Goal: Information Seeking & Learning: Learn about a topic

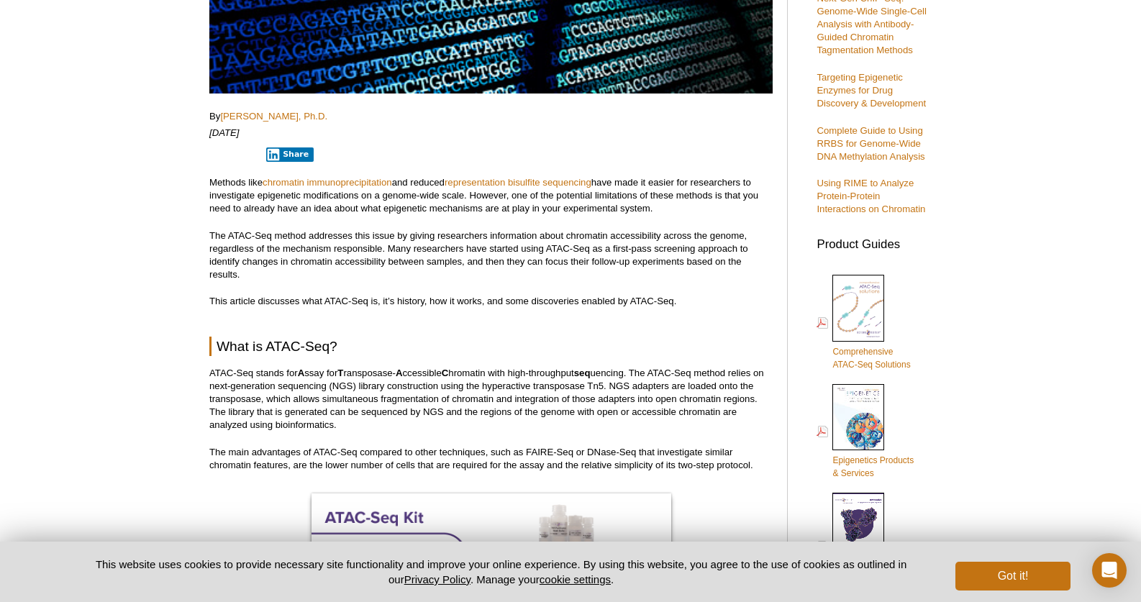
scroll to position [410, 0]
drag, startPoint x: 470, startPoint y: 194, endPoint x: 673, endPoint y: 202, distance: 203.8
click at [673, 202] on p "Methods like chromatin immunoprecipitation and reduced representation bisulfite…" at bounding box center [490, 194] width 563 height 39
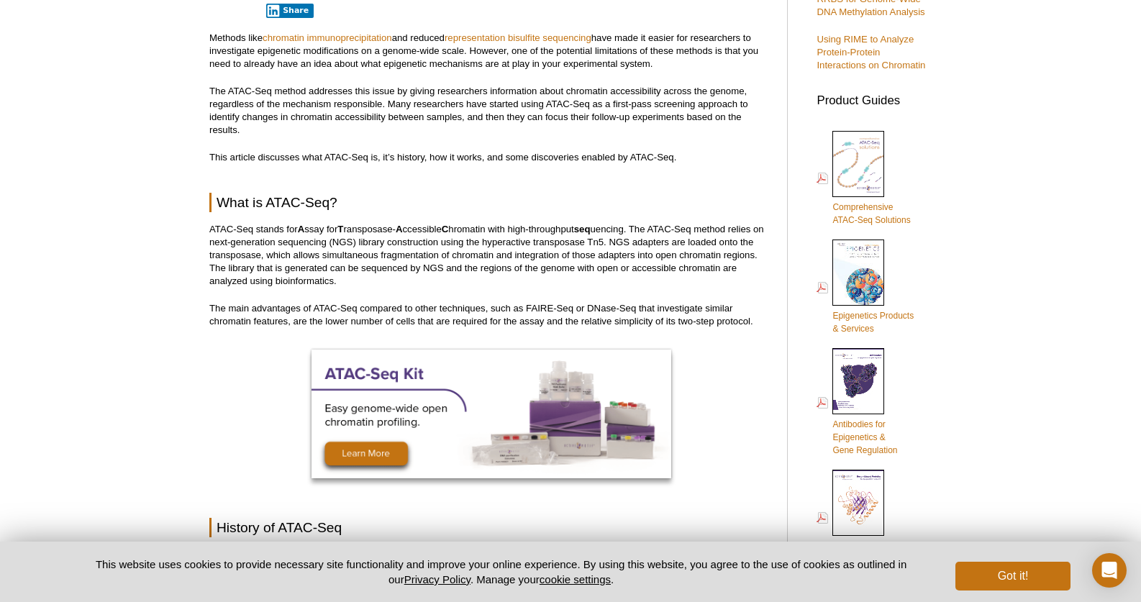
scroll to position [554, 0]
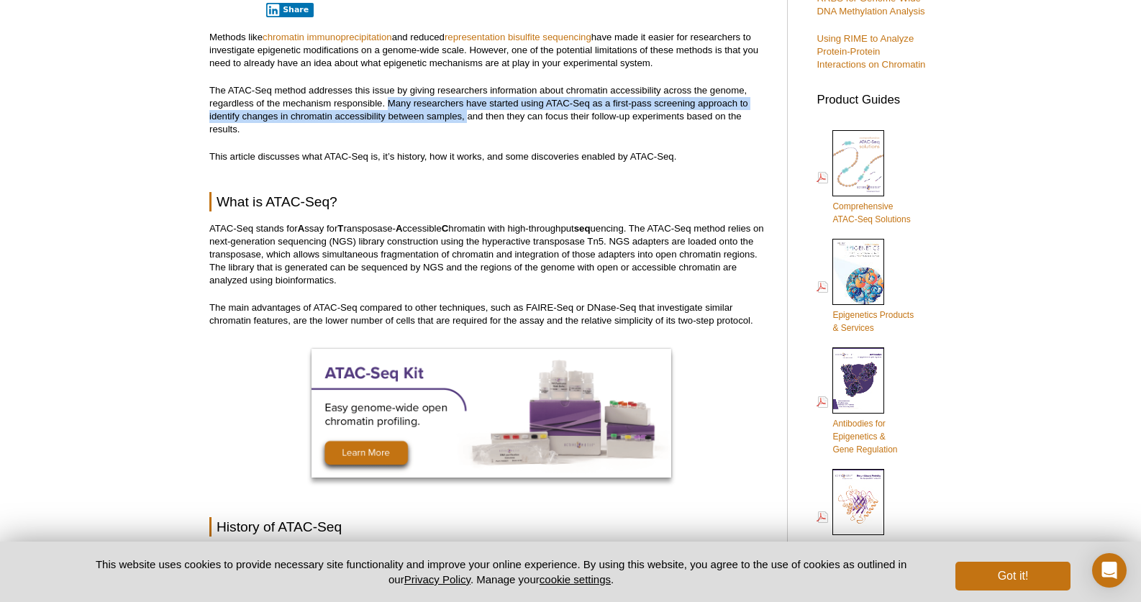
drag, startPoint x: 389, startPoint y: 105, endPoint x: 468, endPoint y: 115, distance: 79.1
click at [468, 115] on p "The ATAC-Seq method addresses this issue by giving researchers information abou…" at bounding box center [490, 110] width 563 height 52
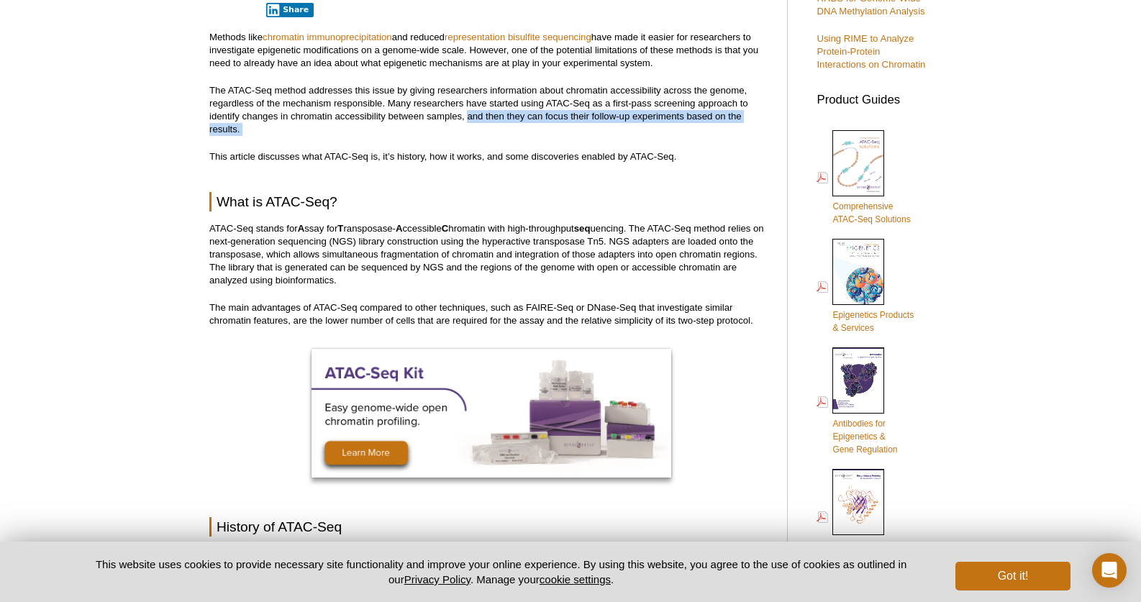
drag, startPoint x: 468, startPoint y: 115, endPoint x: 520, endPoint y: 135, distance: 56.0
click at [520, 135] on p "The ATAC-Seq method addresses this issue by giving researchers information abou…" at bounding box center [490, 110] width 563 height 52
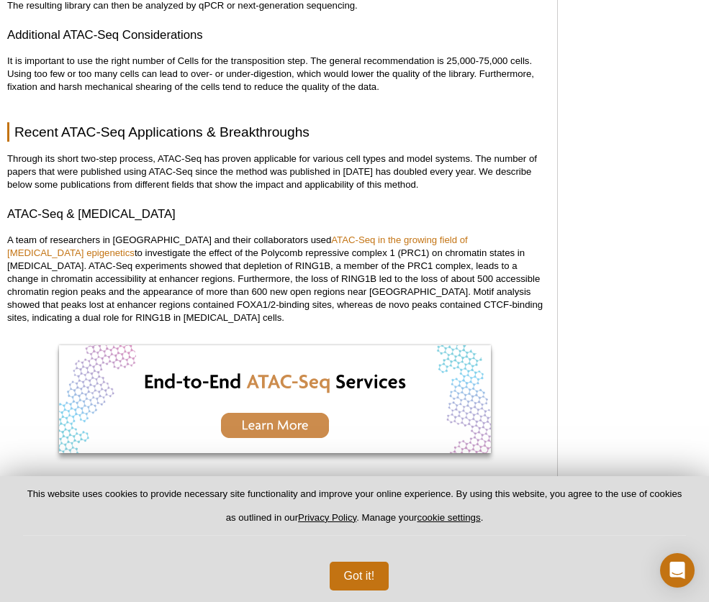
scroll to position [2209, 0]
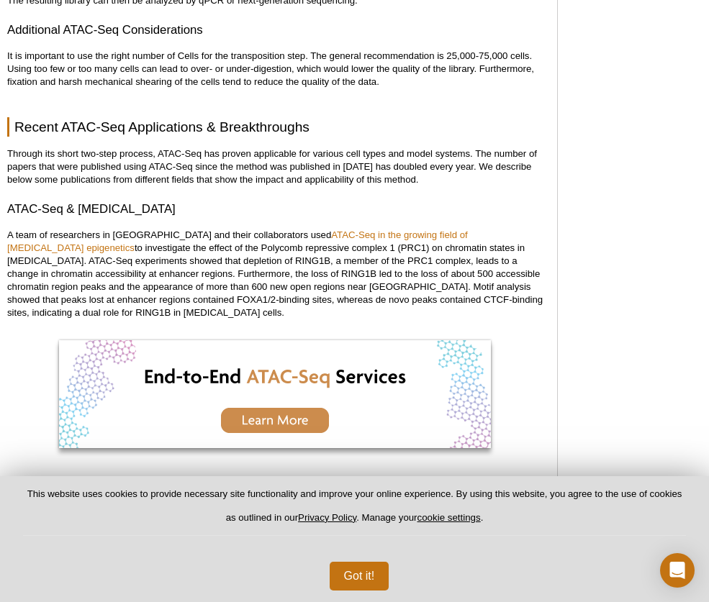
click at [314, 161] on p "Through its short two-step process, ATAC-Seq has proven applicable for various …" at bounding box center [274, 166] width 535 height 39
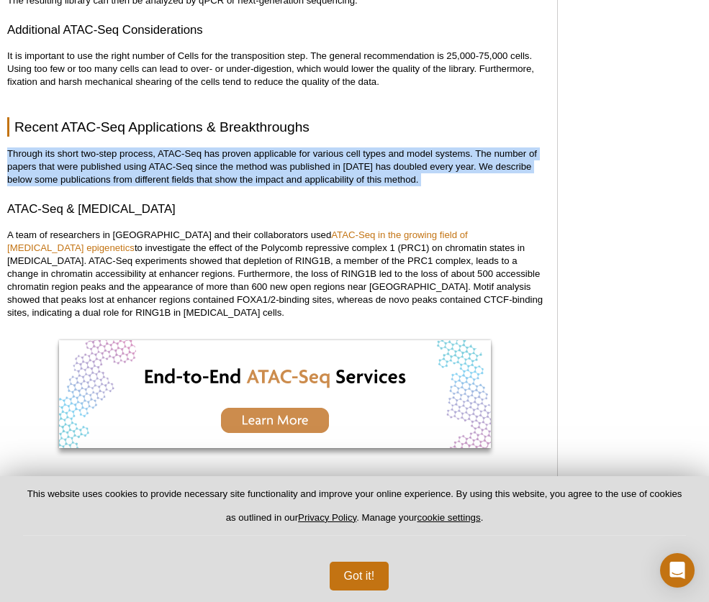
click at [314, 161] on p "Through its short two-step process, ATAC-Seq has proven applicable for various …" at bounding box center [274, 166] width 535 height 39
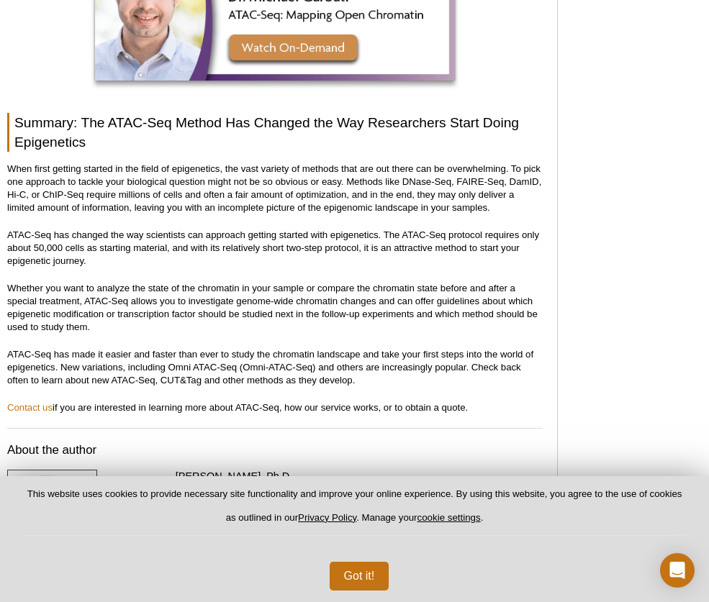
scroll to position [4583, 0]
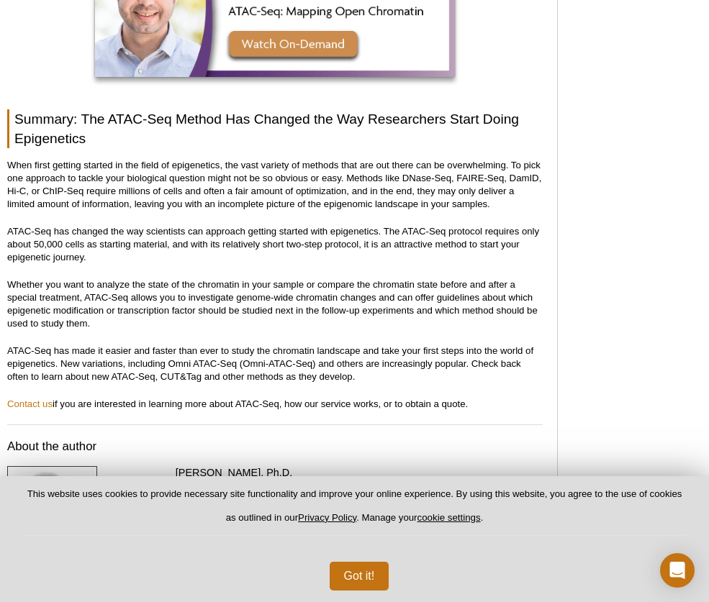
click at [60, 225] on p "ATAC-Seq has changed the way scientists can approach getting started with epige…" at bounding box center [274, 244] width 535 height 39
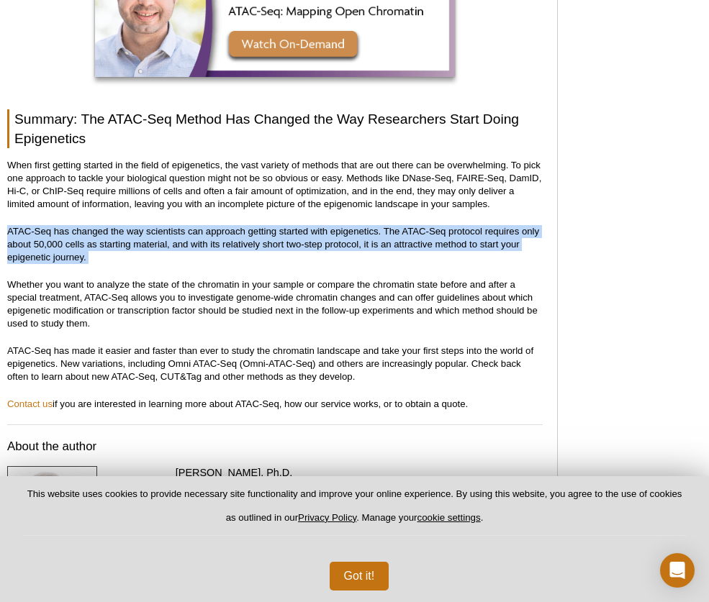
click at [60, 225] on p "ATAC-Seq has changed the way scientists can approach getting started with epige…" at bounding box center [274, 244] width 535 height 39
click at [68, 225] on p "ATAC-Seq has changed the way scientists can approach getting started with epige…" at bounding box center [274, 244] width 535 height 39
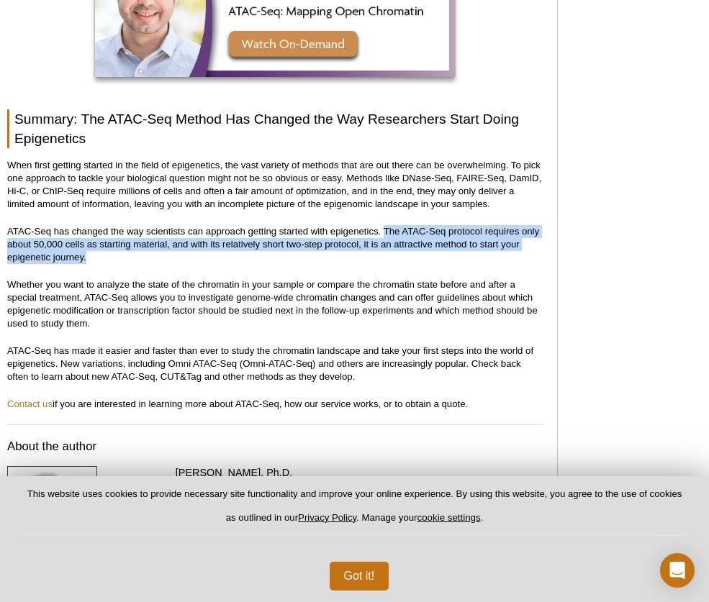
drag, startPoint x: 383, startPoint y: 206, endPoint x: 409, endPoint y: 236, distance: 39.3
click at [409, 236] on p "ATAC-Seq has changed the way scientists can approach getting started with epige…" at bounding box center [274, 244] width 535 height 39
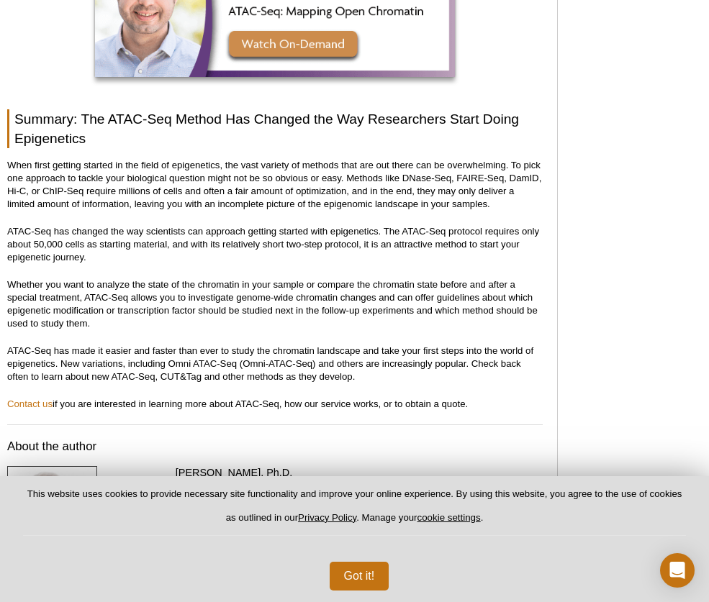
click at [424, 278] on p "Whether you want to analyze the state of the chromatin in your sample or compar…" at bounding box center [274, 304] width 535 height 52
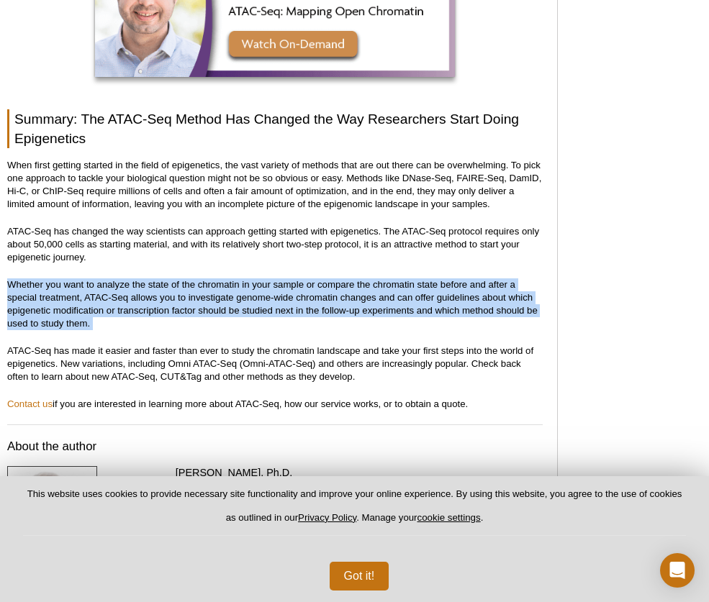
click at [424, 278] on p "Whether you want to analyze the state of the chromatin in your sample or compar…" at bounding box center [274, 304] width 535 height 52
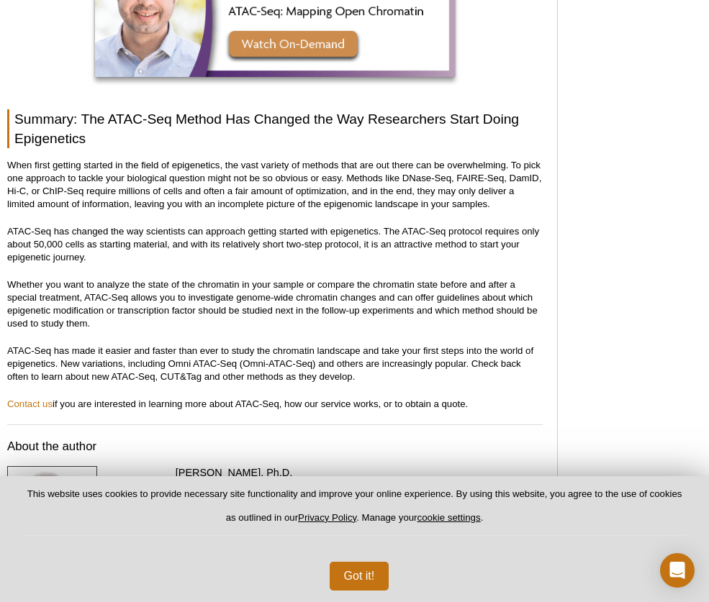
click at [428, 345] on p "ATAC-Seq has made it easier and faster than ever to study the chromatin landsca…" at bounding box center [274, 364] width 535 height 39
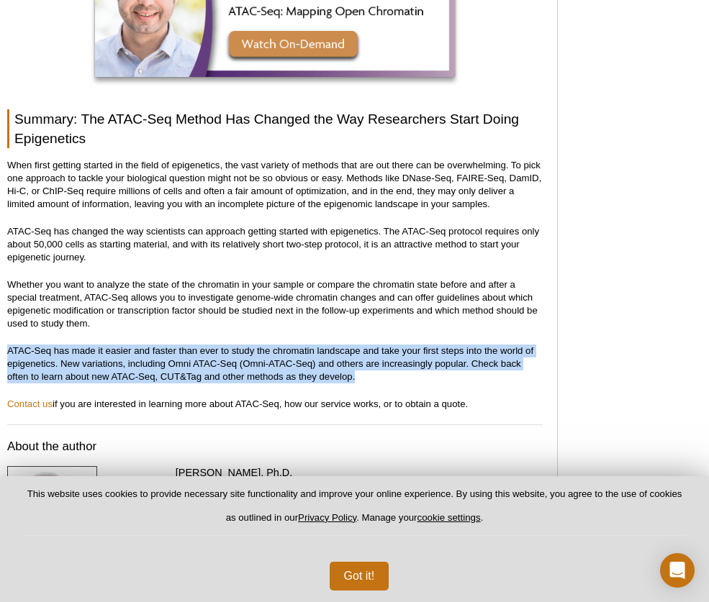
click at [428, 345] on p "ATAC-Seq has made it easier and faster than ever to study the chromatin landsca…" at bounding box center [274, 364] width 535 height 39
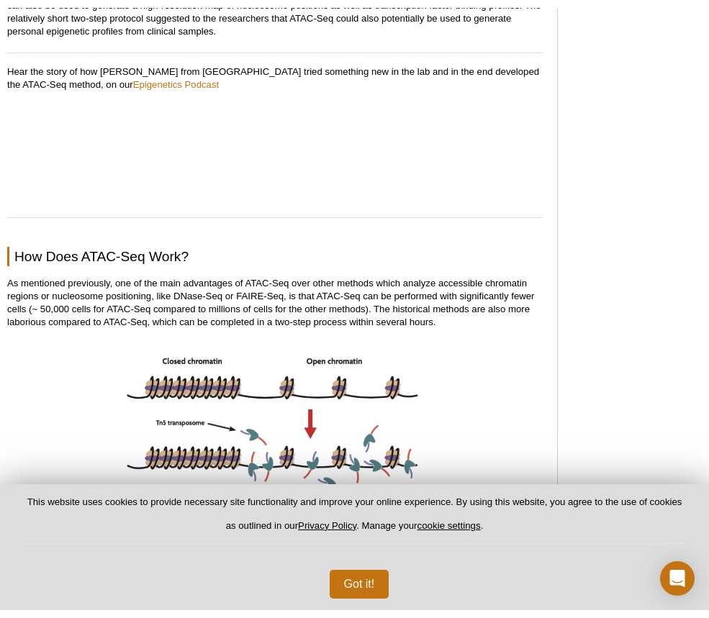
scroll to position [1368, 0]
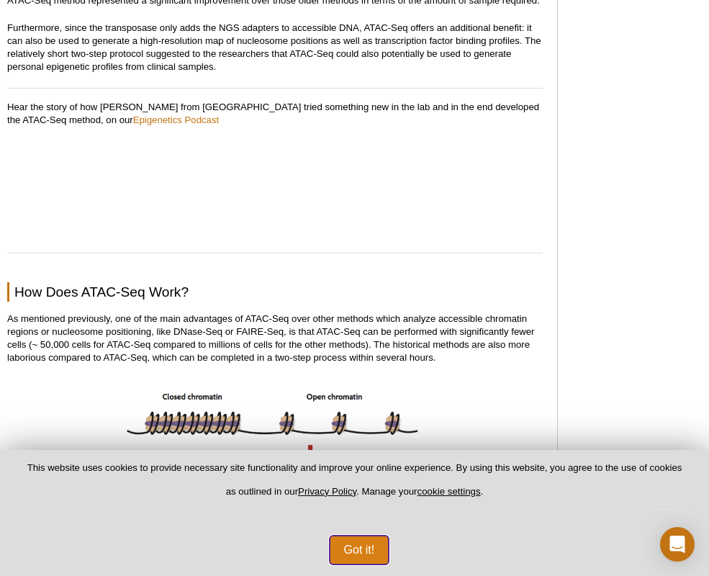
click at [363, 548] on button "Got it!" at bounding box center [359, 549] width 60 height 29
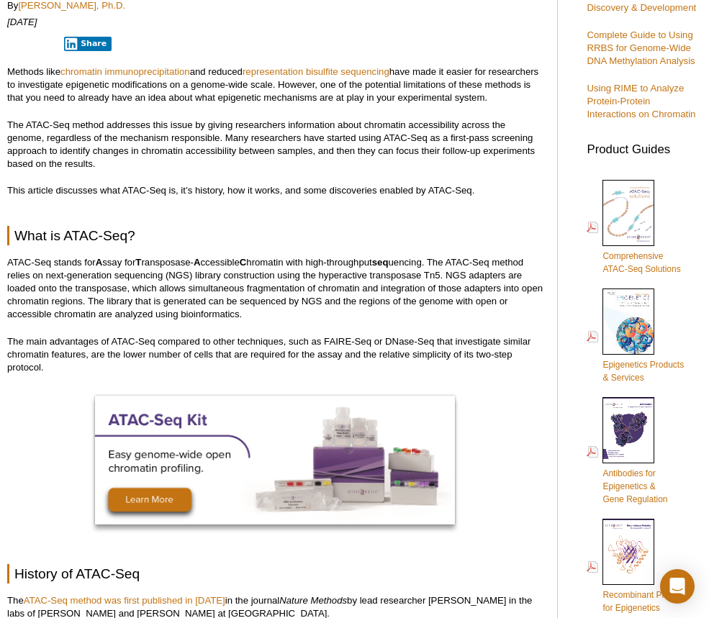
scroll to position [505, 0]
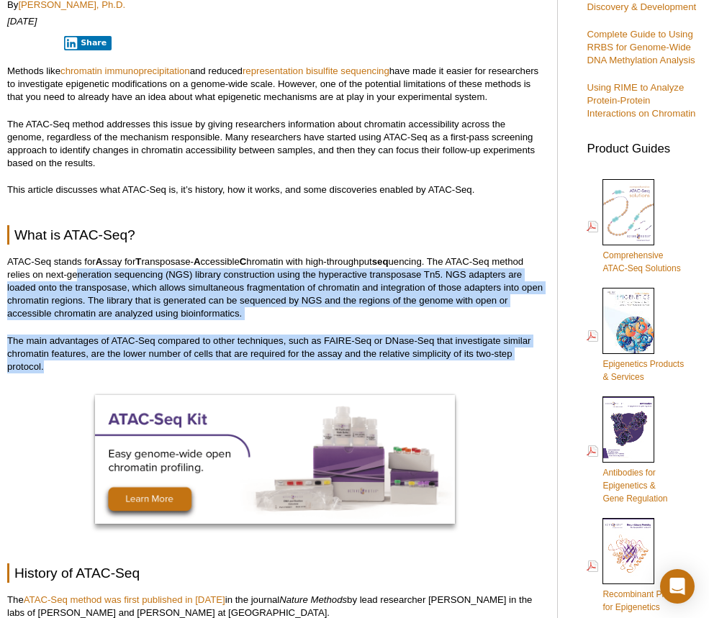
drag, startPoint x: 496, startPoint y: 366, endPoint x: 79, endPoint y: 278, distance: 426.4
click at [79, 278] on p "ATAC-Seq stands for A ssay for T ransposase- A ccessible C hromatin with high-t…" at bounding box center [274, 287] width 535 height 65
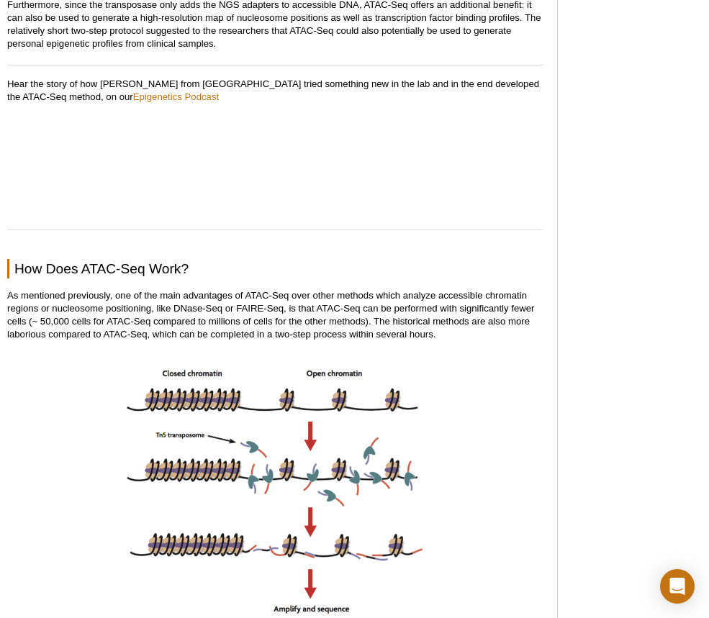
scroll to position [1440, 0]
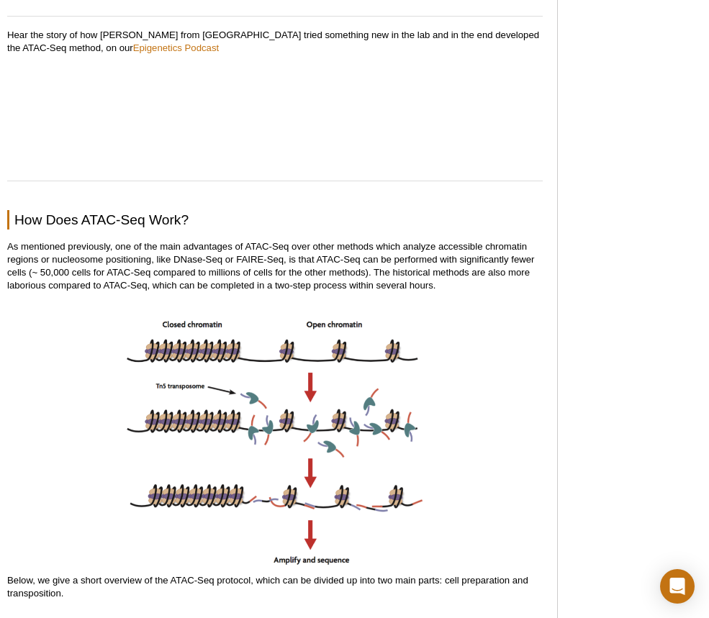
click at [455, 274] on p "As mentioned previously, one of the main advantages of ATAC-Seq over other meth…" at bounding box center [274, 266] width 535 height 52
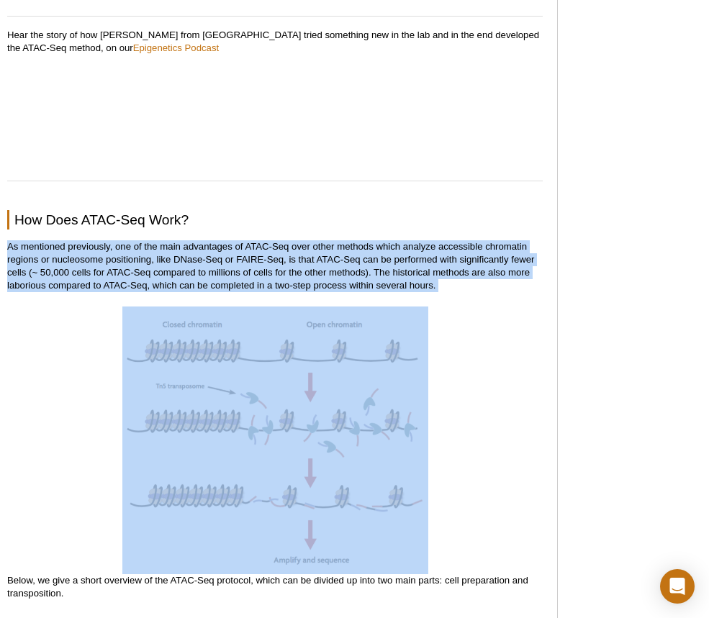
click at [455, 274] on p "As mentioned previously, one of the main advantages of ATAC-Seq over other meth…" at bounding box center [274, 266] width 535 height 52
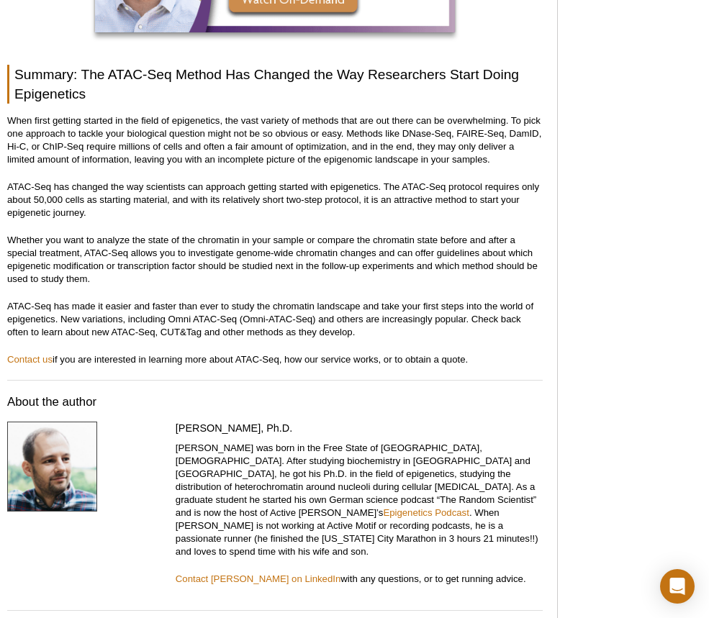
scroll to position [4606, 0]
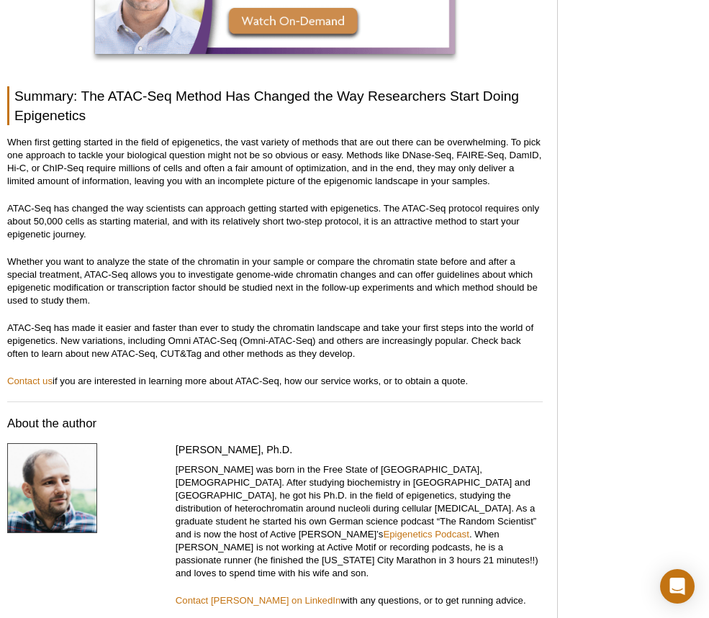
click at [494, 99] on h2 "Summary: The ATAC-Seq Method Has Changed the Way Researchers Start Doing Epigen…" at bounding box center [274, 105] width 535 height 39
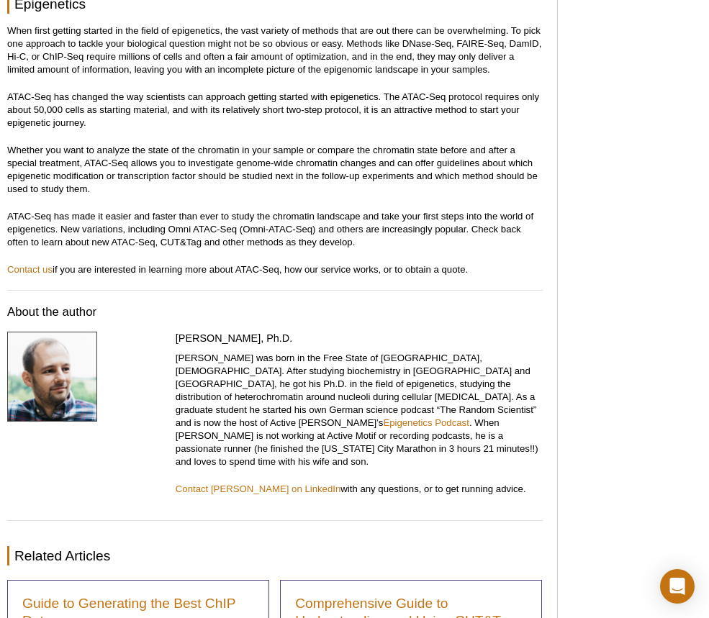
scroll to position [4750, 0]
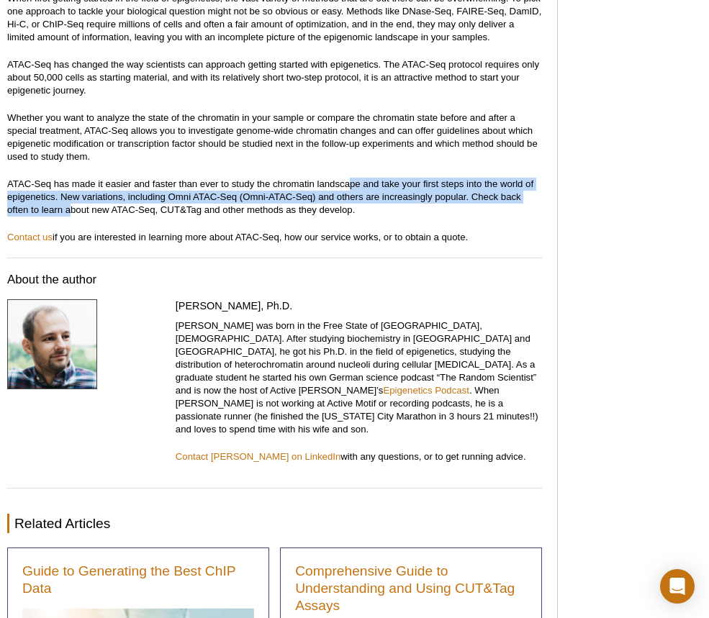
drag, startPoint x: 353, startPoint y: 154, endPoint x: 70, endPoint y: 183, distance: 284.2
click at [71, 183] on p "ATAC-Seq has made it easier and faster than ever to study the chromatin landsca…" at bounding box center [274, 197] width 535 height 39
click at [69, 183] on p "ATAC-Seq has made it easier and faster than ever to study the chromatin landsca…" at bounding box center [274, 197] width 535 height 39
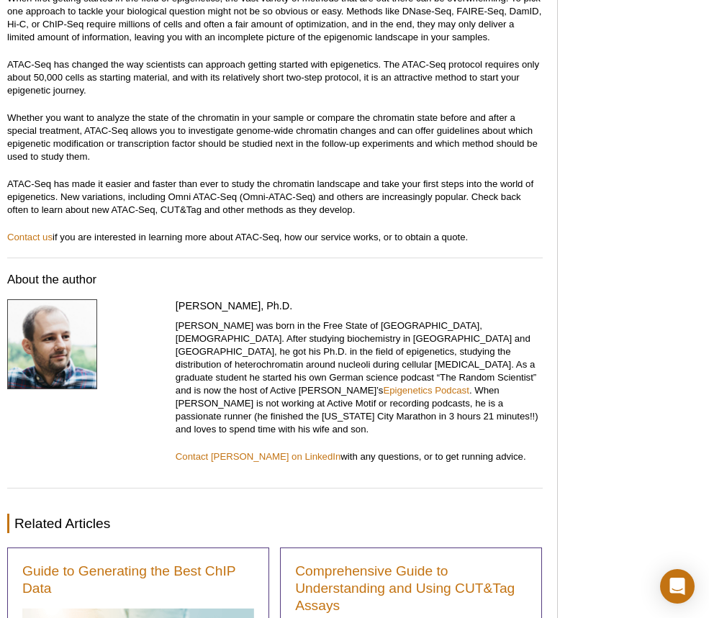
drag, startPoint x: 42, startPoint y: 163, endPoint x: 414, endPoint y: 181, distance: 372.4
click at [414, 181] on p "ATAC-Seq has made it easier and faster than ever to study the chromatin landsca…" at bounding box center [274, 197] width 535 height 39
drag, startPoint x: 419, startPoint y: 184, endPoint x: 479, endPoint y: 175, distance: 60.4
click at [479, 178] on p "ATAC-Seq has made it easier and faster than ever to study the chromatin landsca…" at bounding box center [274, 197] width 535 height 39
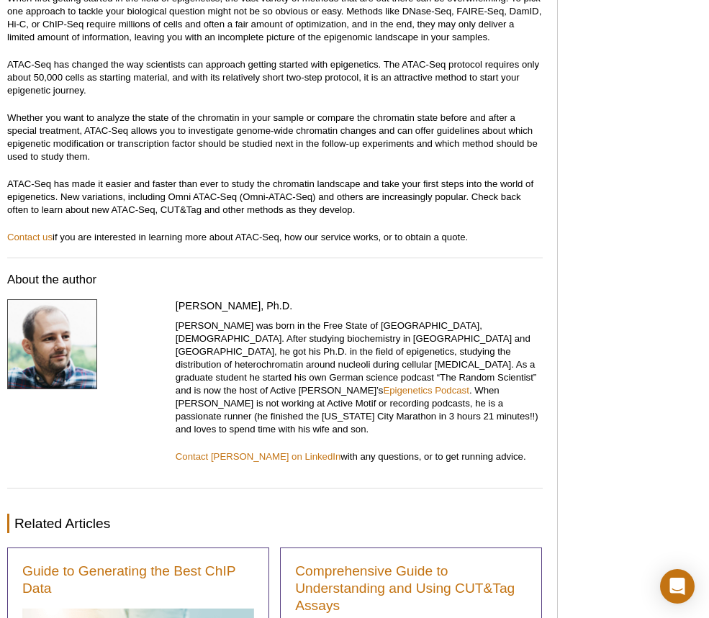
click at [479, 178] on p "ATAC-Seq has made it easier and faster than ever to study the chromatin landsca…" at bounding box center [274, 197] width 535 height 39
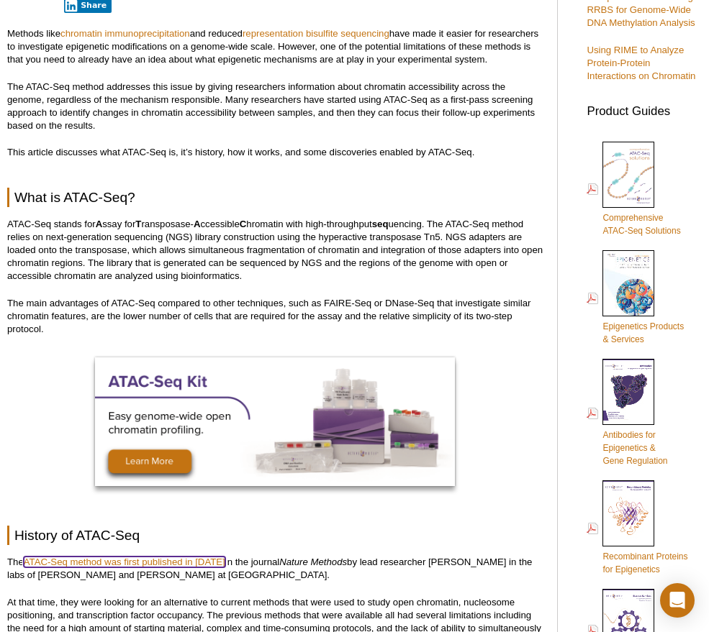
scroll to position [481, 0]
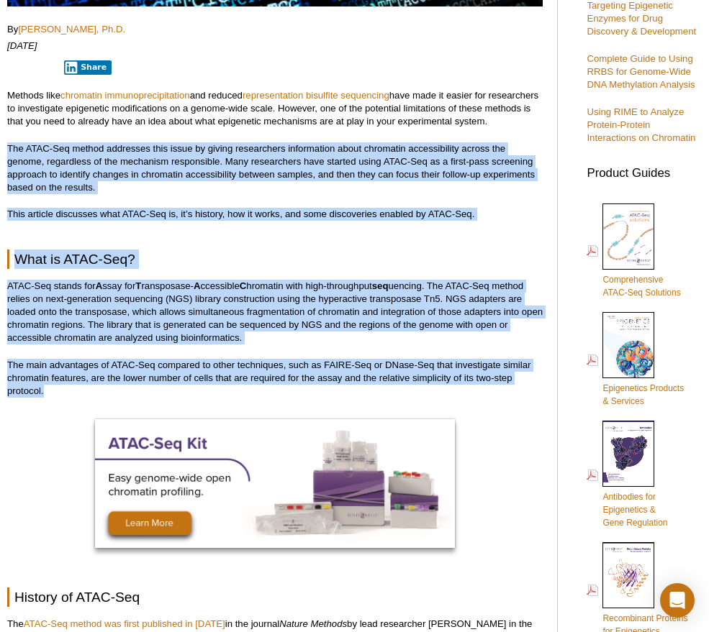
drag, startPoint x: 341, startPoint y: 396, endPoint x: 1, endPoint y: 147, distance: 421.6
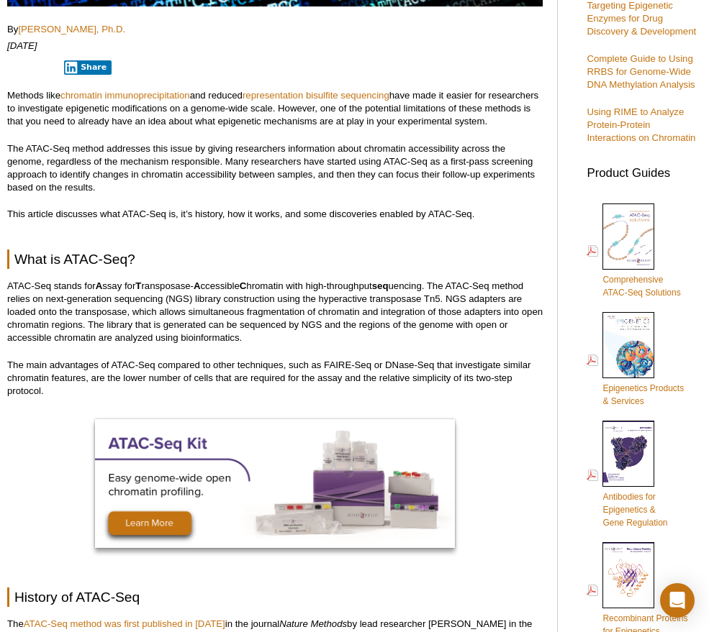
click at [28, 152] on p "The ATAC-Seq method addresses this issue by giving researchers information abou…" at bounding box center [274, 168] width 535 height 52
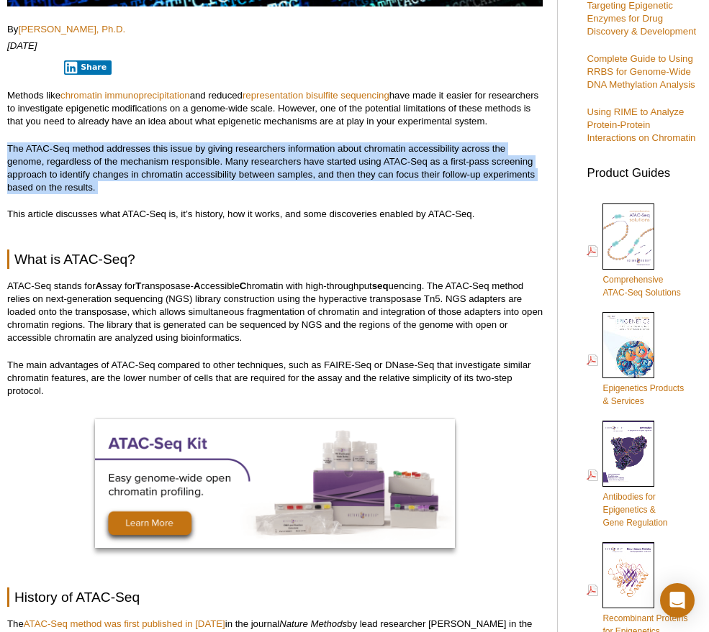
click at [28, 152] on p "The ATAC-Seq method addresses this issue by giving researchers information abou…" at bounding box center [274, 168] width 535 height 52
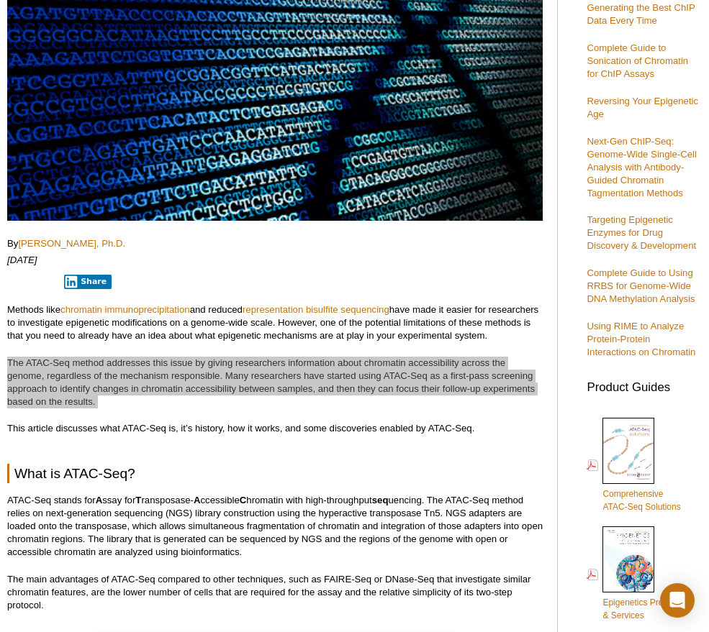
scroll to position [265, 0]
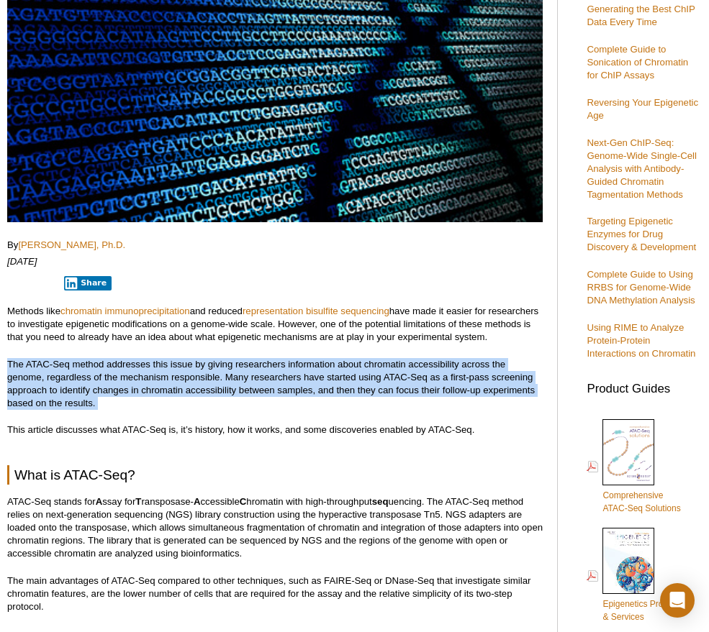
click at [306, 362] on p "The ATAC-Seq method addresses this issue by giving researchers information abou…" at bounding box center [274, 384] width 535 height 52
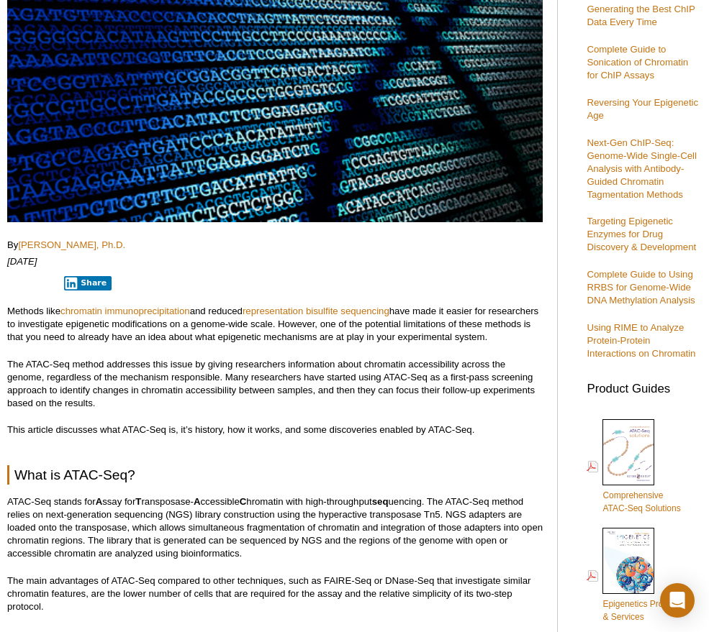
click at [343, 373] on p "The ATAC-Seq method addresses this issue by giving researchers information abou…" at bounding box center [274, 384] width 535 height 52
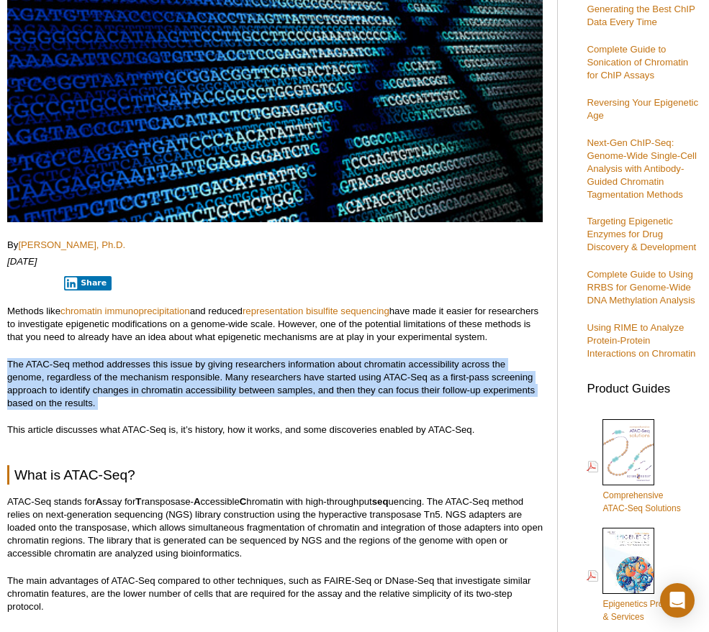
click at [343, 373] on p "The ATAC-Seq method addresses this issue by giving researchers information abou…" at bounding box center [274, 384] width 535 height 52
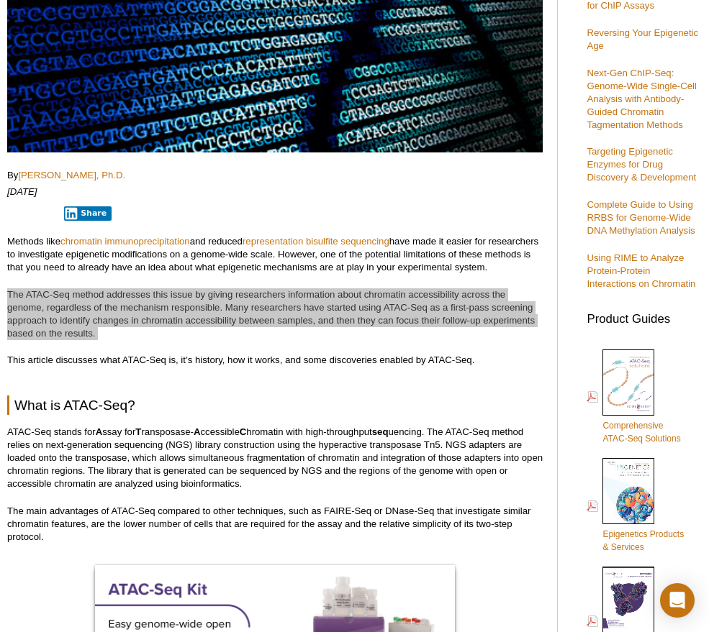
scroll to position [337, 0]
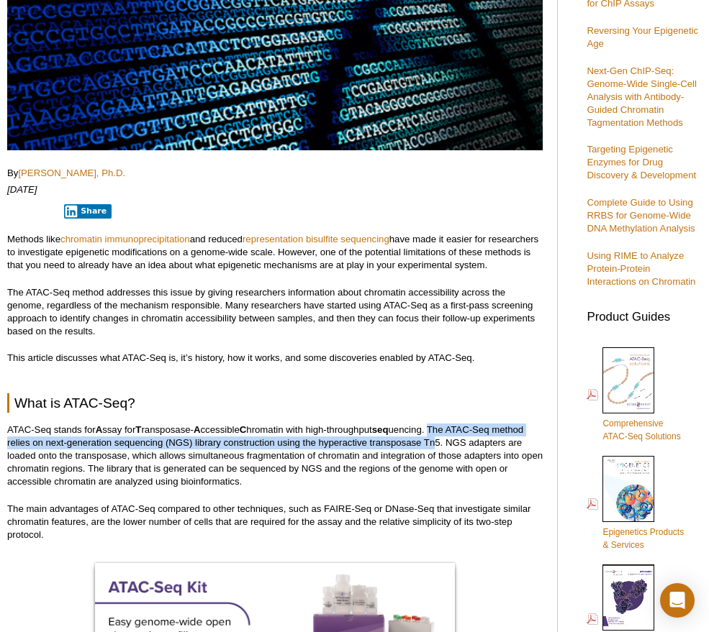
click at [437, 438] on p "ATAC-Seq stands for A ssay for T ransposase- A ccessible C hromatin with high-t…" at bounding box center [274, 456] width 535 height 65
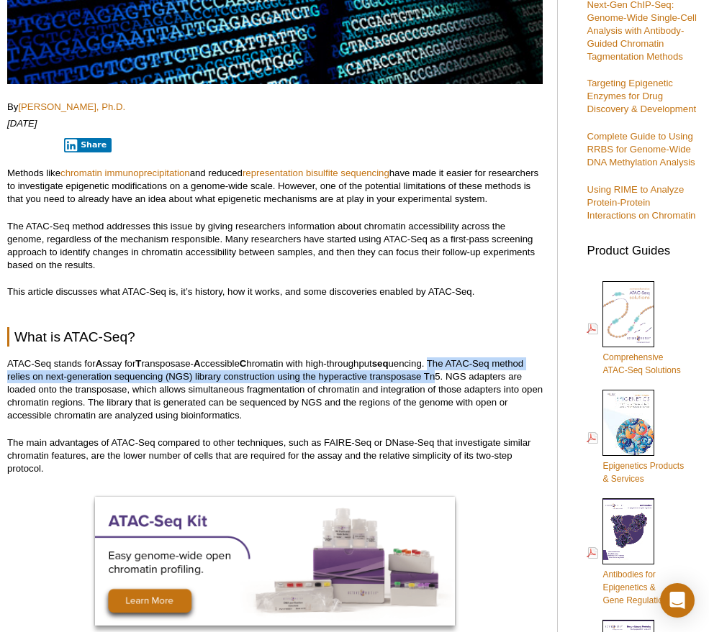
scroll to position [481, 0]
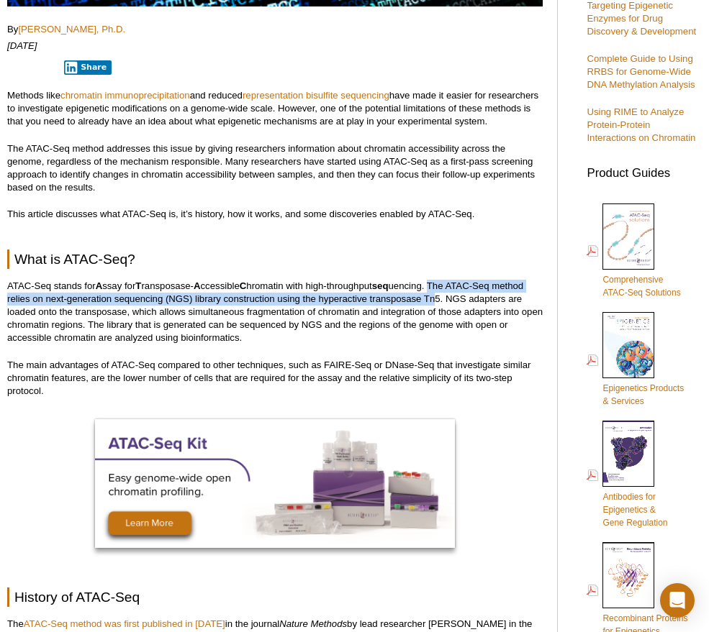
click at [398, 296] on p "ATAC-Seq stands for A ssay for T ransposase- A ccessible C hromatin with high-t…" at bounding box center [274, 312] width 535 height 65
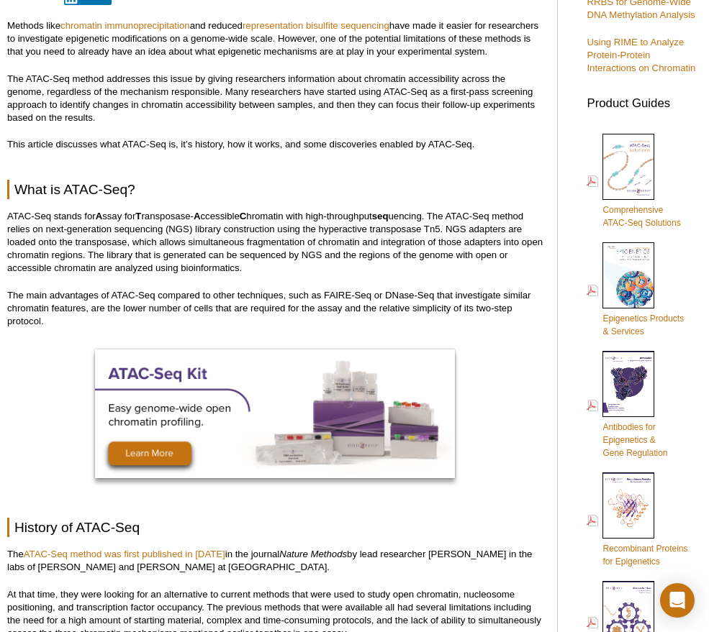
scroll to position [553, 0]
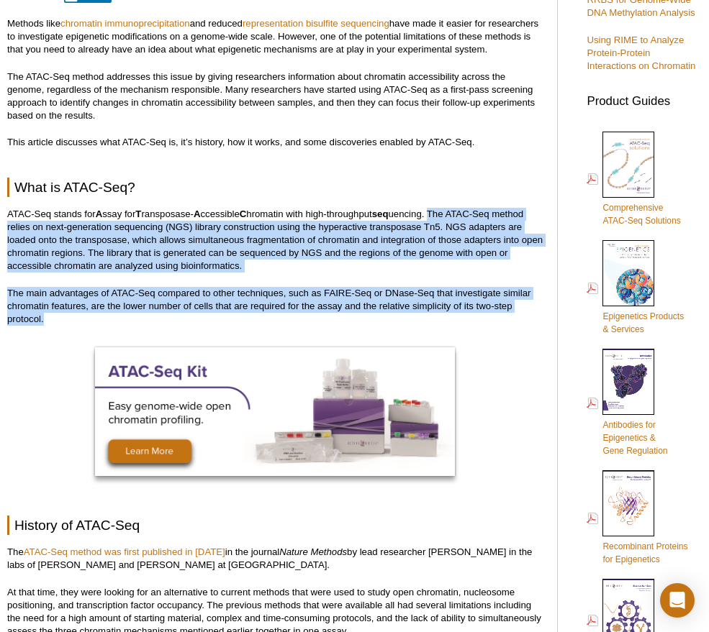
drag, startPoint x: 487, startPoint y: 319, endPoint x: 437, endPoint y: 212, distance: 118.8
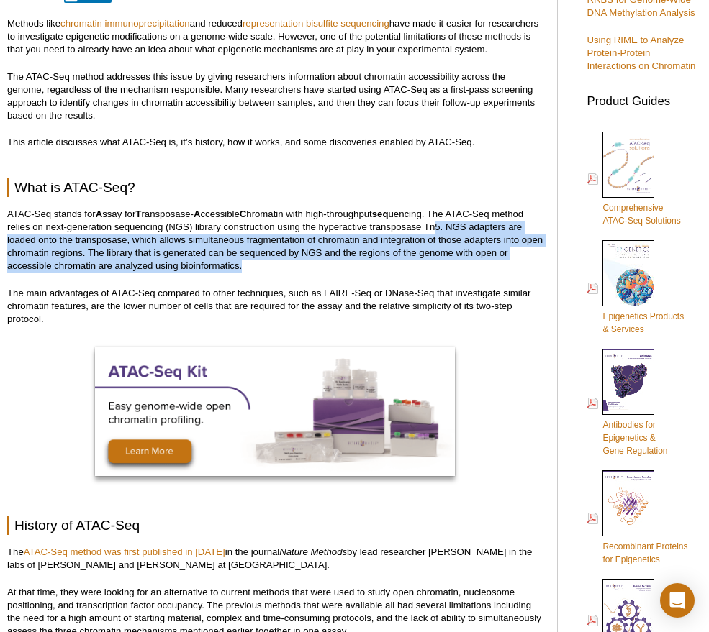
drag, startPoint x: 436, startPoint y: 230, endPoint x: 283, endPoint y: 264, distance: 156.2
click at [283, 264] on p "ATAC-Seq stands for A ssay for T ransposase- A ccessible C hromatin with high-t…" at bounding box center [274, 240] width 535 height 65
drag, startPoint x: 291, startPoint y: 264, endPoint x: 447, endPoint y: 232, distance: 159.3
click at [447, 232] on p "ATAC-Seq stands for A ssay for T ransposase- A ccessible C hromatin with high-t…" at bounding box center [274, 240] width 535 height 65
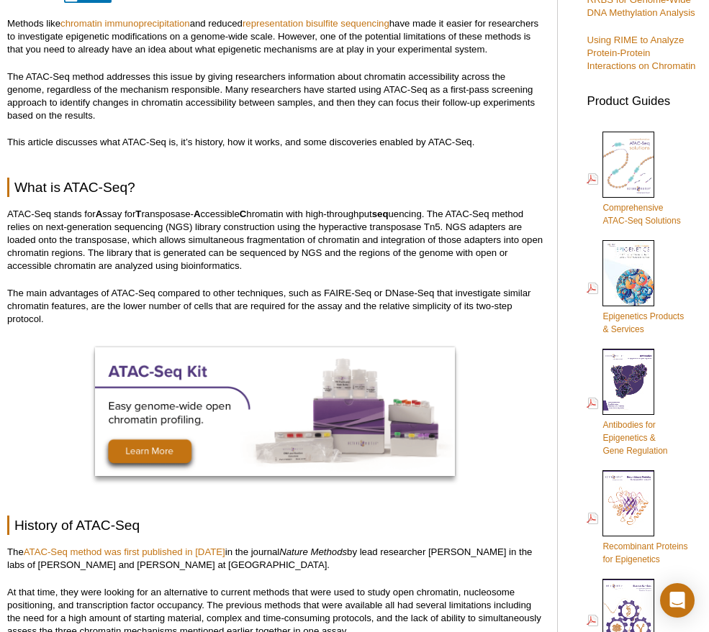
click at [392, 345] on div at bounding box center [274, 413] width 535 height 147
click at [391, 312] on p "The main advantages of ATAC-Seq compared to other techniques, such as FAIRE-Seq…" at bounding box center [274, 306] width 535 height 39
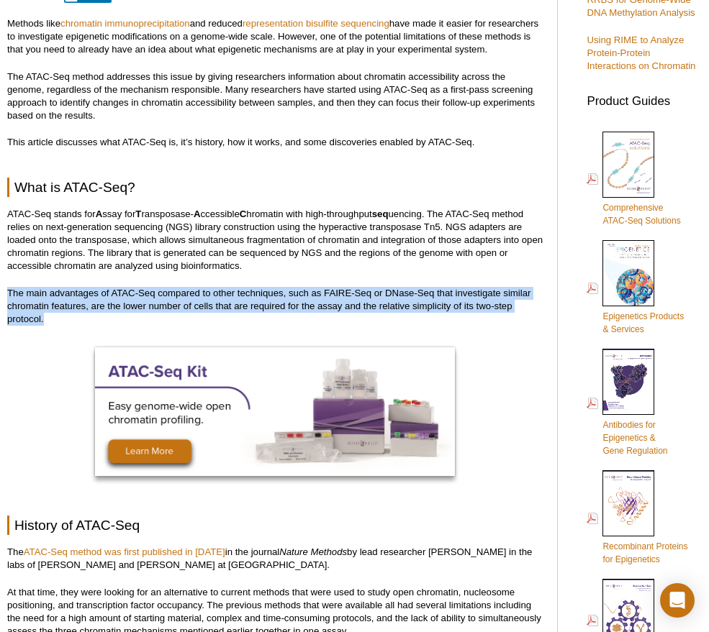
click at [391, 312] on p "The main advantages of ATAC-Seq compared to other techniques, such as FAIRE-Seq…" at bounding box center [274, 306] width 535 height 39
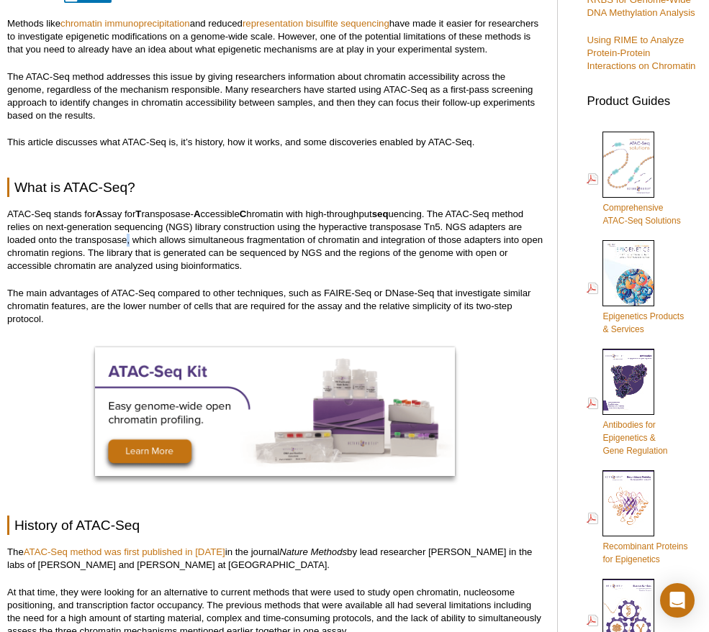
drag, startPoint x: 127, startPoint y: 245, endPoint x: 122, endPoint y: 253, distance: 9.4
click at [126, 245] on p "ATAC-Seq stands for A ssay for T ransposase- A ccessible C hromatin with high-t…" at bounding box center [274, 240] width 535 height 65
click at [116, 253] on p "ATAC-Seq stands for A ssay for T ransposase- A ccessible C hromatin with high-t…" at bounding box center [274, 240] width 535 height 65
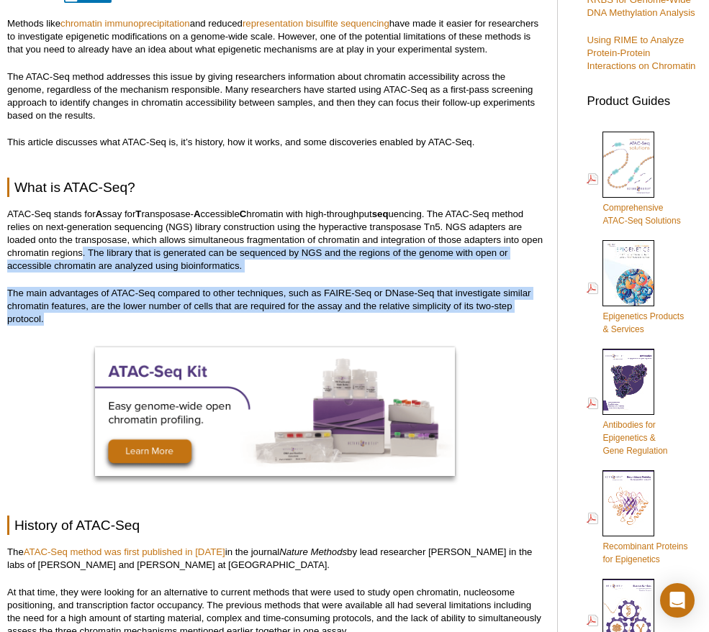
drag, startPoint x: 105, startPoint y: 255, endPoint x: 524, endPoint y: 318, distance: 424.1
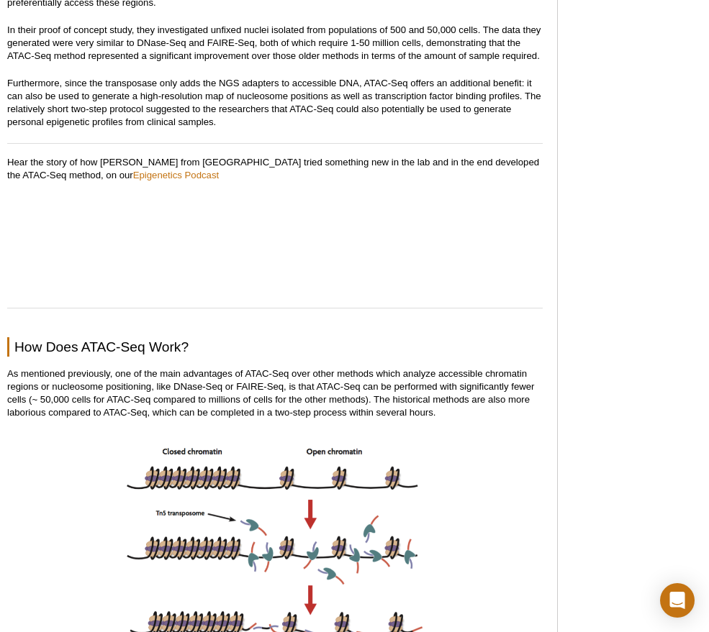
scroll to position [1560, 0]
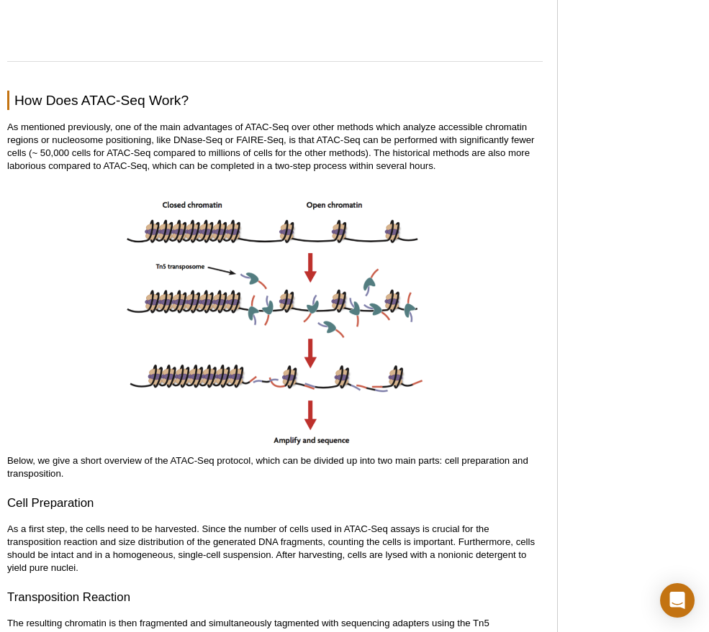
click at [355, 146] on p "As mentioned previously, one of the main advantages of ATAC-Seq over other meth…" at bounding box center [274, 147] width 535 height 52
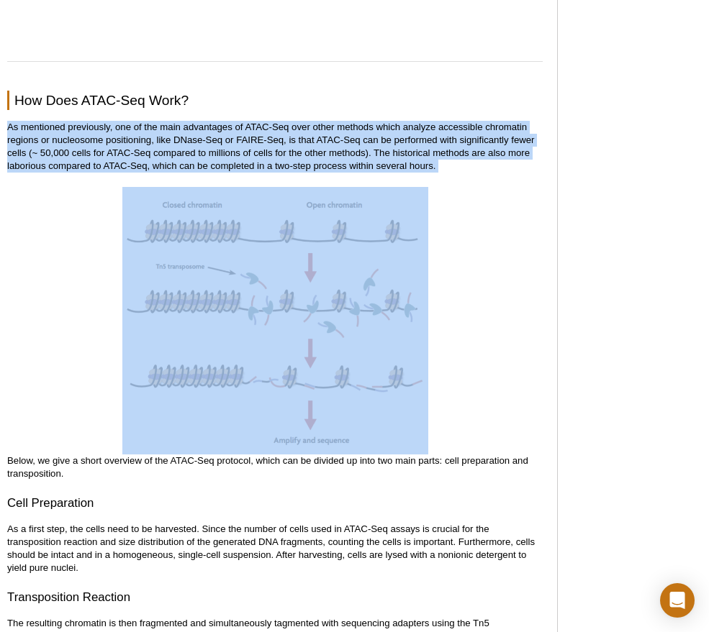
click at [355, 146] on p "As mentioned previously, one of the main advantages of ATAC-Seq over other meth…" at bounding box center [274, 147] width 535 height 52
click at [360, 162] on p "As mentioned previously, one of the main advantages of ATAC-Seq over other meth…" at bounding box center [274, 147] width 535 height 52
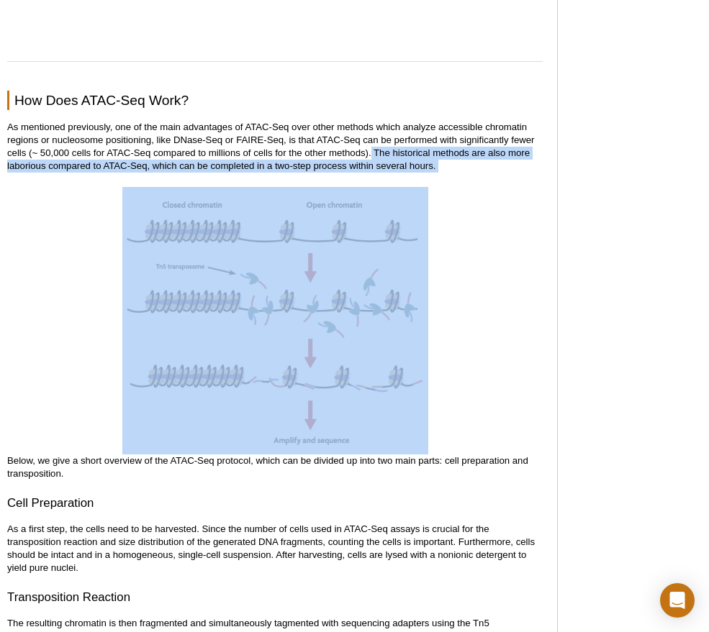
drag, startPoint x: 370, startPoint y: 156, endPoint x: 467, endPoint y: 186, distance: 100.8
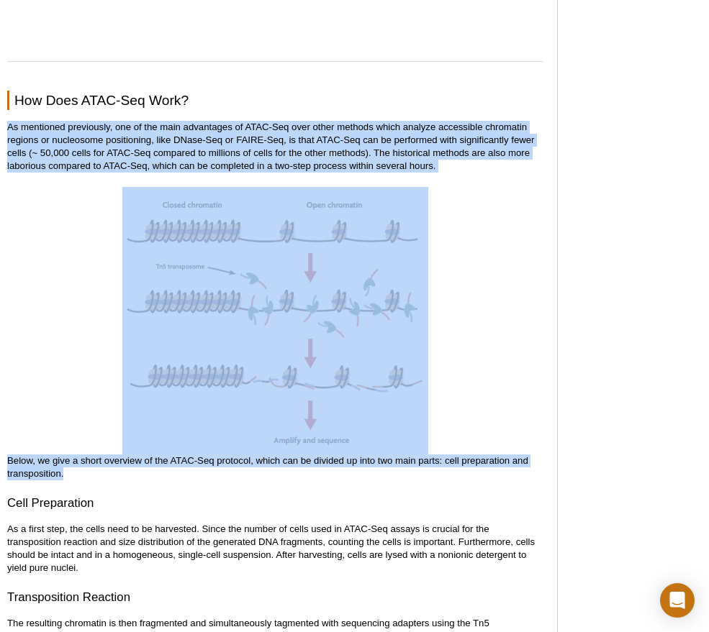
drag, startPoint x: 231, startPoint y: 470, endPoint x: 3, endPoint y: 125, distance: 413.2
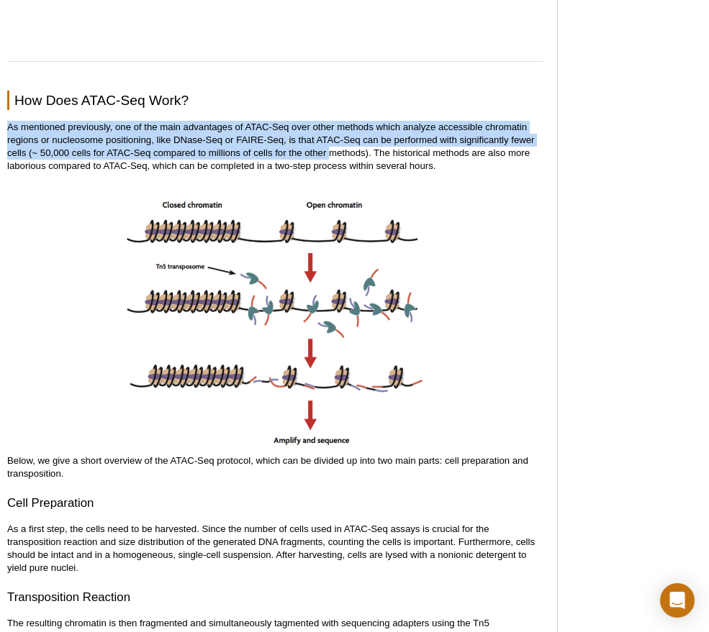
drag, startPoint x: 6, startPoint y: 124, endPoint x: 329, endPoint y: 158, distance: 324.8
click at [329, 158] on p "As mentioned previously, one of the main advantages of ATAC-Seq over other meth…" at bounding box center [274, 147] width 535 height 52
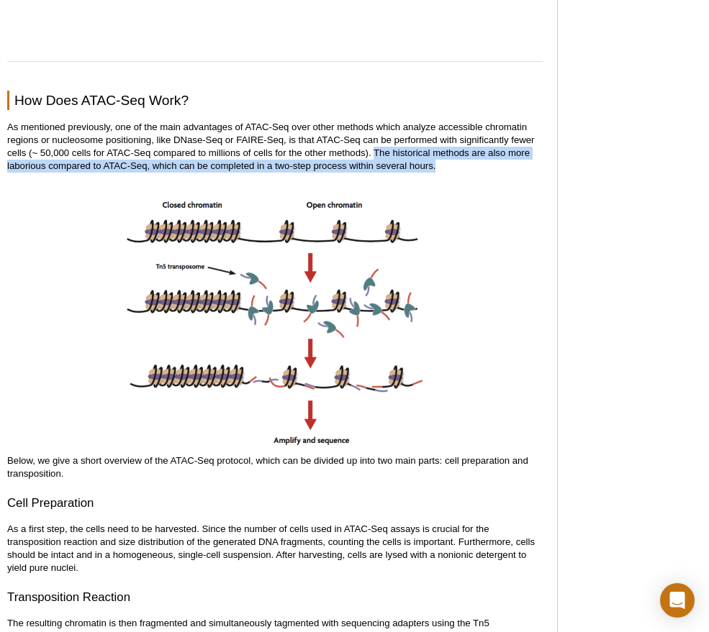
drag, startPoint x: 376, startPoint y: 154, endPoint x: 506, endPoint y: 170, distance: 131.9
click at [506, 170] on p "As mentioned previously, one of the main advantages of ATAC-Seq over other meth…" at bounding box center [274, 147] width 535 height 52
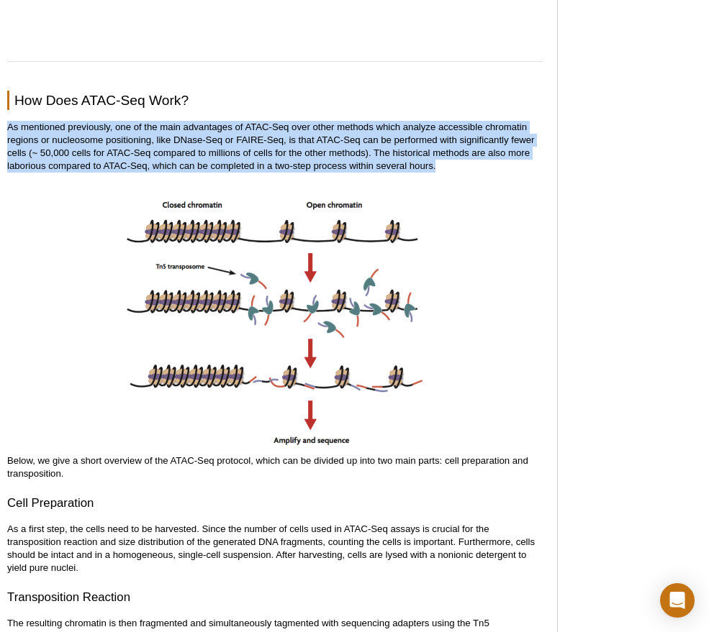
drag, startPoint x: 516, startPoint y: 165, endPoint x: 17, endPoint y: 122, distance: 501.1
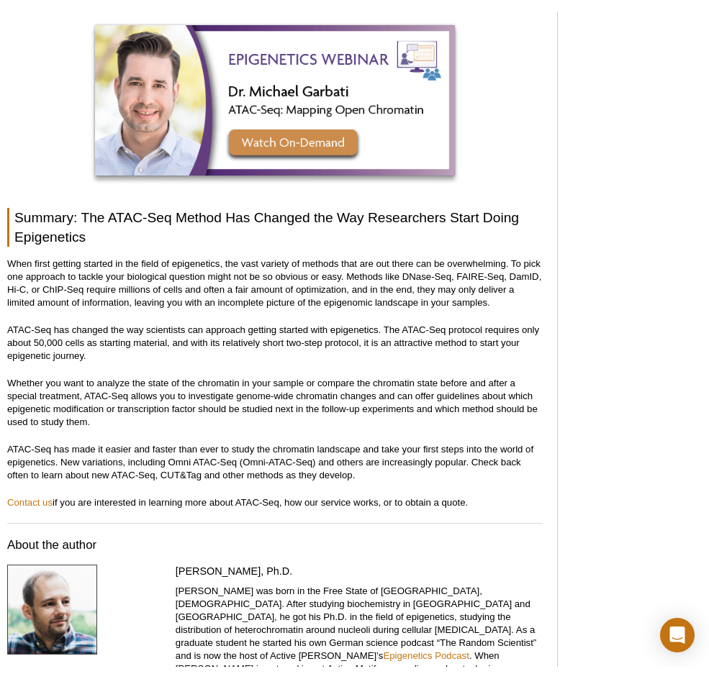
scroll to position [4509, 0]
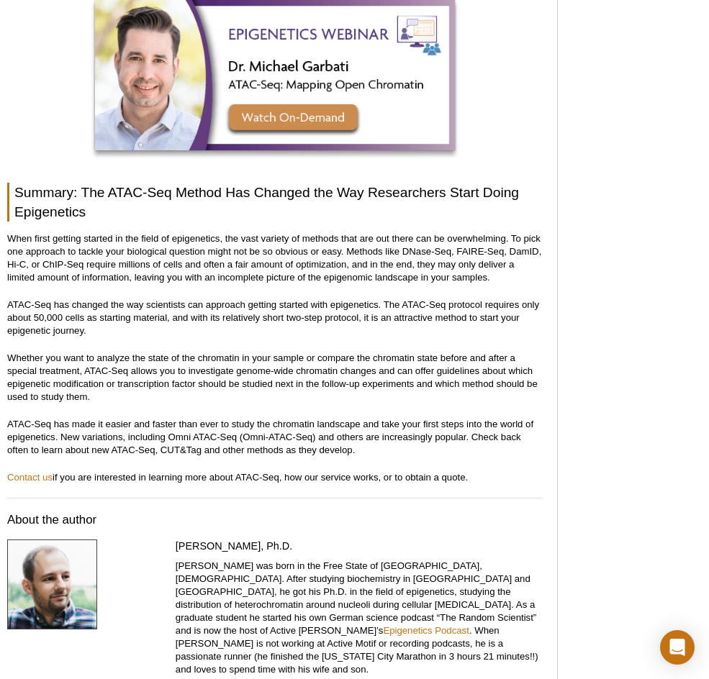
drag, startPoint x: 505, startPoint y: 452, endPoint x: 9, endPoint y: 167, distance: 572.3
click at [18, 183] on h2 "Summary: The ATAC-Seq Method Has Changed the Way Researchers Start Doing Epigen…" at bounding box center [274, 202] width 535 height 39
click at [13, 183] on h2 "Summary: The ATAC-Seq Method Has Changed the Way Researchers Start Doing Epigen…" at bounding box center [274, 202] width 535 height 39
click at [14, 183] on h2 "Summary: The ATAC-Seq Method Has Changed the Way Researchers Start Doing Epigen…" at bounding box center [274, 202] width 535 height 39
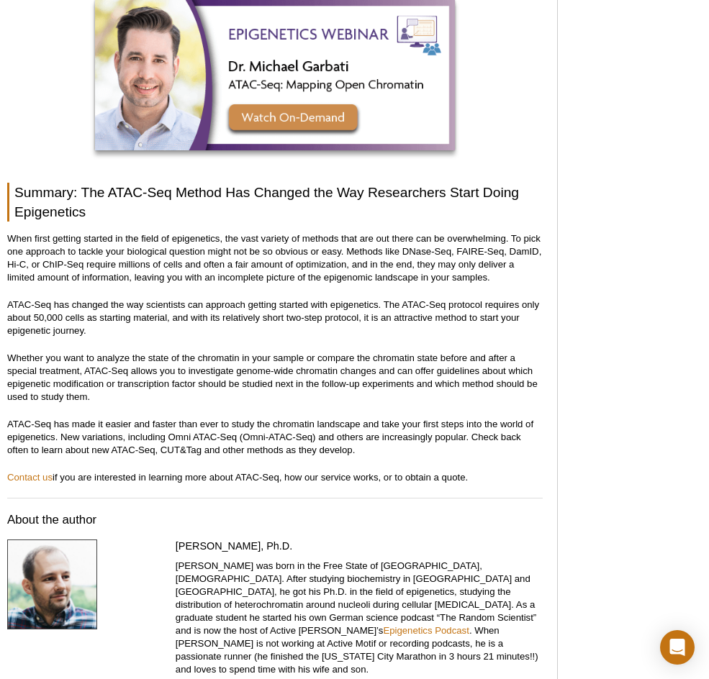
drag, startPoint x: 16, startPoint y: 164, endPoint x: 500, endPoint y: 453, distance: 563.6
click at [500, 471] on p "Contact us if you are interested in learning more about ATAC-Seq, how our servi…" at bounding box center [274, 477] width 535 height 13
drag, startPoint x: 489, startPoint y: 451, endPoint x: 6, endPoint y: 218, distance: 536.7
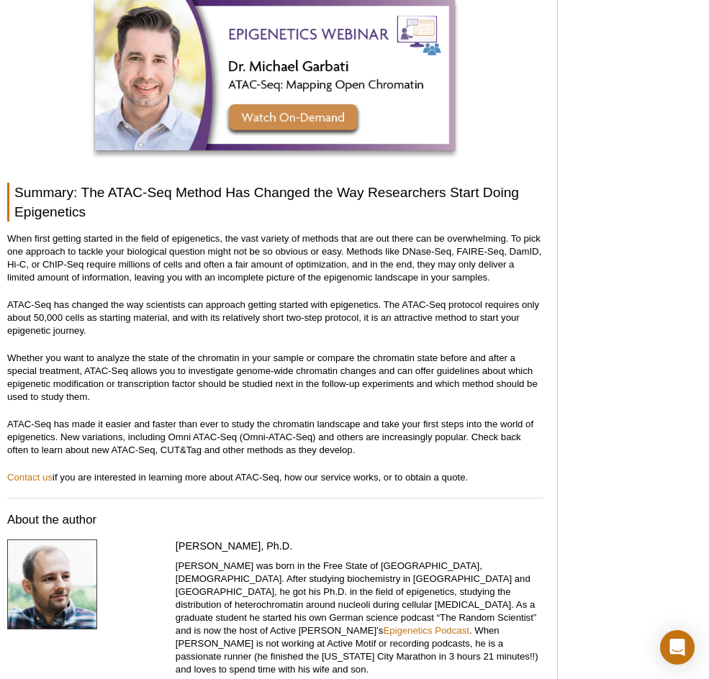
drag, startPoint x: 9, startPoint y: 213, endPoint x: 479, endPoint y: 448, distance: 526.0
click at [479, 471] on p "Contact us if you are interested in learning more about ATAC-Seq, how our servi…" at bounding box center [274, 477] width 535 height 13
drag, startPoint x: 483, startPoint y: 450, endPoint x: 12, endPoint y: 165, distance: 550.3
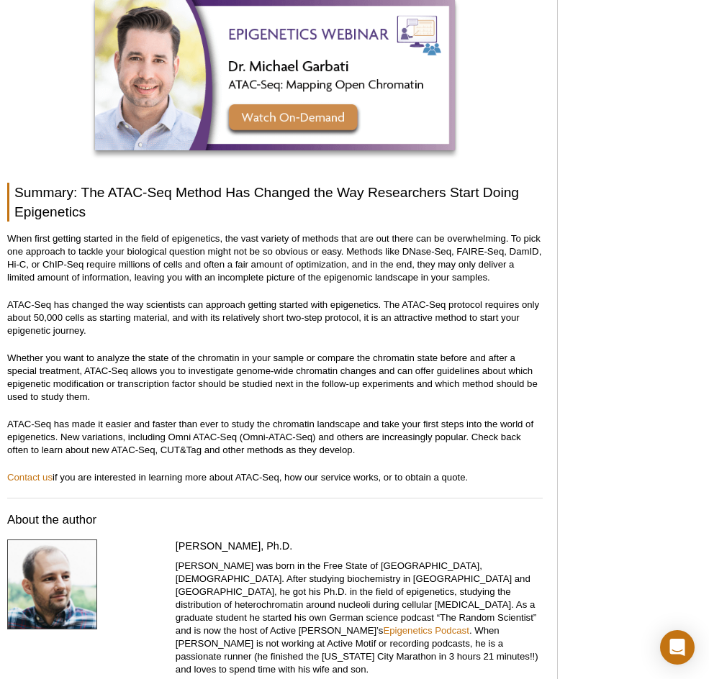
click at [12, 183] on h2 "Summary: The ATAC-Seq Method Has Changed the Way Researchers Start Doing Epigen…" at bounding box center [274, 202] width 535 height 39
click at [15, 183] on h2 "Summary: The ATAC-Seq Method Has Changed the Way Researchers Start Doing Epigen…" at bounding box center [274, 202] width 535 height 39
drag, startPoint x: 15, startPoint y: 167, endPoint x: 481, endPoint y: 445, distance: 542.6
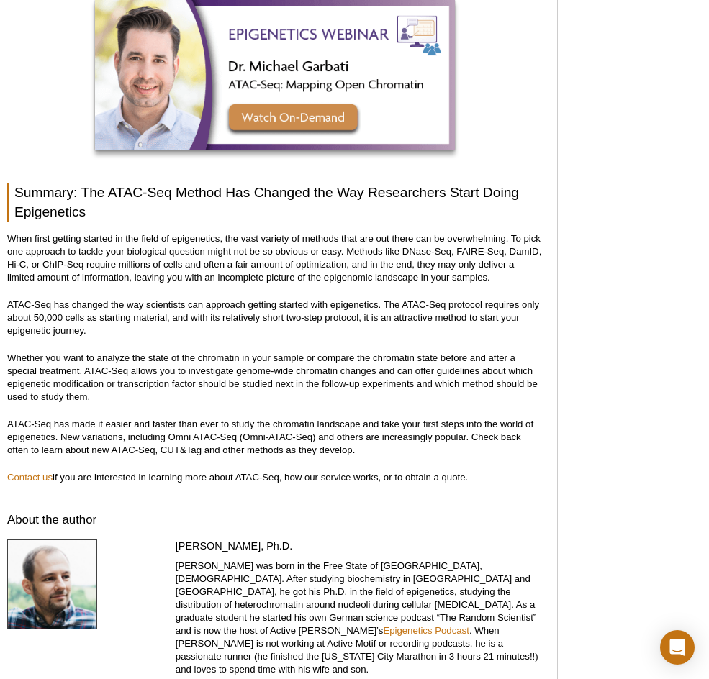
click at [481, 471] on p "Contact us if you are interested in learning more about ATAC-Seq, how our servi…" at bounding box center [274, 477] width 535 height 13
drag, startPoint x: 486, startPoint y: 452, endPoint x: -14, endPoint y: 155, distance: 582.2
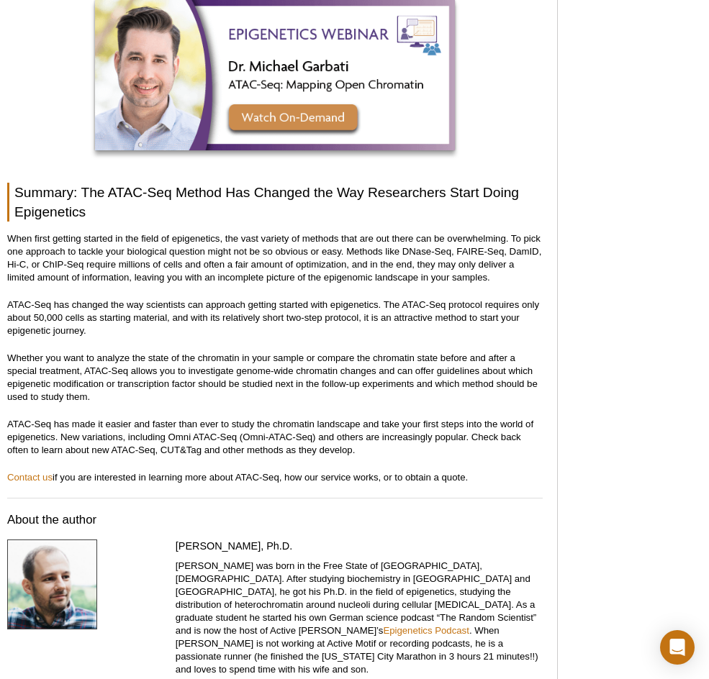
click at [268, 244] on p "When first getting started in the field of epigenetics, the vast variety of met…" at bounding box center [274, 258] width 535 height 52
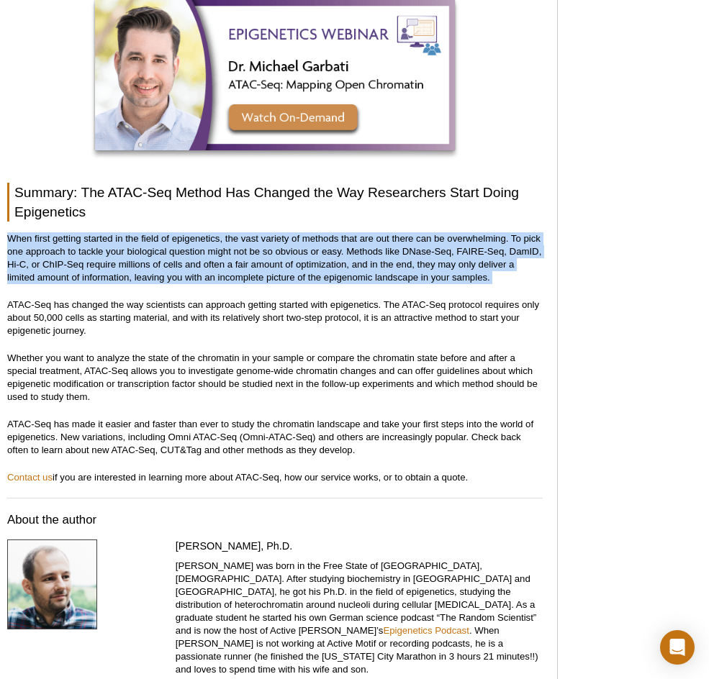
click at [268, 244] on p "When first getting started in the field of epigenetics, the vast variety of met…" at bounding box center [274, 258] width 535 height 52
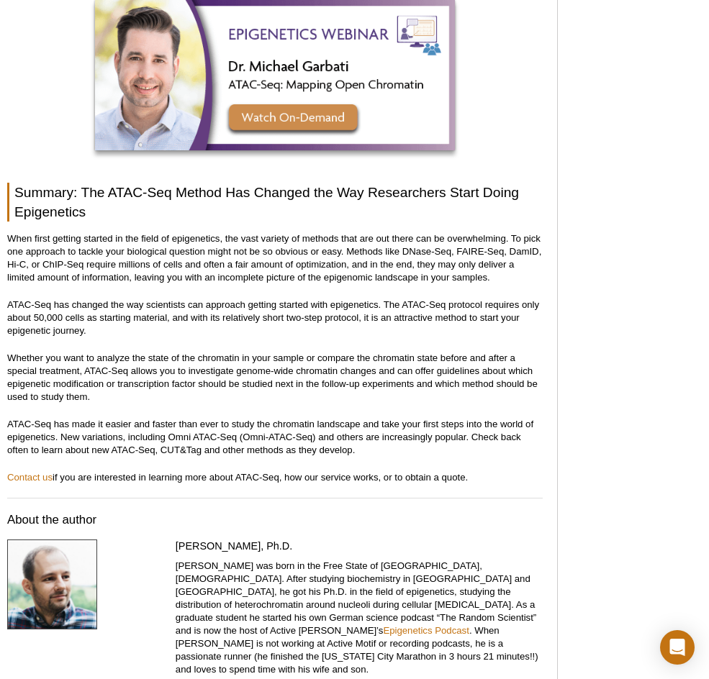
click at [491, 418] on p "ATAC-Seq has made it easier and faster than ever to study the chromatin landsca…" at bounding box center [274, 437] width 535 height 39
drag, startPoint x: 493, startPoint y: 428, endPoint x: -19, endPoint y: 396, distance: 513.2
click at [247, 360] on p "Whether you want to analyze the state of the chromatin in your sample or compar…" at bounding box center [274, 378] width 535 height 52
drag, startPoint x: 532, startPoint y: 420, endPoint x: 7, endPoint y: 214, distance: 564.3
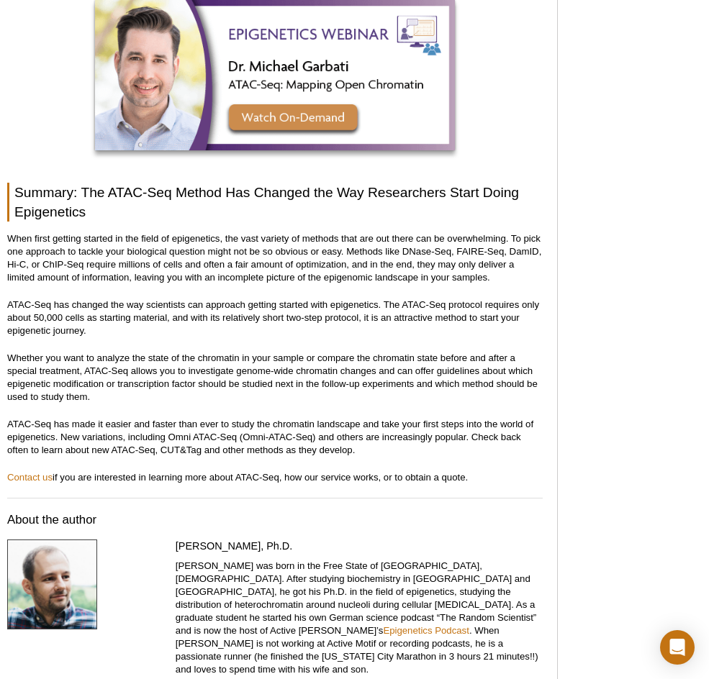
click at [360, 240] on p "When first getting started in the field of epigenetics, the vast variety of met…" at bounding box center [274, 258] width 535 height 52
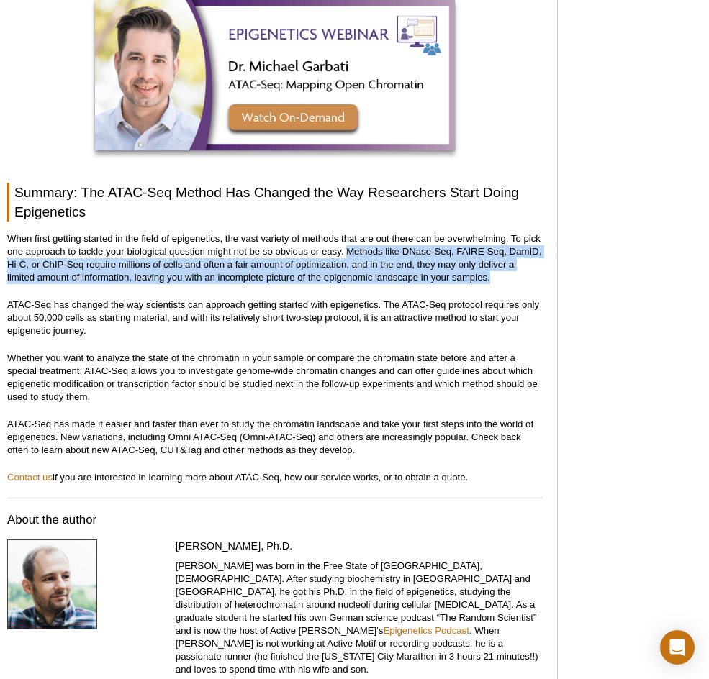
drag, startPoint x: 345, startPoint y: 224, endPoint x: 520, endPoint y: 250, distance: 176.8
click at [520, 250] on p "When first getting started in the field of epigenetics, the vast variety of met…" at bounding box center [274, 258] width 535 height 52
drag, startPoint x: 520, startPoint y: 250, endPoint x: 346, endPoint y: 229, distance: 175.3
click at [346, 232] on p "When first getting started in the field of epigenetics, the vast variety of met…" at bounding box center [274, 258] width 535 height 52
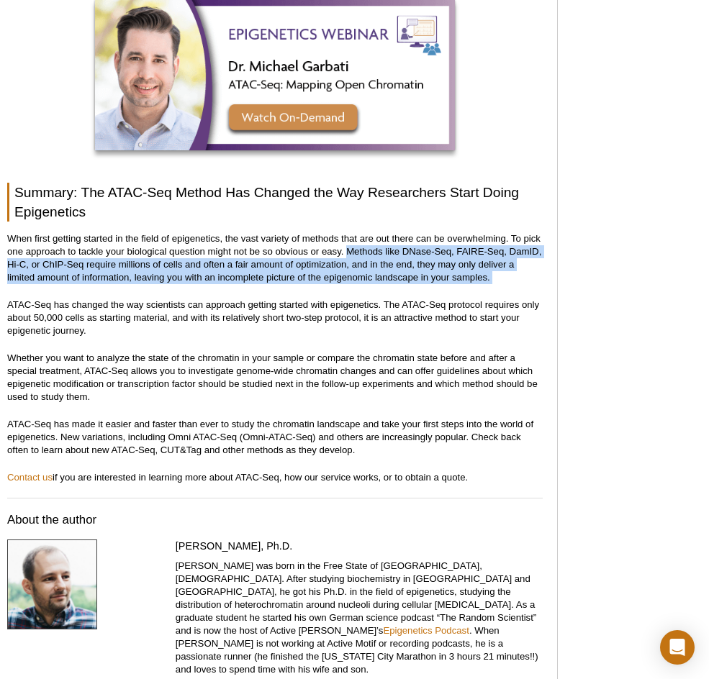
click at [346, 232] on p "When first getting started in the field of epigenetics, the vast variety of met…" at bounding box center [274, 258] width 535 height 52
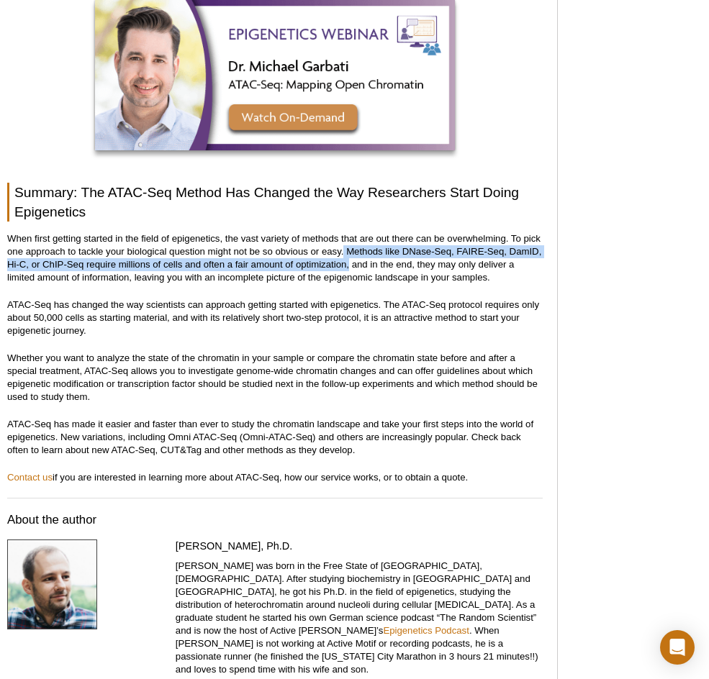
drag, startPoint x: 345, startPoint y: 224, endPoint x: 349, endPoint y: 242, distance: 18.5
click at [349, 242] on p "When first getting started in the field of epigenetics, the vast variety of met…" at bounding box center [274, 258] width 535 height 52
drag, startPoint x: 347, startPoint y: 241, endPoint x: 350, endPoint y: 229, distance: 12.4
click at [350, 232] on p "When first getting started in the field of epigenetics, the vast variety of met…" at bounding box center [274, 258] width 535 height 52
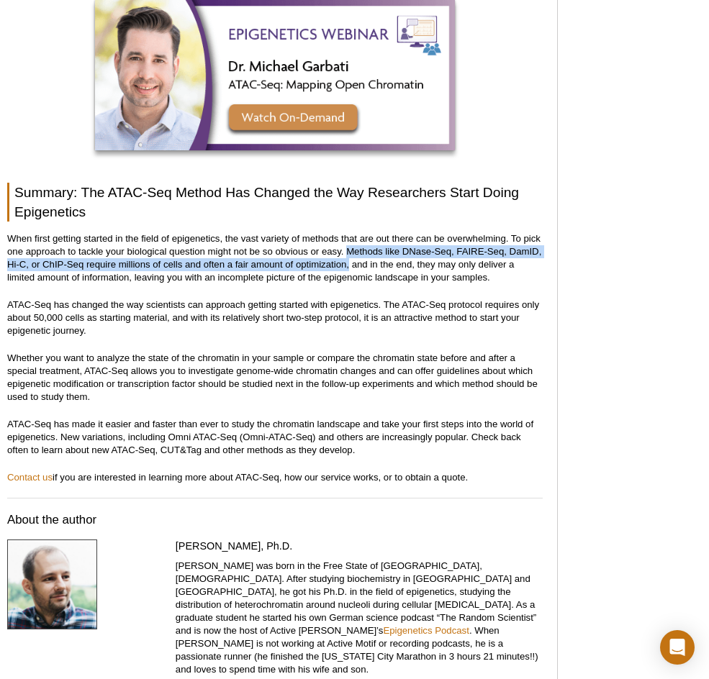
click at [350, 232] on p "When first getting started in the field of epigenetics, the vast variety of met…" at bounding box center [274, 258] width 535 height 52
drag, startPoint x: 346, startPoint y: 225, endPoint x: 350, endPoint y: 240, distance: 14.8
click at [350, 240] on p "When first getting started in the field of epigenetics, the vast variety of met…" at bounding box center [274, 258] width 535 height 52
drag, startPoint x: 348, startPoint y: 225, endPoint x: 350, endPoint y: 244, distance: 18.8
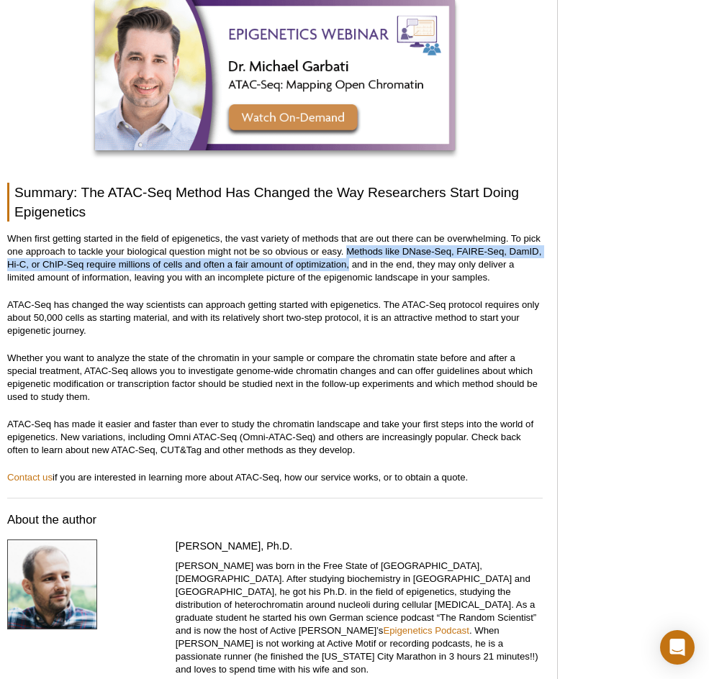
click at [350, 244] on p "When first getting started in the field of epigenetics, the vast variety of met…" at bounding box center [274, 258] width 535 height 52
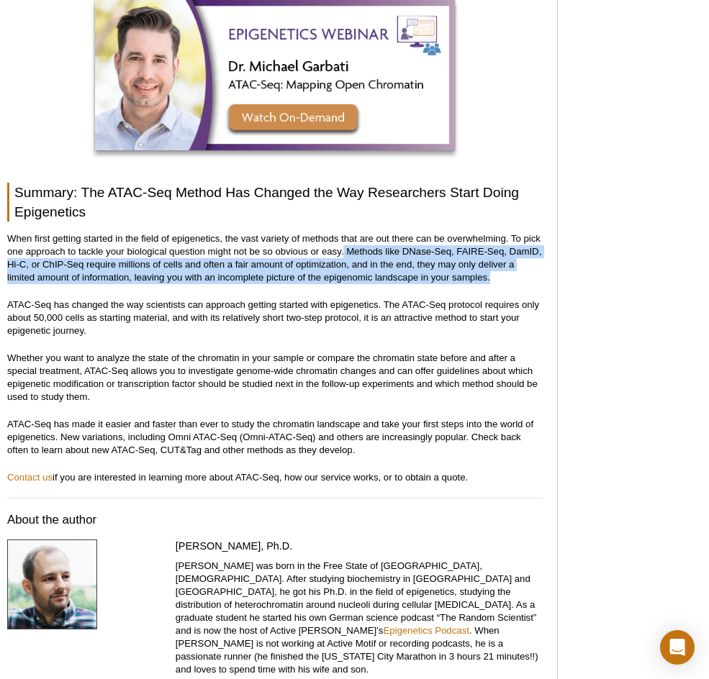
drag, startPoint x: 345, startPoint y: 226, endPoint x: 508, endPoint y: 252, distance: 165.3
click at [508, 252] on p "When first getting started in the field of epigenetics, the vast variety of met…" at bounding box center [274, 258] width 535 height 52
click at [522, 250] on p "When first getting started in the field of epigenetics, the vast variety of met…" at bounding box center [274, 258] width 535 height 52
click at [528, 255] on p "When first getting started in the field of epigenetics, the vast variety of met…" at bounding box center [274, 258] width 535 height 52
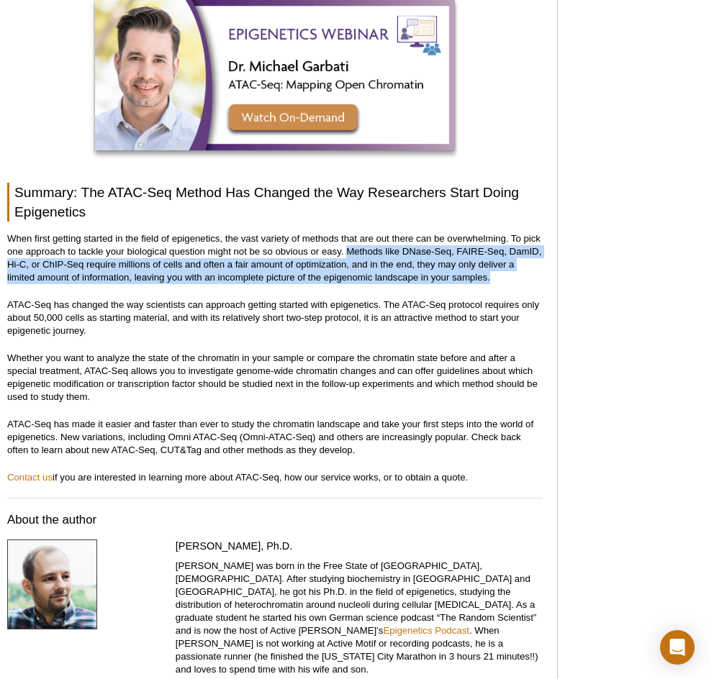
drag, startPoint x: 494, startPoint y: 253, endPoint x: 347, endPoint y: 224, distance: 149.0
click at [347, 232] on p "When first getting started in the field of epigenetics, the vast variety of met…" at bounding box center [274, 258] width 535 height 52
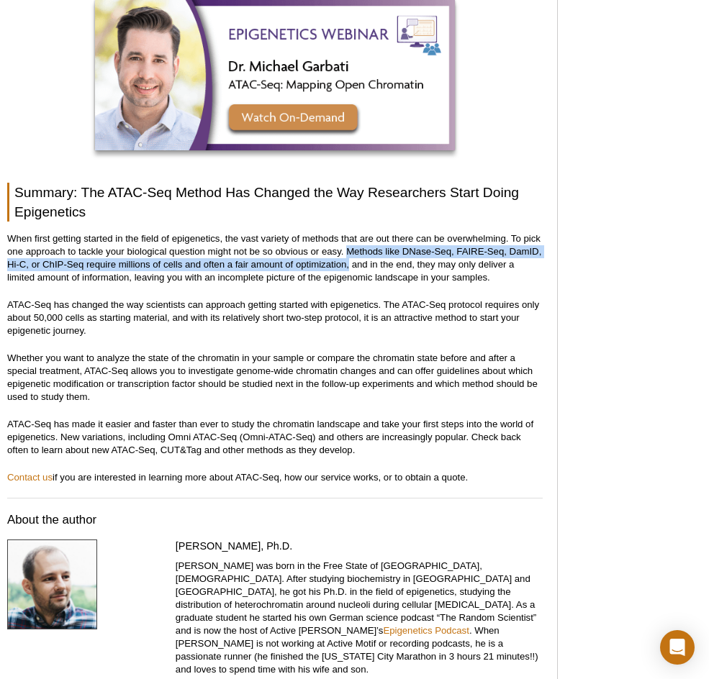
drag, startPoint x: 347, startPoint y: 224, endPoint x: 350, endPoint y: 241, distance: 17.4
click at [350, 241] on p "When first getting started in the field of epigenetics, the vast variety of met…" at bounding box center [274, 258] width 535 height 52
drag, startPoint x: 348, startPoint y: 240, endPoint x: 347, endPoint y: 224, distance: 15.8
click at [347, 232] on p "When first getting started in the field of epigenetics, the vast variety of met…" at bounding box center [274, 258] width 535 height 52
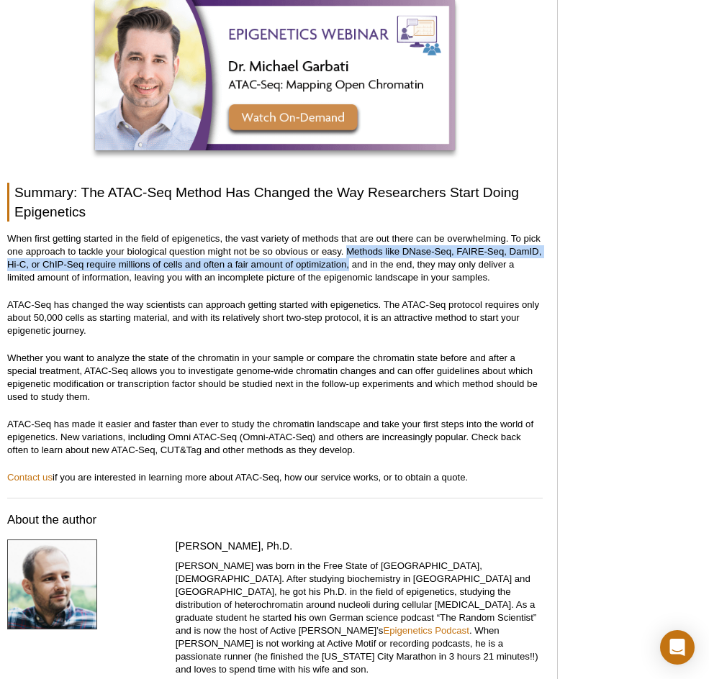
click at [347, 232] on p "When first getting started in the field of epigenetics, the vast variety of met…" at bounding box center [274, 258] width 535 height 52
drag, startPoint x: 346, startPoint y: 223, endPoint x: 347, endPoint y: 242, distance: 19.5
click at [347, 242] on p "When first getting started in the field of epigenetics, the vast variety of met…" at bounding box center [274, 258] width 535 height 52
drag, startPoint x: 349, startPoint y: 240, endPoint x: 348, endPoint y: 222, distance: 18.7
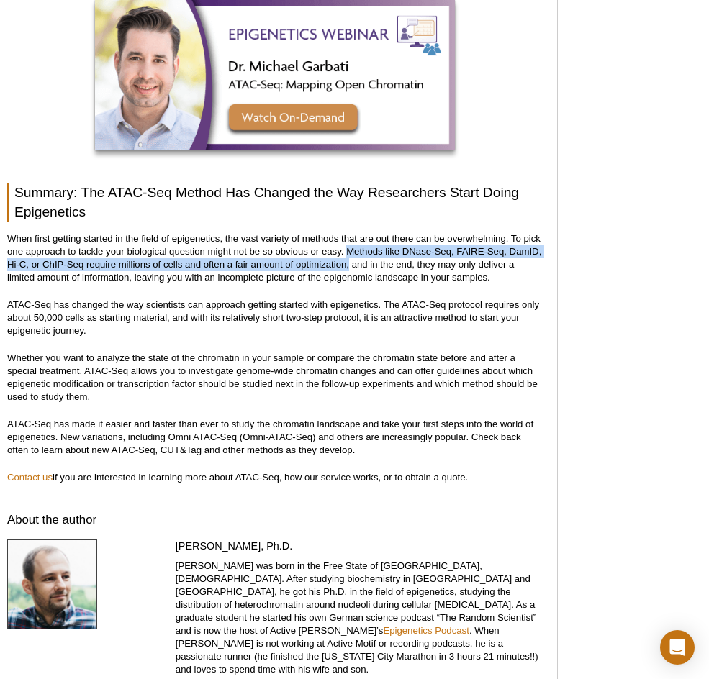
click at [348, 232] on p "When first getting started in the field of epigenetics, the vast variety of met…" at bounding box center [274, 258] width 535 height 52
click at [350, 232] on p "When first getting started in the field of epigenetics, the vast variety of met…" at bounding box center [274, 258] width 535 height 52
drag, startPoint x: 347, startPoint y: 221, endPoint x: 348, endPoint y: 242, distance: 21.6
click at [348, 242] on p "When first getting started in the field of epigenetics, the vast variety of met…" at bounding box center [274, 258] width 535 height 52
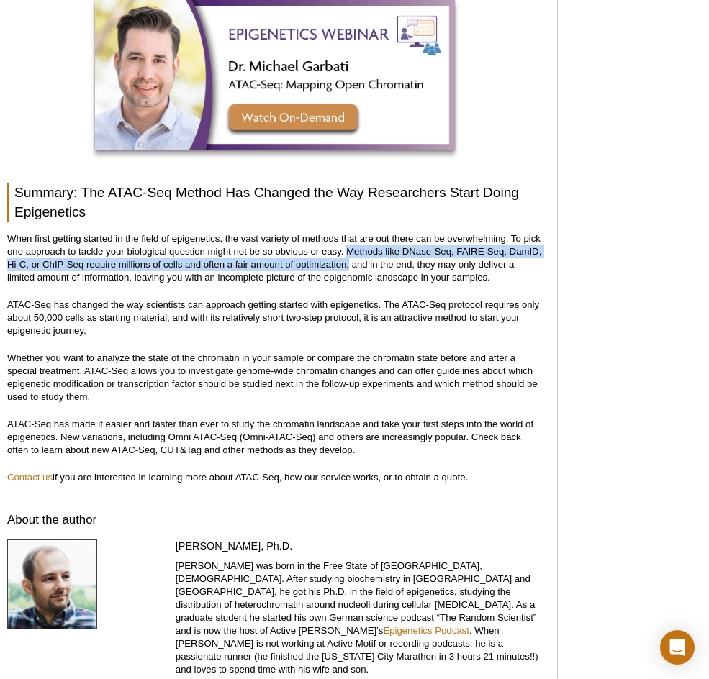
drag, startPoint x: 348, startPoint y: 242, endPoint x: 348, endPoint y: 225, distance: 17.3
click at [348, 232] on p "When first getting started in the field of epigenetics, the vast variety of met…" at bounding box center [274, 258] width 535 height 52
drag, startPoint x: 346, startPoint y: 223, endPoint x: 348, endPoint y: 237, distance: 13.8
click at [348, 237] on p "When first getting started in the field of epigenetics, the vast variety of met…" at bounding box center [274, 258] width 535 height 52
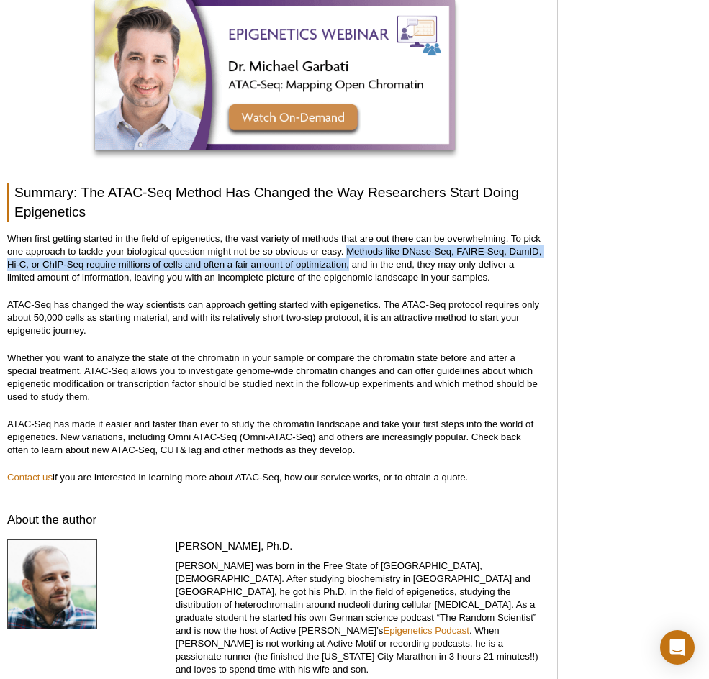
click at [342, 236] on p "When first getting started in the field of epigenetics, the vast variety of met…" at bounding box center [274, 258] width 535 height 52
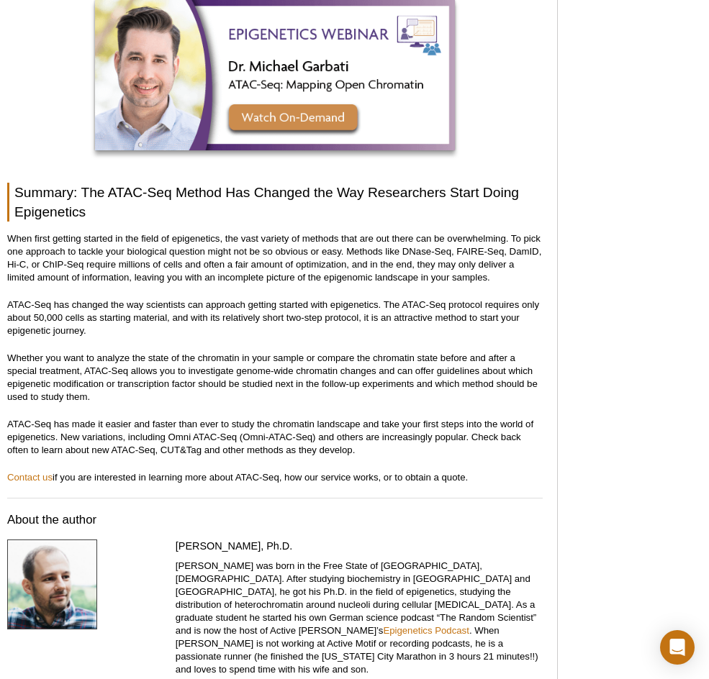
click at [341, 232] on p "When first getting started in the field of epigenetics, the vast variety of met…" at bounding box center [274, 258] width 535 height 52
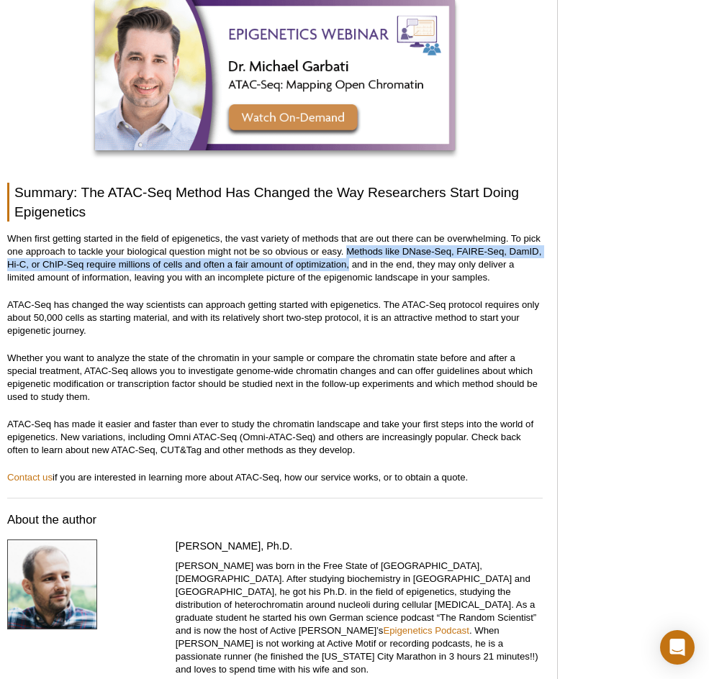
drag, startPoint x: 347, startPoint y: 227, endPoint x: 349, endPoint y: 237, distance: 11.0
click at [349, 237] on p "When first getting started in the field of epigenetics, the vast variety of met…" at bounding box center [274, 258] width 535 height 52
drag, startPoint x: 349, startPoint y: 240, endPoint x: 349, endPoint y: 230, distance: 10.1
click at [349, 232] on p "When first getting started in the field of epigenetics, the vast variety of met…" at bounding box center [274, 258] width 535 height 52
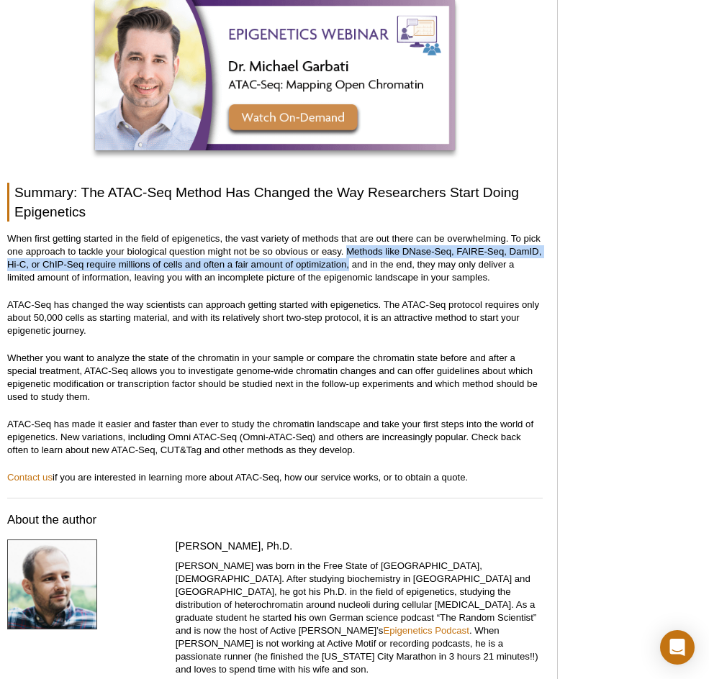
click at [349, 232] on p "When first getting started in the field of epigenetics, the vast variety of met…" at bounding box center [274, 258] width 535 height 52
drag, startPoint x: 349, startPoint y: 227, endPoint x: 349, endPoint y: 239, distance: 12.2
click at [349, 239] on p "When first getting started in the field of epigenetics, the vast variety of met…" at bounding box center [274, 258] width 535 height 52
drag, startPoint x: 349, startPoint y: 239, endPoint x: 345, endPoint y: 227, distance: 12.7
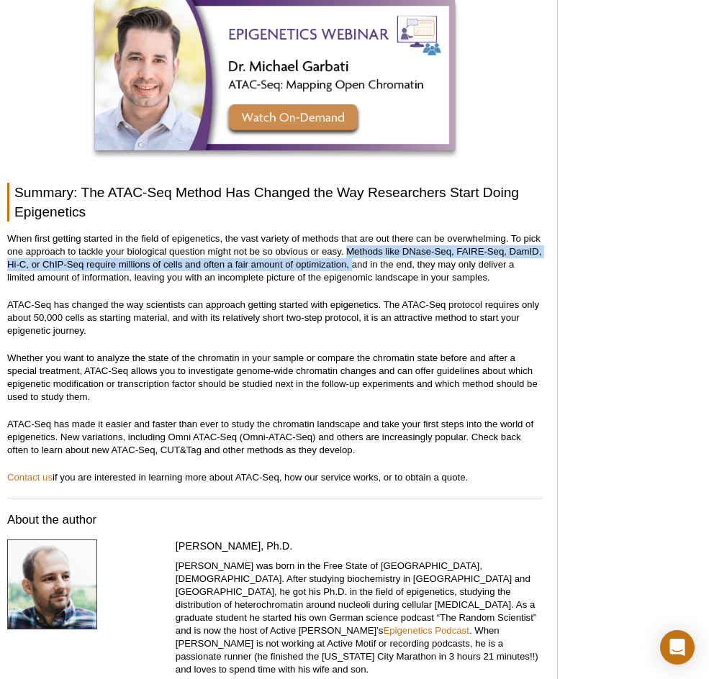
click at [345, 232] on p "When first getting started in the field of epigenetics, the vast variety of met…" at bounding box center [274, 258] width 535 height 52
drag, startPoint x: 345, startPoint y: 227, endPoint x: 345, endPoint y: 240, distance: 13.7
click at [345, 240] on p "When first getting started in the field of epigenetics, the vast variety of met…" at bounding box center [274, 258] width 535 height 52
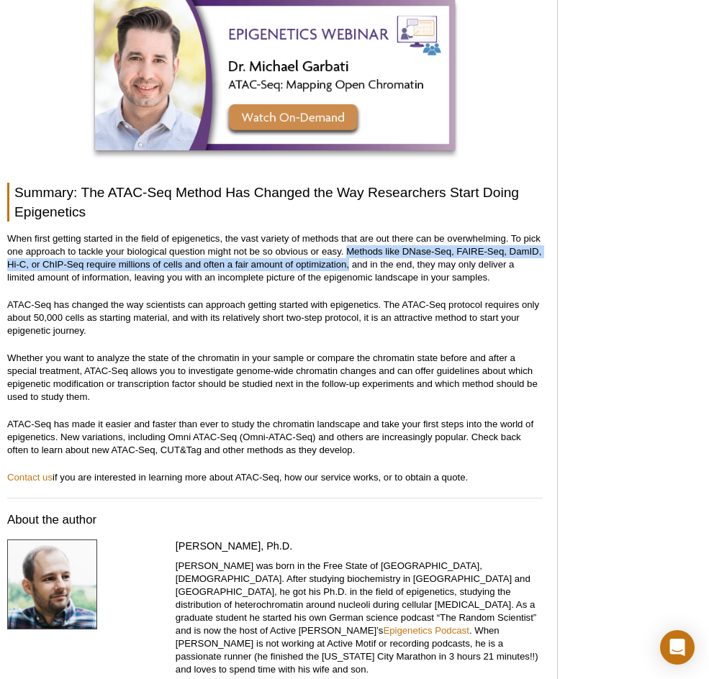
drag, startPoint x: 348, startPoint y: 238, endPoint x: 348, endPoint y: 225, distance: 12.9
click at [348, 232] on p "When first getting started in the field of epigenetics, the vast variety of met…" at bounding box center [274, 258] width 535 height 52
drag, startPoint x: 347, startPoint y: 226, endPoint x: 347, endPoint y: 239, distance: 13.0
click at [347, 239] on p "When first getting started in the field of epigenetics, the vast variety of met…" at bounding box center [274, 258] width 535 height 52
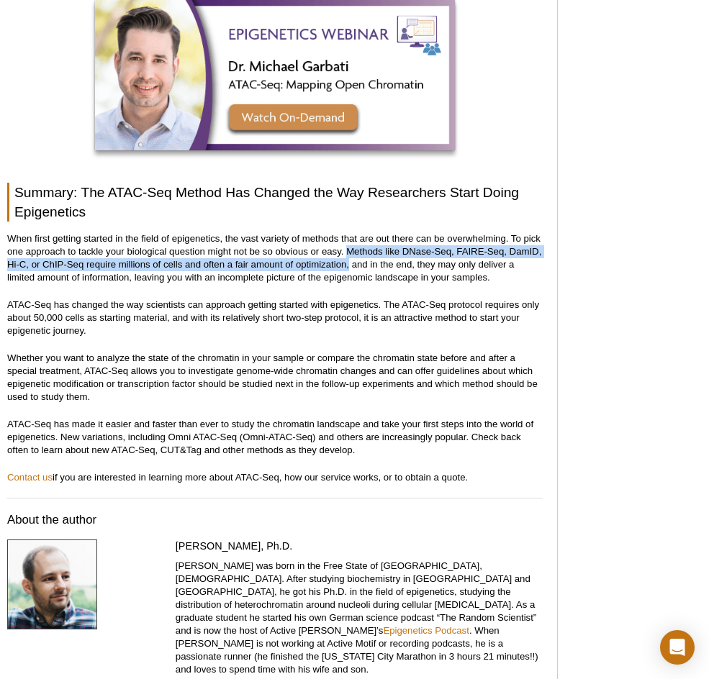
click at [347, 239] on p "When first getting started in the field of epigenetics, the vast variety of met…" at bounding box center [274, 258] width 535 height 52
drag, startPoint x: 347, startPoint y: 239, endPoint x: 347, endPoint y: 226, distance: 13.0
click at [347, 232] on p "When first getting started in the field of epigenetics, the vast variety of met…" at bounding box center [274, 258] width 535 height 52
drag, startPoint x: 347, startPoint y: 226, endPoint x: 348, endPoint y: 243, distance: 17.3
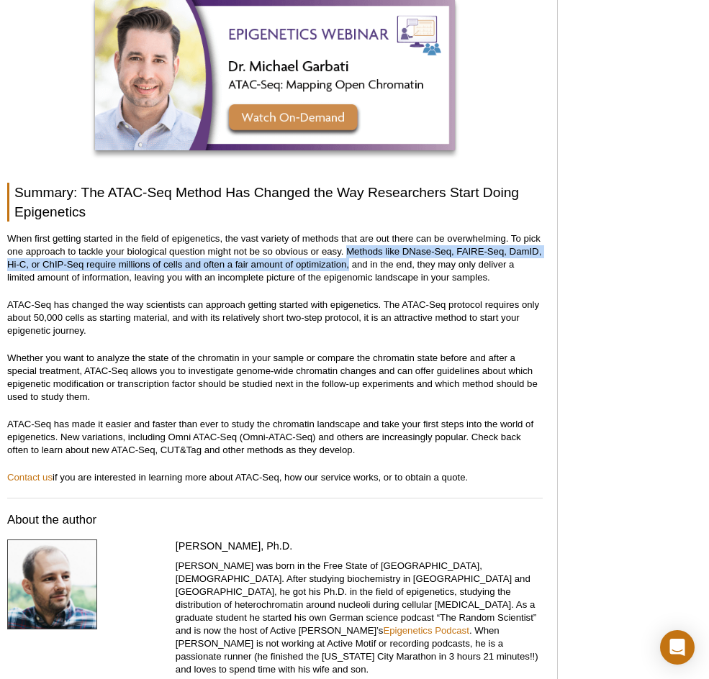
click at [348, 243] on p "When first getting started in the field of epigenetics, the vast variety of met…" at bounding box center [274, 258] width 535 height 52
drag, startPoint x: 348, startPoint y: 239, endPoint x: 346, endPoint y: 227, distance: 12.4
click at [346, 232] on p "When first getting started in the field of epigenetics, the vast variety of met…" at bounding box center [274, 258] width 535 height 52
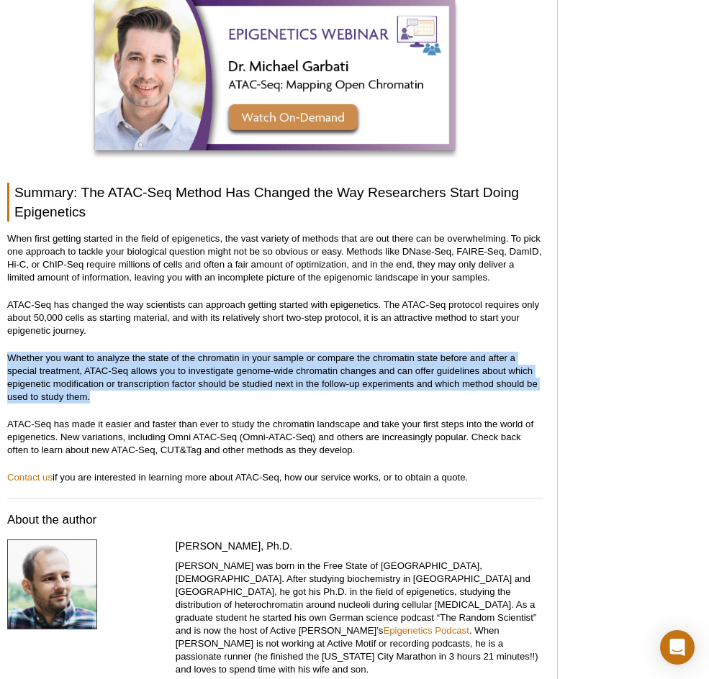
drag, startPoint x: 317, startPoint y: 304, endPoint x: 119, endPoint y: 370, distance: 208.6
click at [119, 370] on p "Whether you want to analyze the state of the chromatin in your sample or compar…" at bounding box center [274, 378] width 535 height 52
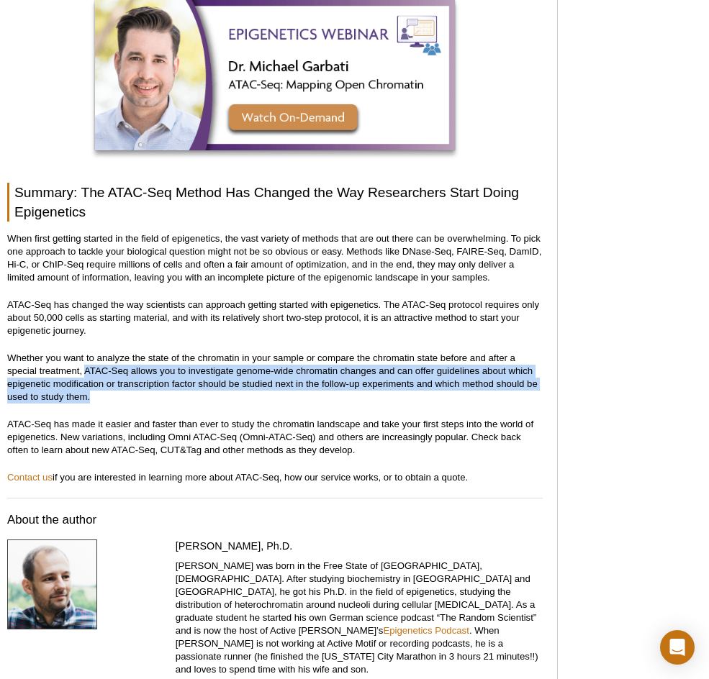
drag, startPoint x: 142, startPoint y: 371, endPoint x: 85, endPoint y: 350, distance: 61.5
click at [85, 352] on p "Whether you want to analyze the state of the chromatin in your sample or compar…" at bounding box center [274, 378] width 535 height 52
drag, startPoint x: 82, startPoint y: 347, endPoint x: 114, endPoint y: 371, distance: 40.6
click at [114, 371] on p "Whether you want to analyze the state of the chromatin in your sample or compar…" at bounding box center [274, 378] width 535 height 52
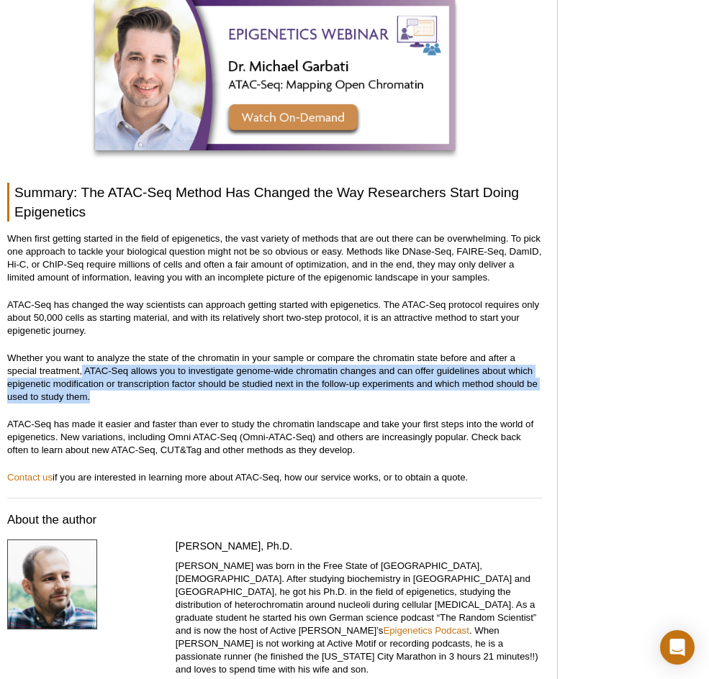
click at [114, 371] on p "Whether you want to analyze the state of the chromatin in your sample or compar…" at bounding box center [274, 378] width 535 height 52
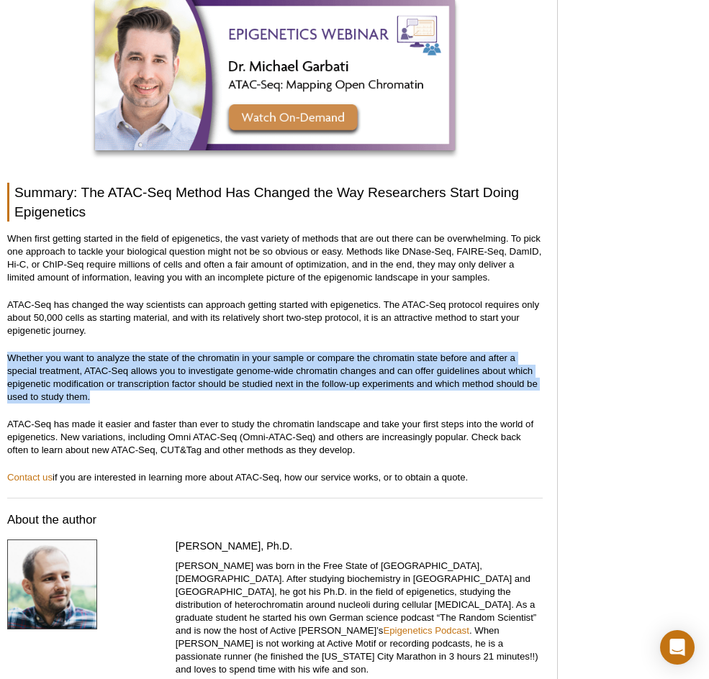
drag, startPoint x: 142, startPoint y: 370, endPoint x: -4, endPoint y: 318, distance: 155.9
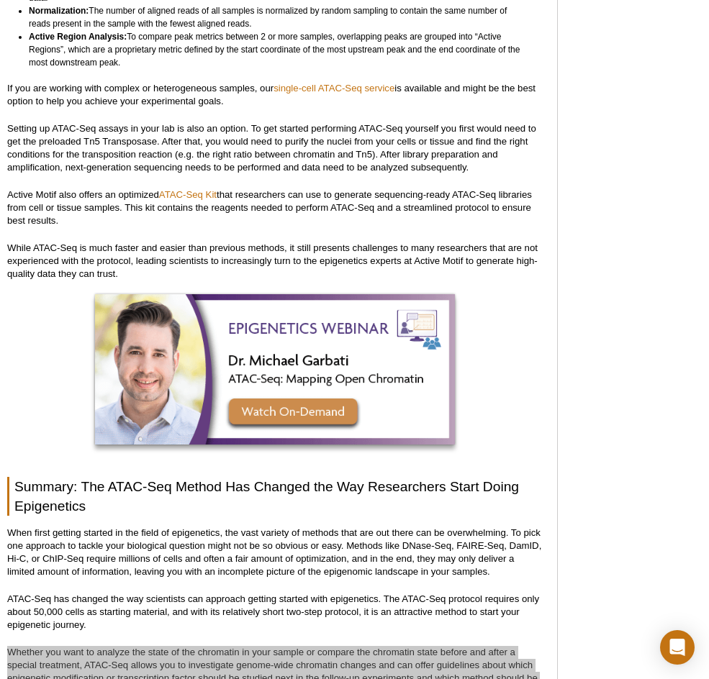
scroll to position [4222, 0]
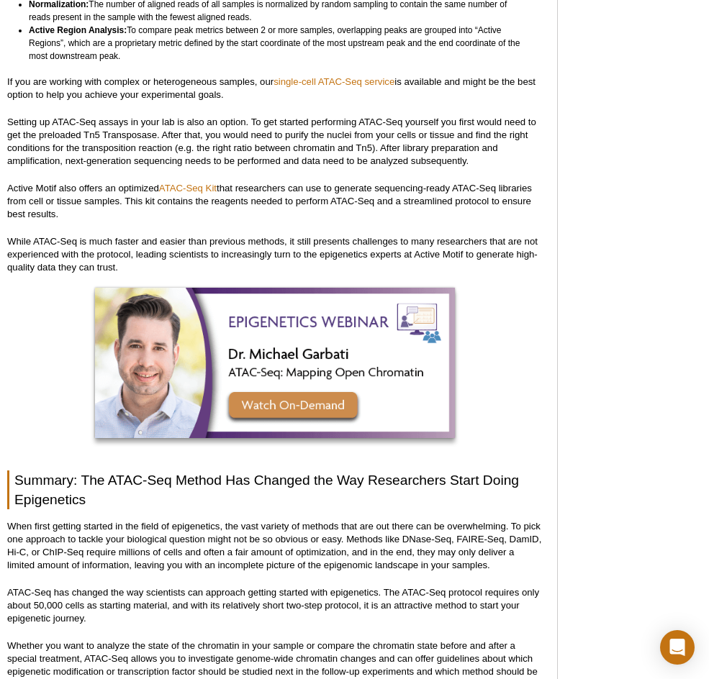
click at [518, 235] on p "While ATAC-Seq is much faster and easier than previous methods, it still presen…" at bounding box center [274, 254] width 535 height 39
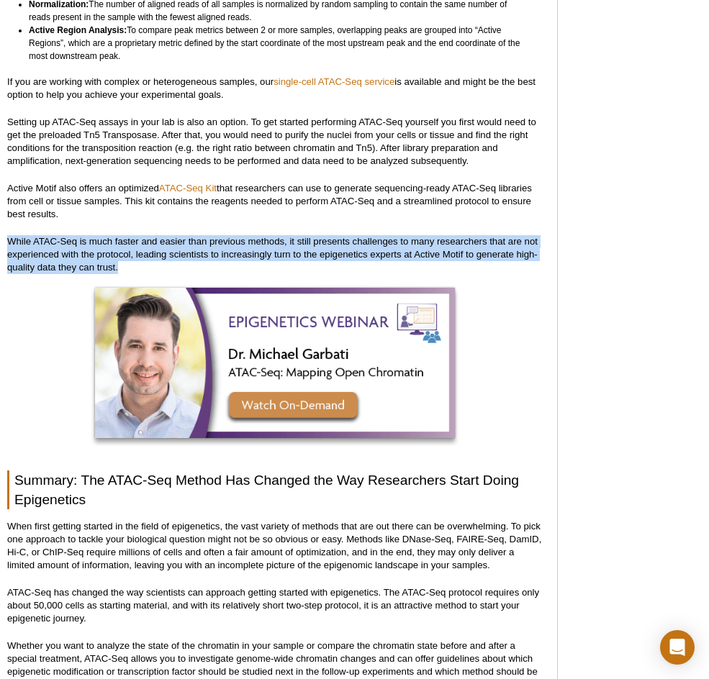
click at [518, 235] on p "While ATAC-Seq is much faster and easier than previous methods, it still presen…" at bounding box center [274, 254] width 535 height 39
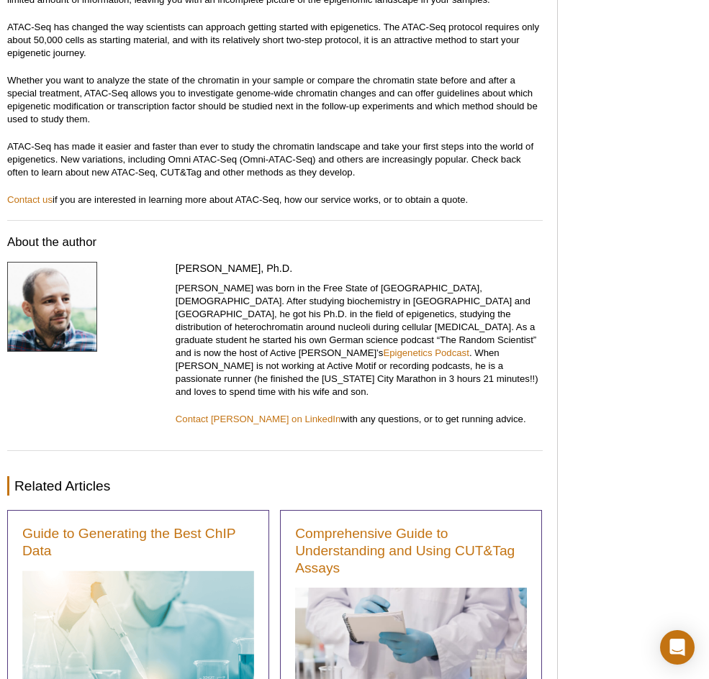
scroll to position [1386, 0]
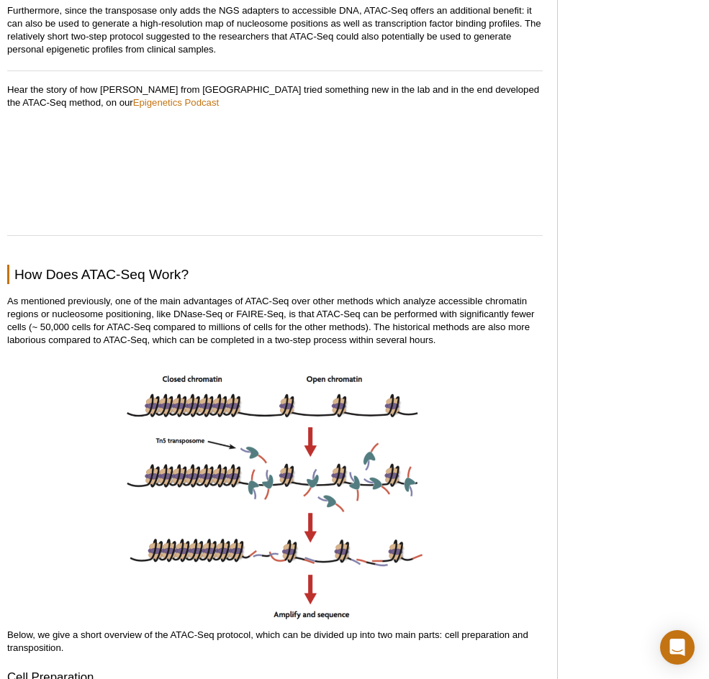
click at [242, 319] on p "As mentioned previously, one of the main advantages of ATAC-Seq over other meth…" at bounding box center [274, 321] width 535 height 52
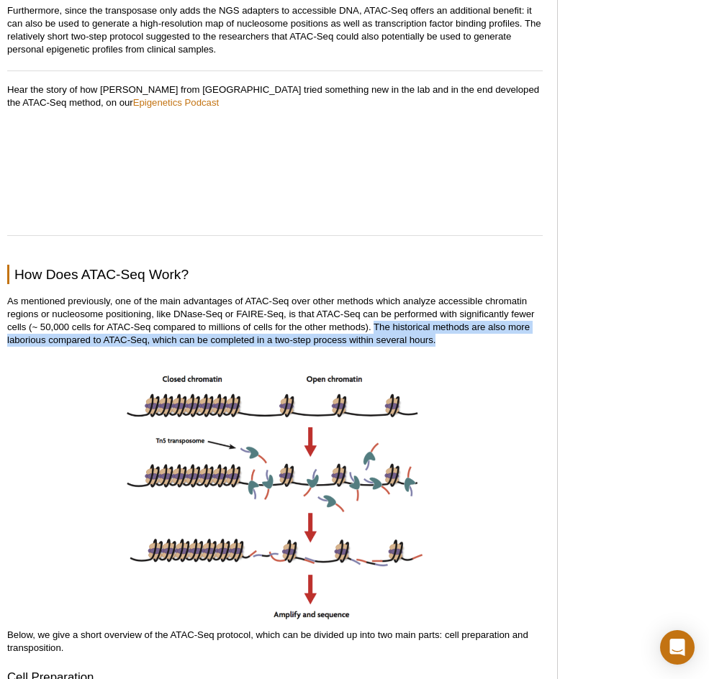
drag, startPoint x: 376, startPoint y: 328, endPoint x: 505, endPoint y: 336, distance: 129.7
click at [505, 336] on p "As mentioned previously, one of the main advantages of ATAC-Seq over other meth…" at bounding box center [274, 321] width 535 height 52
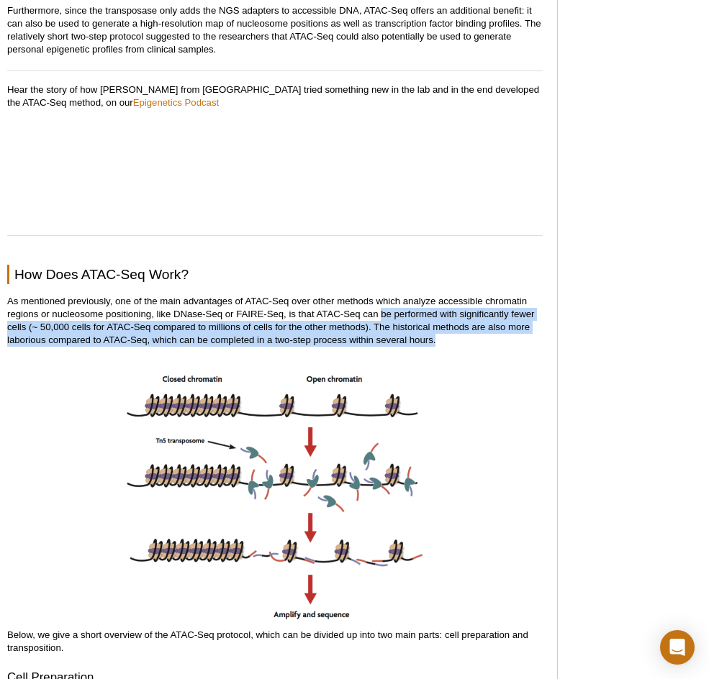
drag, startPoint x: 505, startPoint y: 336, endPoint x: 383, endPoint y: 319, distance: 123.4
click at [383, 319] on p "As mentioned previously, one of the main advantages of ATAC-Seq over other meth…" at bounding box center [274, 321] width 535 height 52
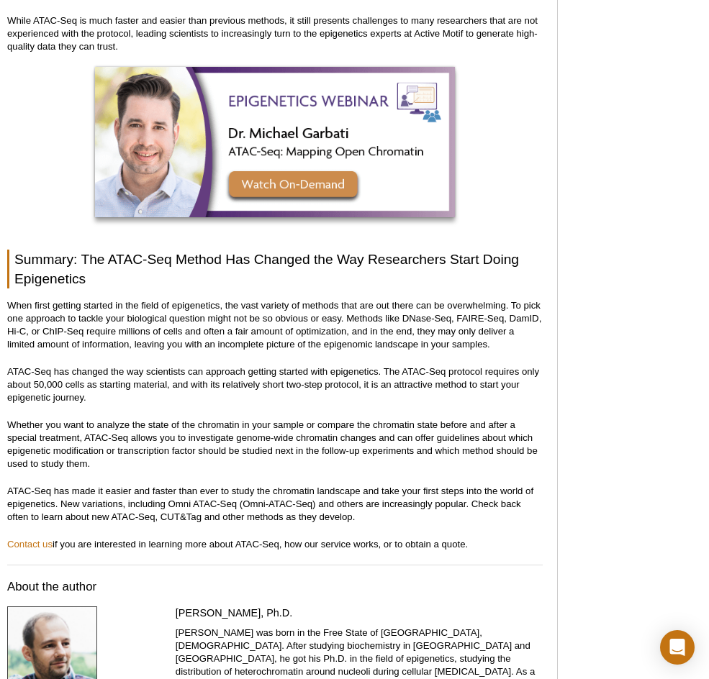
scroll to position [4494, 0]
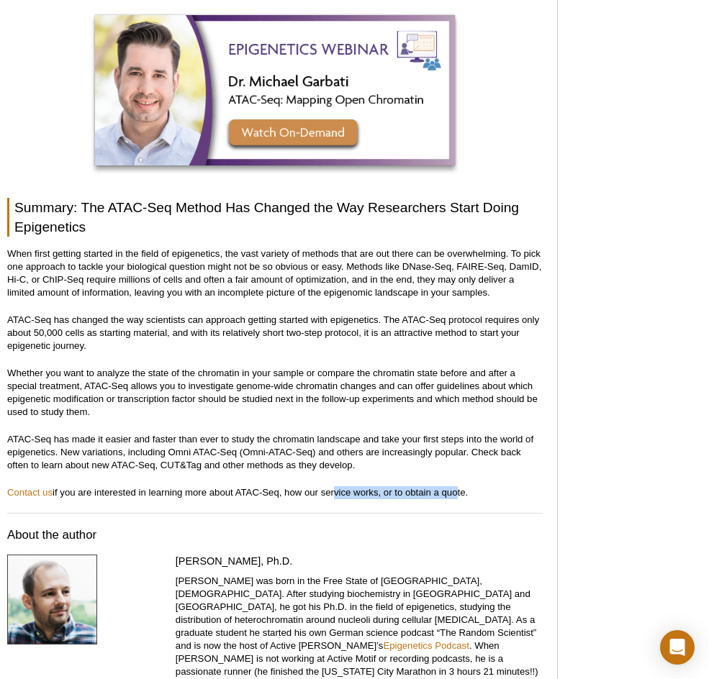
drag, startPoint x: 456, startPoint y: 473, endPoint x: 335, endPoint y: 460, distance: 122.3
click at [335, 486] on p "Contact us if you are interested in learning more about ATAC-Seq, how our servi…" at bounding box center [274, 492] width 535 height 13
drag, startPoint x: 455, startPoint y: 436, endPoint x: 12, endPoint y: 183, distance: 509.8
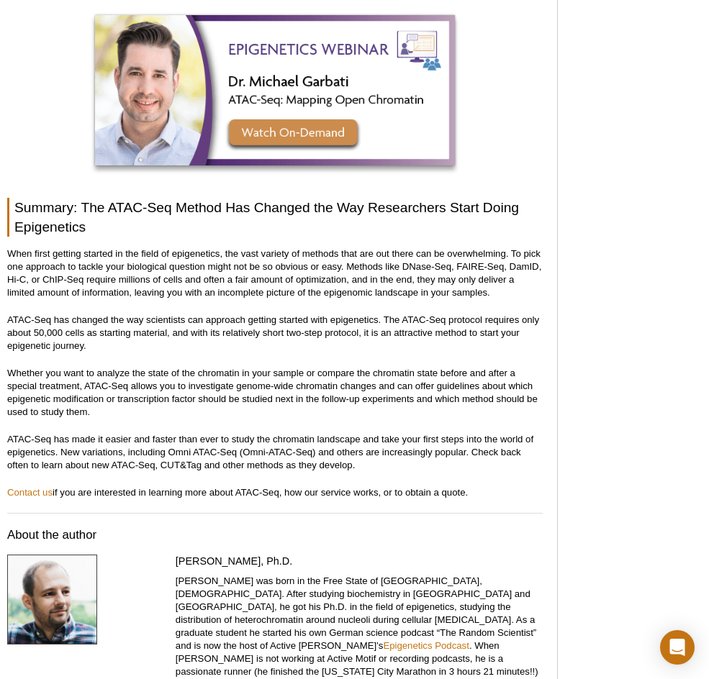
click at [12, 198] on h2 "Summary: The ATAC-Seq Method Has Changed the Way Researchers Start Doing Epigen…" at bounding box center [274, 217] width 535 height 39
click at [16, 198] on h2 "Summary: The ATAC-Seq Method Has Changed the Way Researchers Start Doing Epigen…" at bounding box center [274, 217] width 535 height 39
click at [11, 198] on h2 "Summary: The ATAC-Seq Method Has Changed the Way Researchers Start Doing Epigen…" at bounding box center [274, 217] width 535 height 39
drag, startPoint x: 17, startPoint y: 180, endPoint x: 480, endPoint y: 442, distance: 532.2
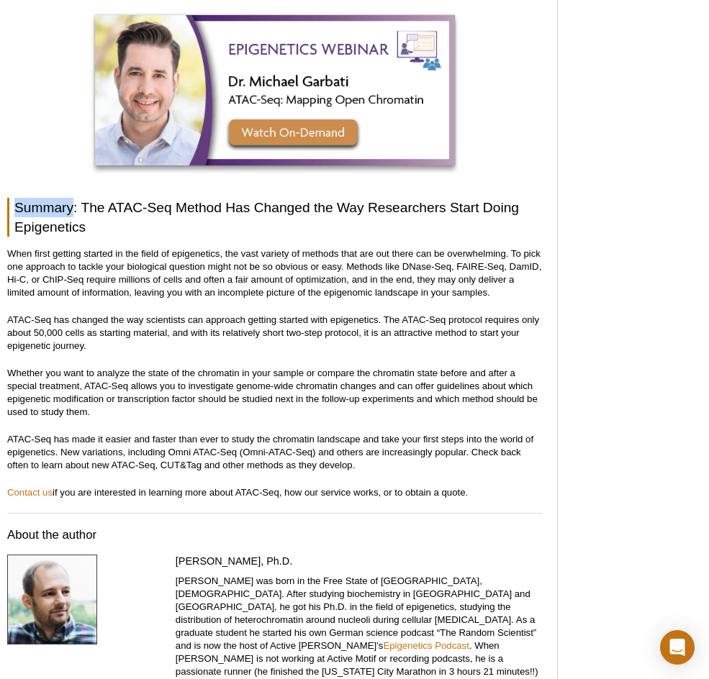
click at [480, 442] on p "ATAC-Seq has made it easier and faster than ever to study the chromatin landsca…" at bounding box center [274, 452] width 535 height 39
drag, startPoint x: 482, startPoint y: 444, endPoint x: 303, endPoint y: 293, distance: 234.3
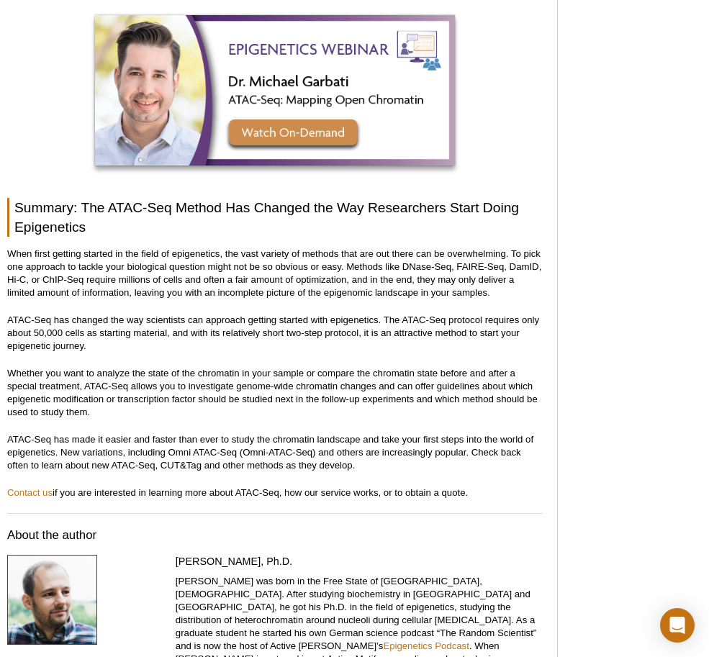
click at [398, 601] on div "[PERSON_NAME], Ph.[PERSON_NAME] was born in the Free State of [GEOGRAPHIC_DATA]…" at bounding box center [360, 644] width 368 height 178
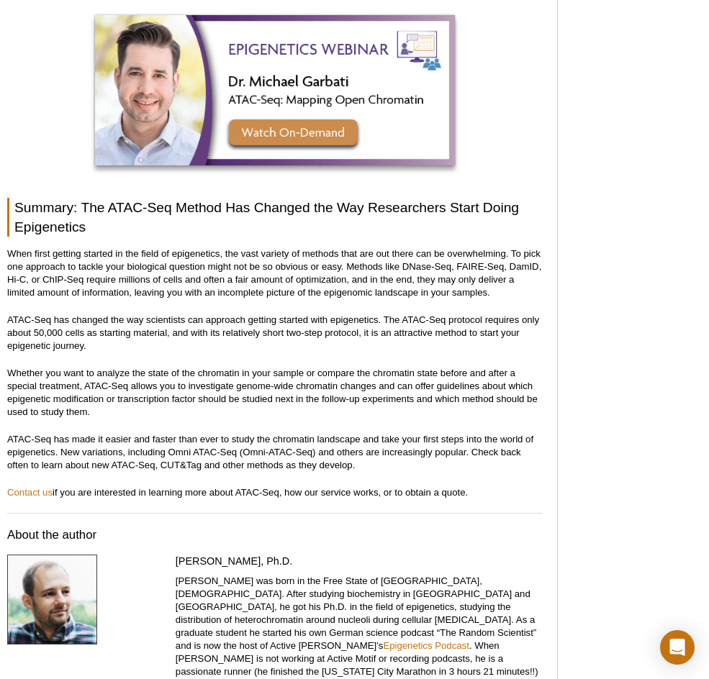
drag, startPoint x: 449, startPoint y: 444, endPoint x: 12, endPoint y: 178, distance: 511.0
click at [12, 198] on h2 "Summary: The ATAC-Seq Method Has Changed the Way Researchers Start Doing Epigen…" at bounding box center [274, 217] width 535 height 39
drag, startPoint x: 15, startPoint y: 183, endPoint x: 378, endPoint y: 444, distance: 446.8
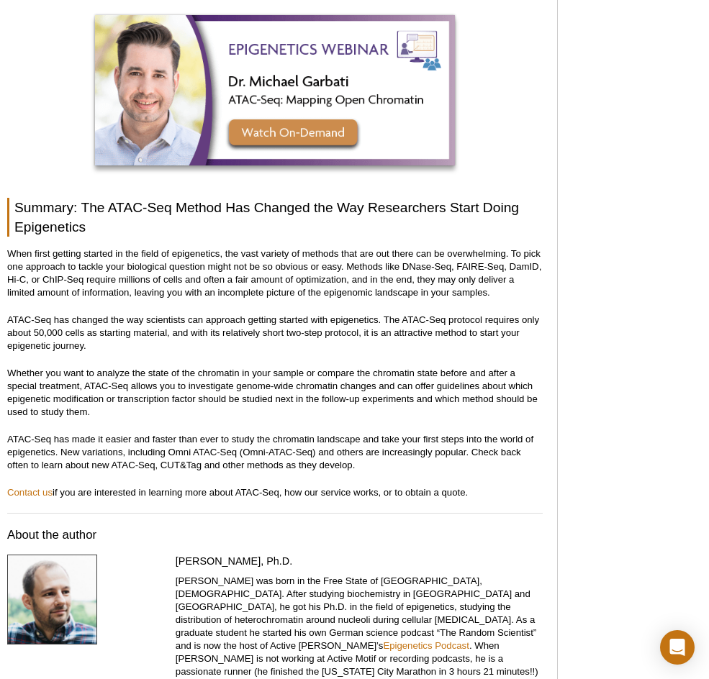
click at [378, 444] on p "ATAC-Seq has made it easier and faster than ever to study the chromatin landsca…" at bounding box center [274, 452] width 535 height 39
drag, startPoint x: 385, startPoint y: 441, endPoint x: 18, endPoint y: 181, distance: 449.5
click at [18, 198] on h2 "Summary: The ATAC-Seq Method Has Changed the Way Researchers Start Doing Epigen…" at bounding box center [274, 217] width 535 height 39
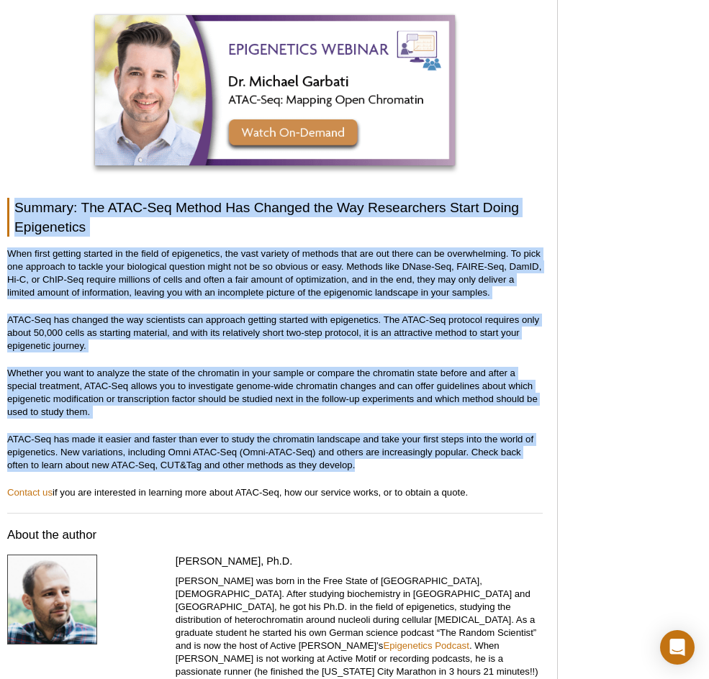
drag, startPoint x: 18, startPoint y: 181, endPoint x: 414, endPoint y: 441, distance: 473.3
click at [414, 441] on p "ATAC-Seq has made it easier and faster than ever to study the chromatin landsca…" at bounding box center [274, 452] width 535 height 39
drag, startPoint x: 419, startPoint y: 442, endPoint x: -18, endPoint y: 161, distance: 520.0
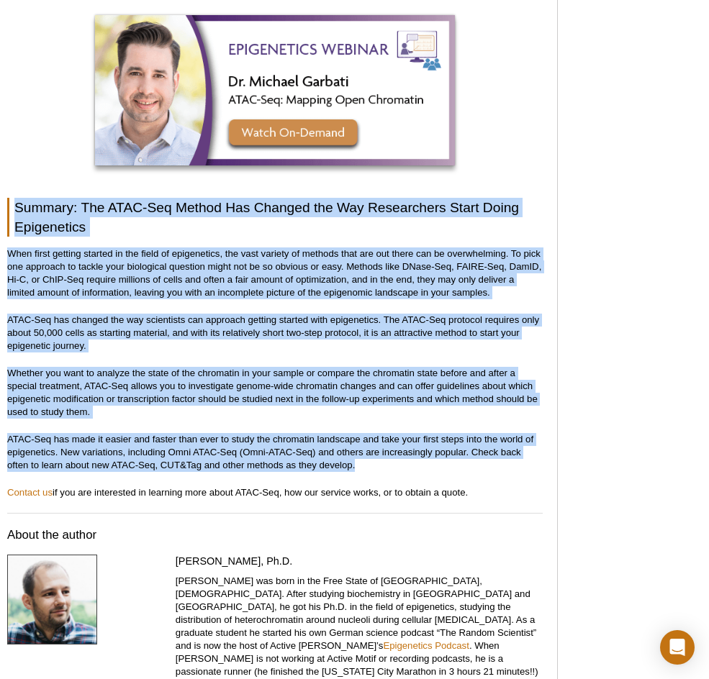
click at [12, 198] on h2 "Summary: The ATAC-Seq Method Has Changed the Way Researchers Start Doing Epigen…" at bounding box center [274, 217] width 535 height 39
drag, startPoint x: 13, startPoint y: 181, endPoint x: 391, endPoint y: 437, distance: 456.3
click at [391, 437] on p "ATAC-Seq has made it easier and faster than ever to study the chromatin landsca…" at bounding box center [274, 452] width 535 height 39
drag, startPoint x: 391, startPoint y: 437, endPoint x: 3, endPoint y: 156, distance: 479.2
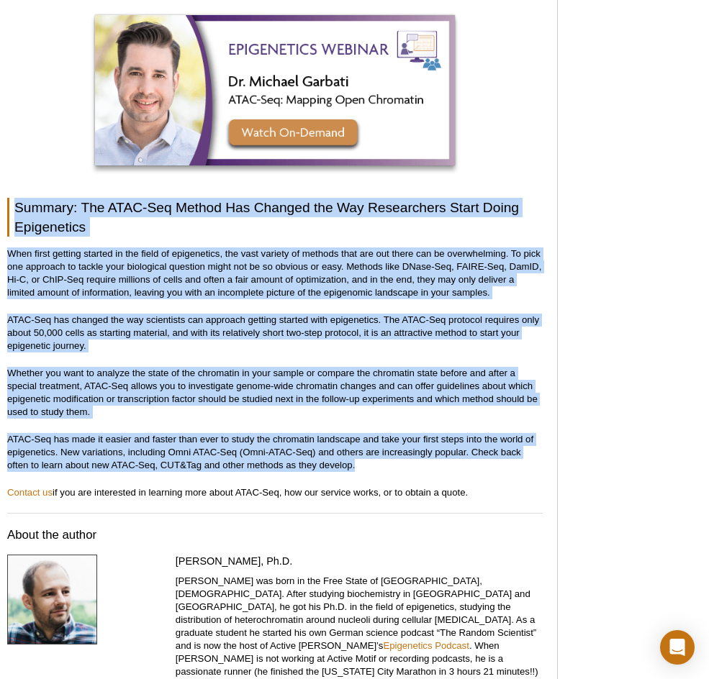
click at [16, 198] on h2 "Summary: The ATAC-Seq Method Has Changed the Way Researchers Start Doing Epigen…" at bounding box center [274, 217] width 535 height 39
drag, startPoint x: 14, startPoint y: 187, endPoint x: 420, endPoint y: 435, distance: 475.9
click at [420, 435] on p "ATAC-Seq has made it easier and faster than ever to study the chromatin landsca…" at bounding box center [274, 452] width 535 height 39
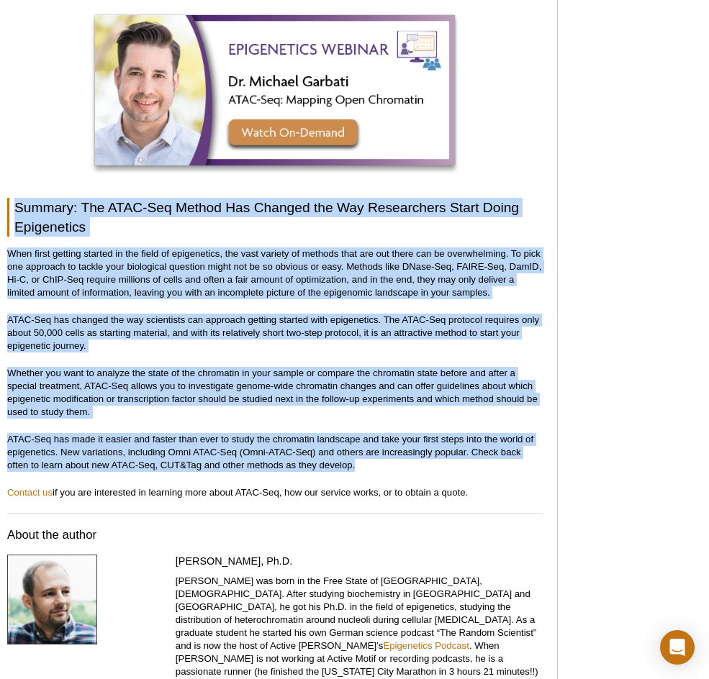
drag, startPoint x: 426, startPoint y: 440, endPoint x: 19, endPoint y: 180, distance: 482.4
click at [19, 198] on h2 "Summary: The ATAC-Seq Method Has Changed the Way Researchers Start Doing Epigen…" at bounding box center [274, 217] width 535 height 39
drag, startPoint x: 13, startPoint y: 180, endPoint x: 360, endPoint y: 439, distance: 432.8
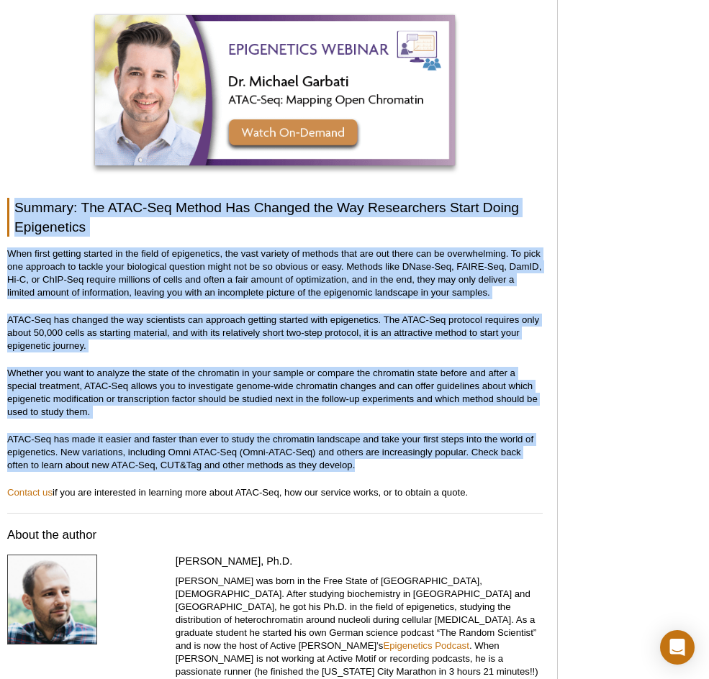
click at [360, 439] on p "ATAC-Seq has made it easier and faster than ever to study the chromatin landsca…" at bounding box center [274, 452] width 535 height 39
drag, startPoint x: 364, startPoint y: 440, endPoint x: 6, endPoint y: 168, distance: 449.4
drag, startPoint x: 10, startPoint y: 172, endPoint x: 422, endPoint y: 437, distance: 489.7
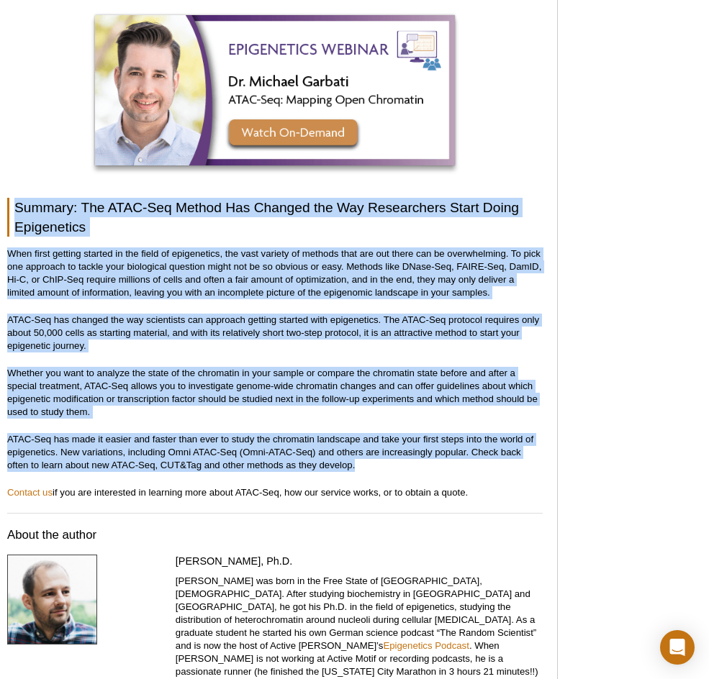
click at [422, 437] on p "ATAC-Seq has made it easier and faster than ever to study the chromatin landsca…" at bounding box center [274, 452] width 535 height 39
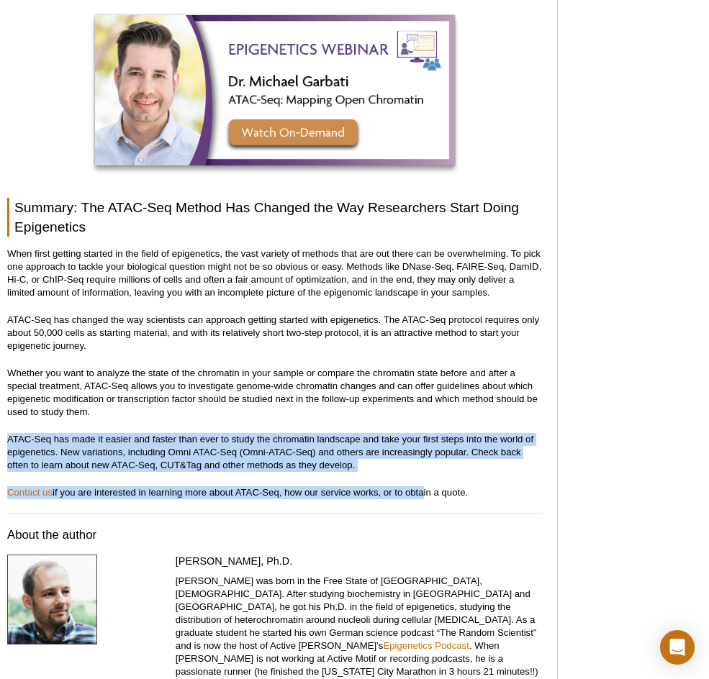
drag, startPoint x: 422, startPoint y: 447, endPoint x: 165, endPoint y: 384, distance: 263.6
click at [165, 384] on p "Whether you want to analyze the state of the chromatin in your sample or compar…" at bounding box center [274, 393] width 535 height 52
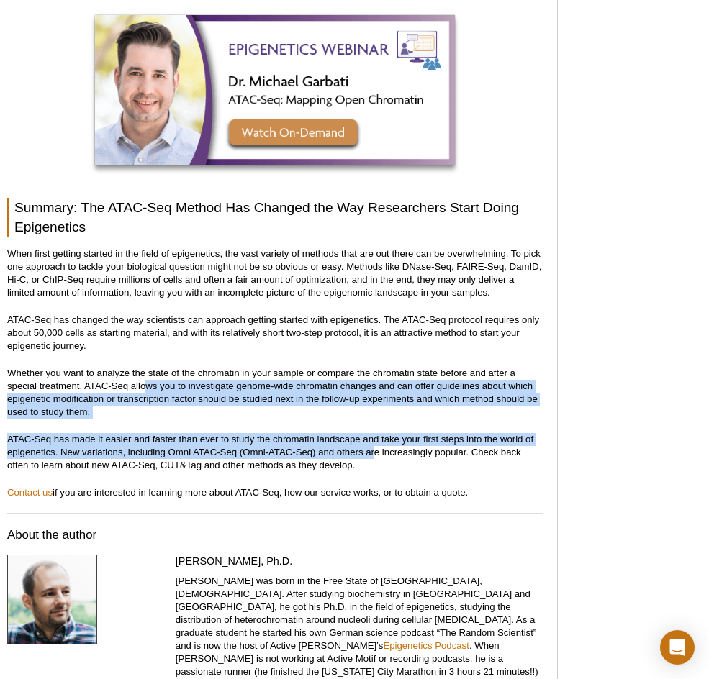
drag, startPoint x: 374, startPoint y: 432, endPoint x: 148, endPoint y: 358, distance: 237.5
click at [148, 367] on p "Whether you want to analyze the state of the chromatin in your sample or compar…" at bounding box center [274, 393] width 535 height 52
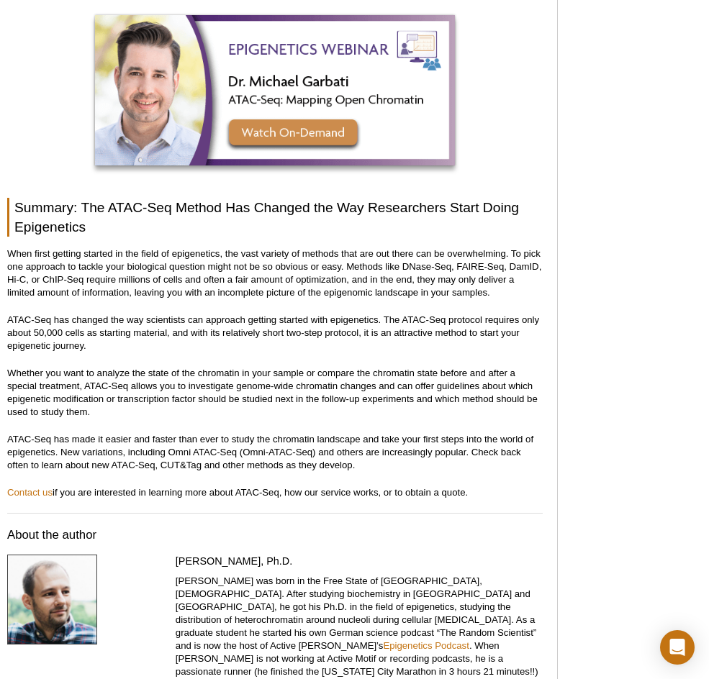
drag, startPoint x: 433, startPoint y: 442, endPoint x: -19, endPoint y: 332, distance: 464.8
click at [454, 384] on p "Whether you want to analyze the state of the chromatin in your sample or compar…" at bounding box center [274, 393] width 535 height 52
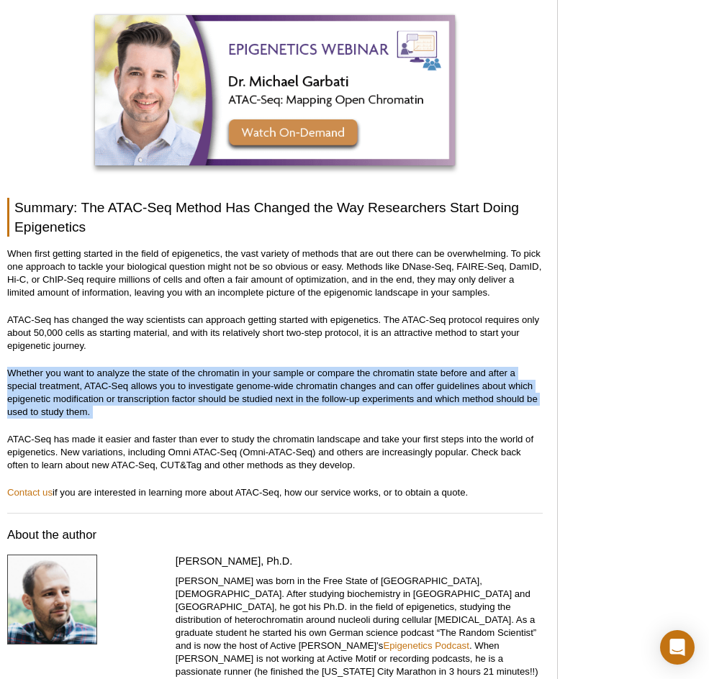
click at [454, 384] on p "Whether you want to analyze the state of the chromatin in your sample or compar…" at bounding box center [274, 393] width 535 height 52
click at [169, 393] on p "Whether you want to analyze the state of the chromatin in your sample or compar…" at bounding box center [274, 393] width 535 height 52
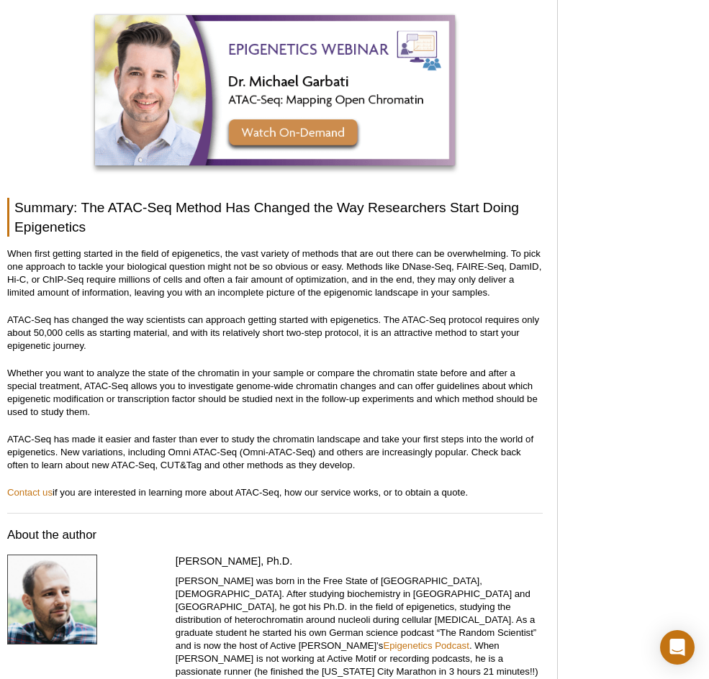
click at [176, 379] on p "Whether you want to analyze the state of the chromatin in your sample or compar…" at bounding box center [274, 393] width 535 height 52
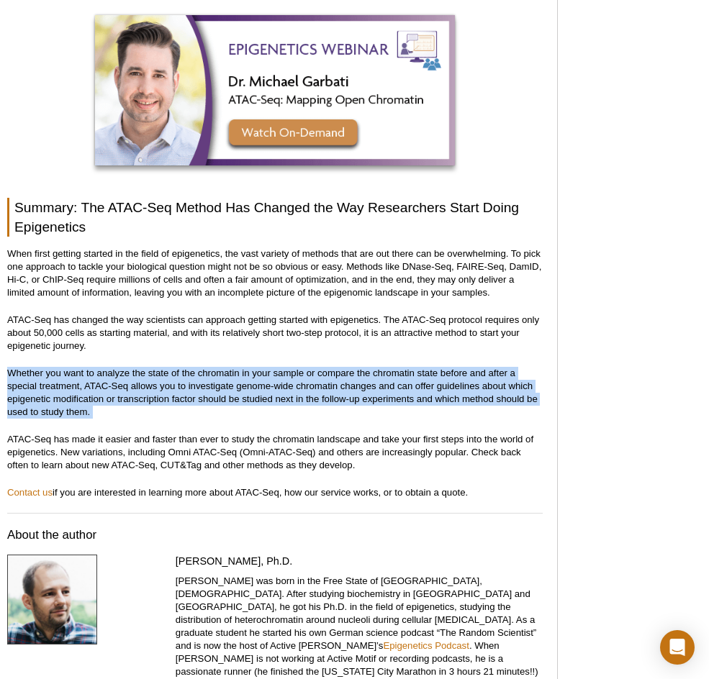
click at [176, 379] on p "Whether you want to analyze the state of the chromatin in your sample or compar…" at bounding box center [274, 393] width 535 height 52
click at [495, 367] on p "Whether you want to analyze the state of the chromatin in your sample or compar…" at bounding box center [274, 393] width 535 height 52
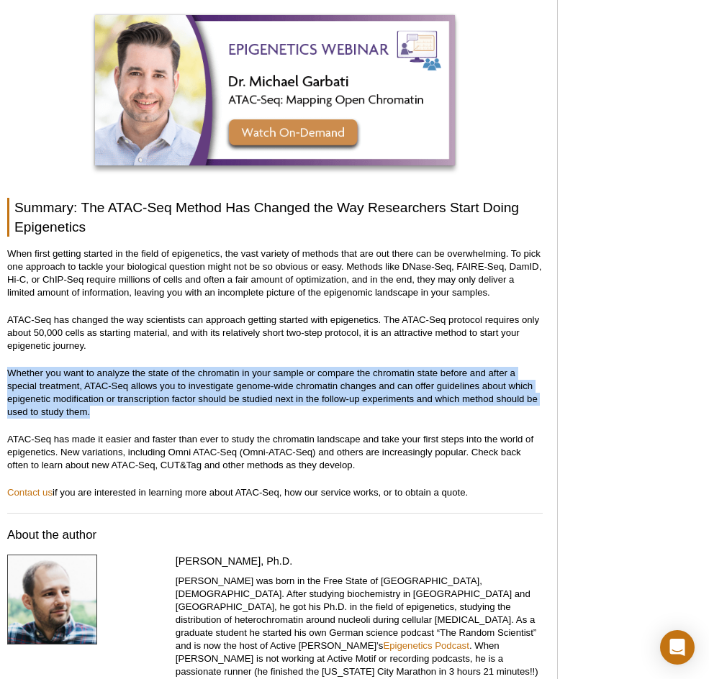
drag, startPoint x: 472, startPoint y: 383, endPoint x: 11, endPoint y: 349, distance: 462.4
click at [11, 367] on p "Whether you want to analyze the state of the chromatin in your sample or compar…" at bounding box center [274, 393] width 535 height 52
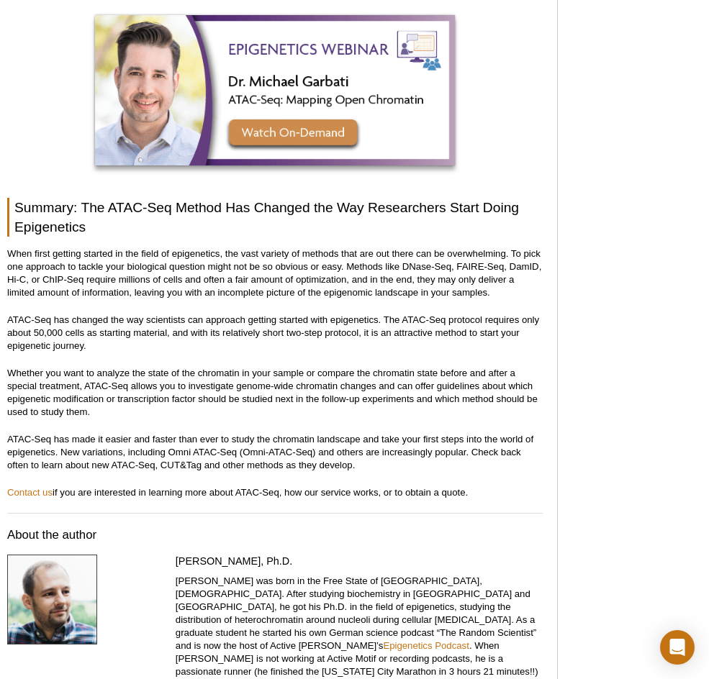
click at [481, 433] on p "ATAC-Seq has made it easier and faster than ever to study the chromatin landsca…" at bounding box center [274, 452] width 535 height 39
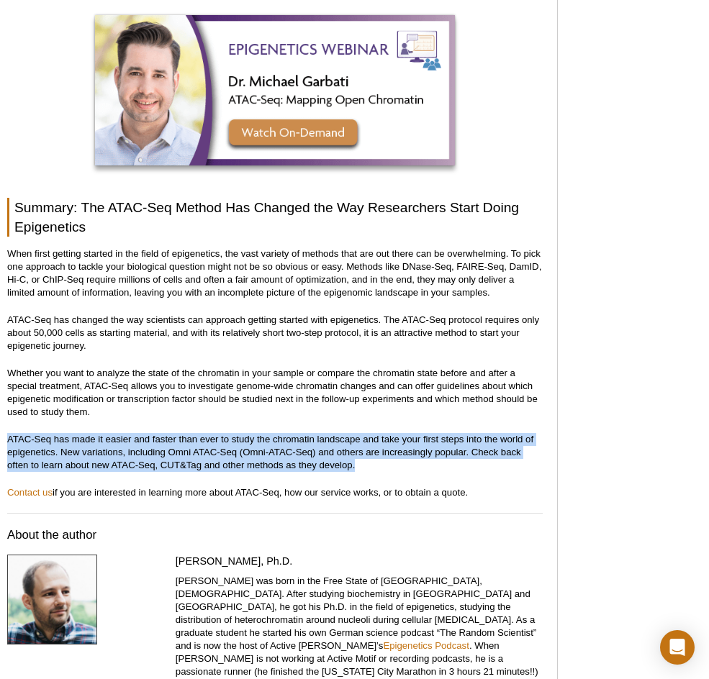
click at [481, 433] on p "ATAC-Seq has made it easier and faster than ever to study the chromatin landsca…" at bounding box center [274, 452] width 535 height 39
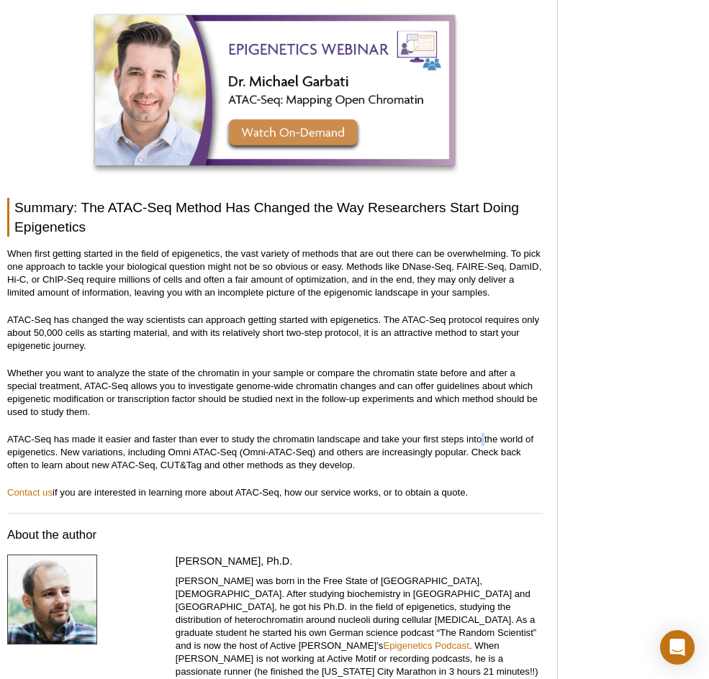
click at [481, 433] on p "ATAC-Seq has made it easier and faster than ever to study the chromatin landsca…" at bounding box center [274, 452] width 535 height 39
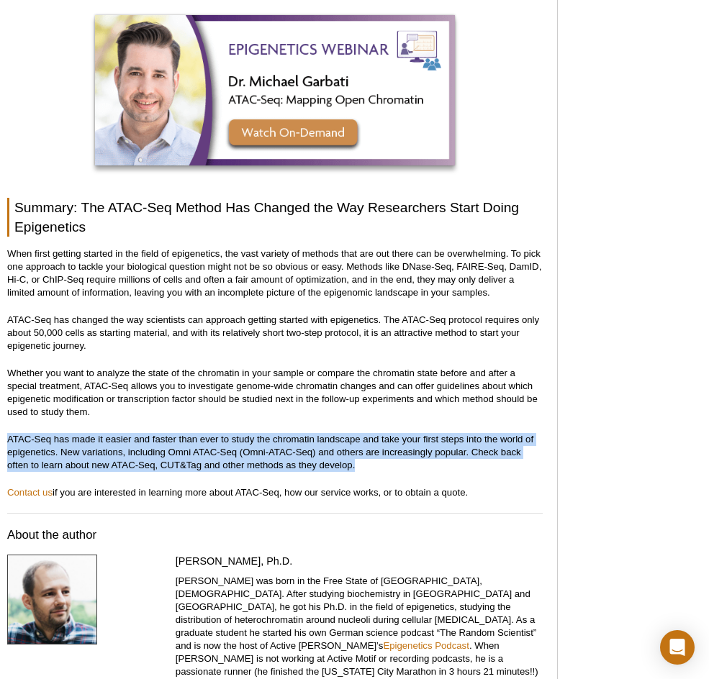
click at [481, 433] on p "ATAC-Seq has made it easier and faster than ever to study the chromatin landsca…" at bounding box center [274, 452] width 535 height 39
click at [461, 433] on p "ATAC-Seq has made it easier and faster than ever to study the chromatin landsca…" at bounding box center [274, 452] width 535 height 39
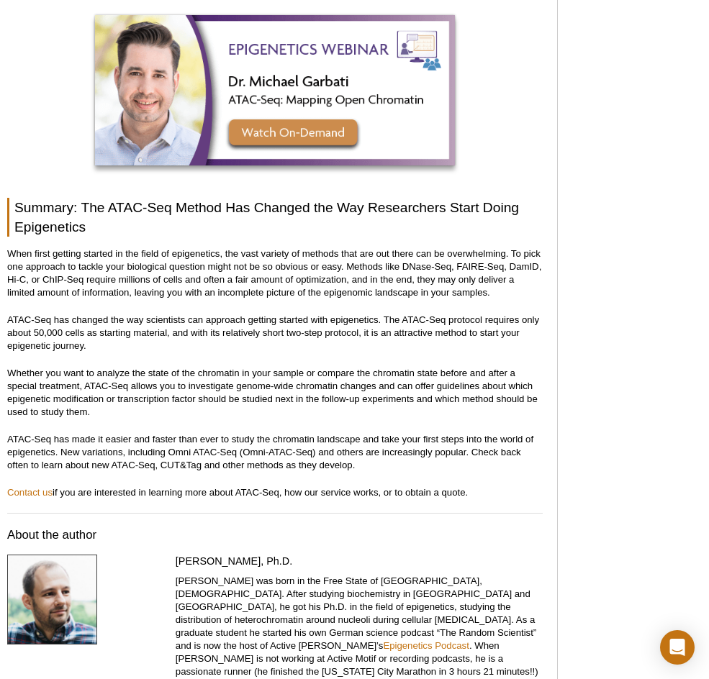
click at [458, 433] on p "ATAC-Seq has made it easier and faster than ever to study the chromatin landsca…" at bounding box center [274, 452] width 535 height 39
click at [457, 433] on p "ATAC-Seq has made it easier and faster than ever to study the chromatin landsca…" at bounding box center [274, 452] width 535 height 39
click at [454, 440] on p "ATAC-Seq has made it easier and faster than ever to study the chromatin landsca…" at bounding box center [274, 452] width 535 height 39
drag, startPoint x: 458, startPoint y: 435, endPoint x: -8, endPoint y: 409, distance: 466.9
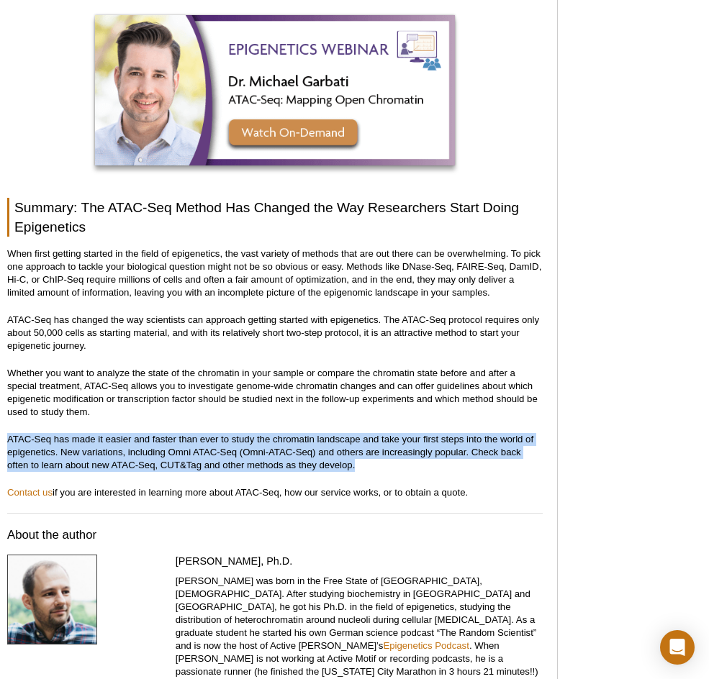
click at [128, 433] on p "ATAC-Seq has made it easier and faster than ever to study the chromatin landsca…" at bounding box center [274, 452] width 535 height 39
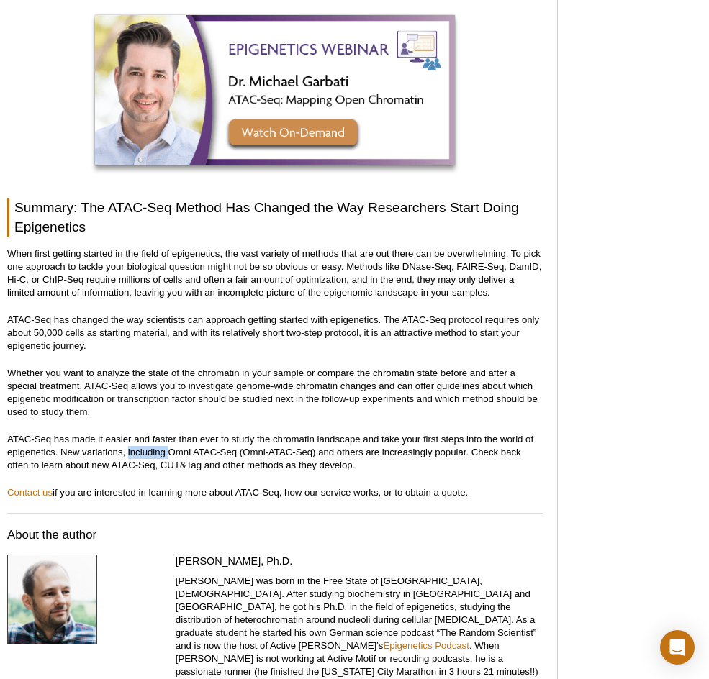
click at [128, 433] on p "ATAC-Seq has made it easier and faster than ever to study the chromatin landsca…" at bounding box center [274, 452] width 535 height 39
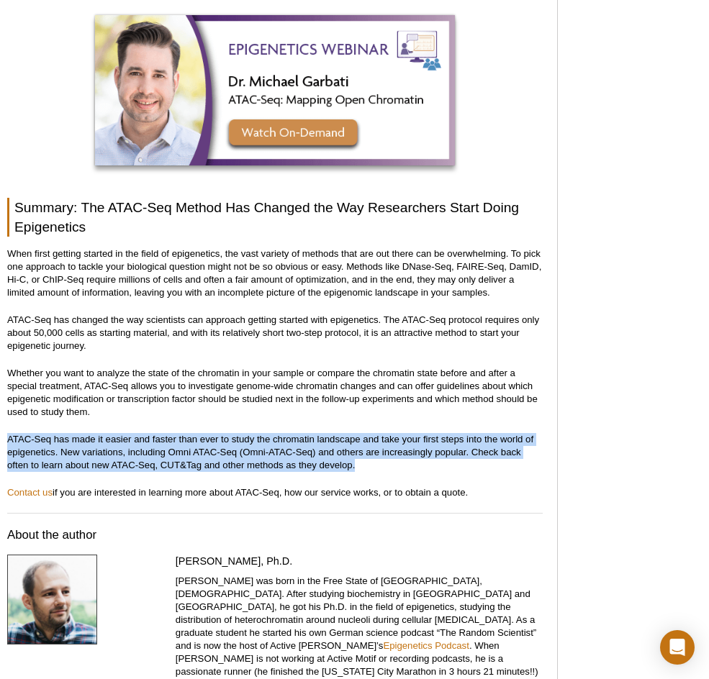
click at [128, 433] on p "ATAC-Seq has made it easier and faster than ever to study the chromatin landsca…" at bounding box center [274, 452] width 535 height 39
click at [111, 433] on p "ATAC-Seq has made it easier and faster than ever to study the chromatin landsca…" at bounding box center [274, 452] width 535 height 39
click at [14, 433] on p "ATAC-Seq has made it easier and faster than ever to study the chromatin landsca…" at bounding box center [274, 452] width 535 height 39
drag, startPoint x: 4, startPoint y: 410, endPoint x: 422, endPoint y: 445, distance: 419.5
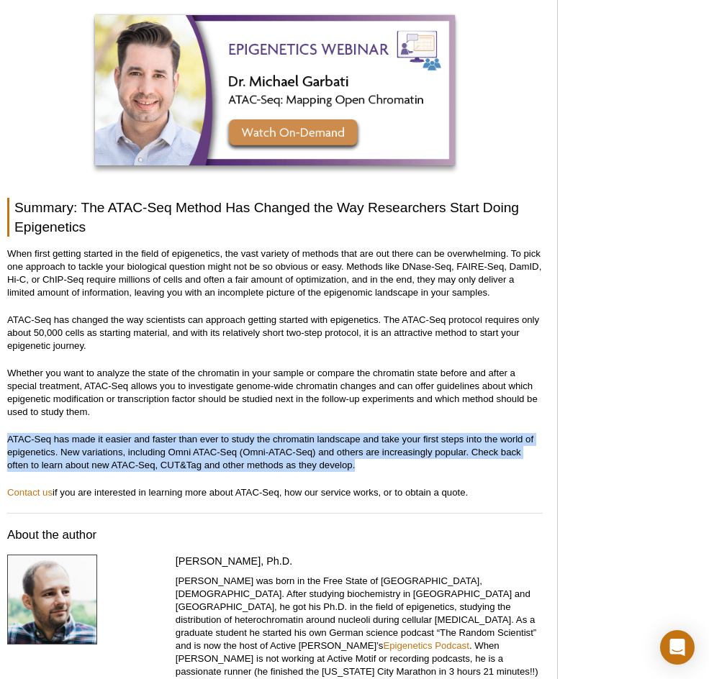
click at [422, 445] on p "ATAC-Seq has made it easier and faster than ever to study the chromatin landsca…" at bounding box center [274, 452] width 535 height 39
drag, startPoint x: 422, startPoint y: 445, endPoint x: 3, endPoint y: 410, distance: 420.2
drag, startPoint x: 3, startPoint y: 410, endPoint x: 382, endPoint y: 440, distance: 380.3
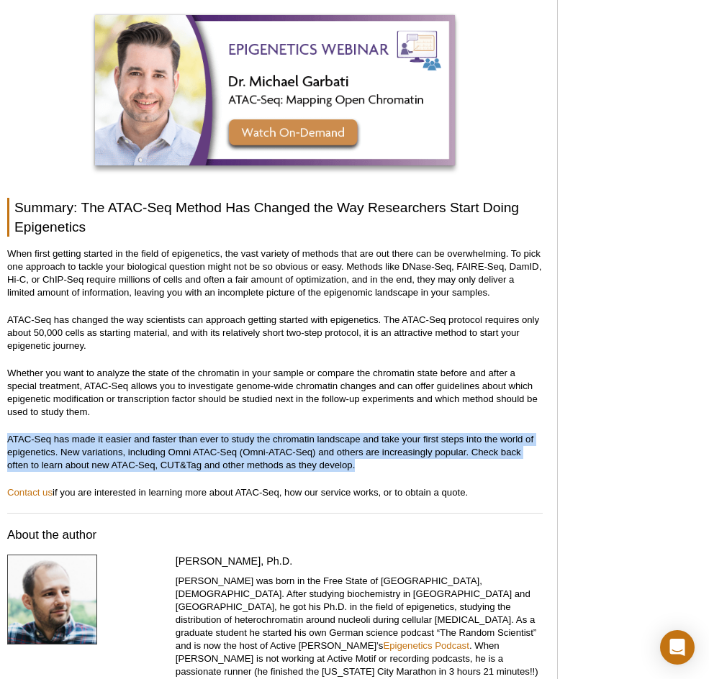
click at [382, 440] on p "ATAC-Seq has made it easier and faster than ever to study the chromatin landsca…" at bounding box center [274, 452] width 535 height 39
drag, startPoint x: 382, startPoint y: 440, endPoint x: -102, endPoint y: 399, distance: 486.0
click at [50, 433] on p "ATAC-Seq has made it easier and faster than ever to study the chromatin landsca…" at bounding box center [274, 452] width 535 height 39
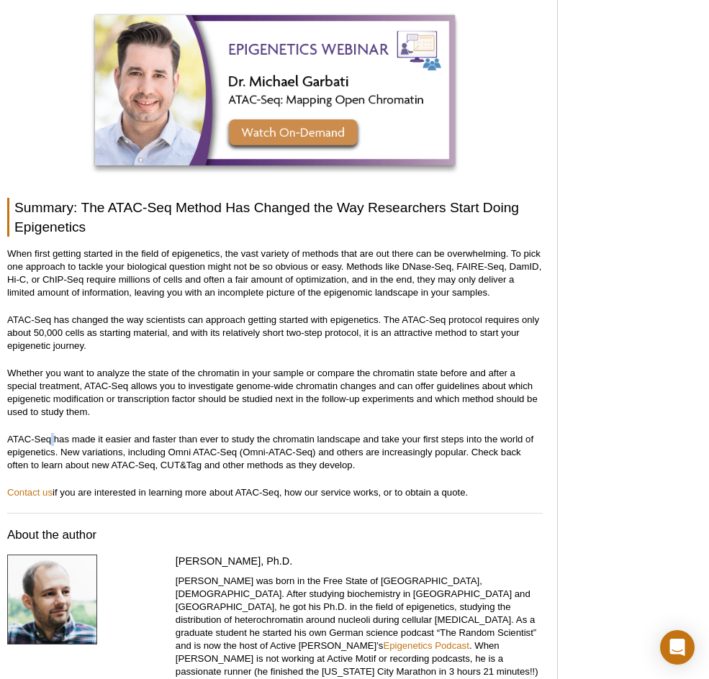
click at [50, 433] on p "ATAC-Seq has made it easier and faster than ever to study the chromatin landsca…" at bounding box center [274, 452] width 535 height 39
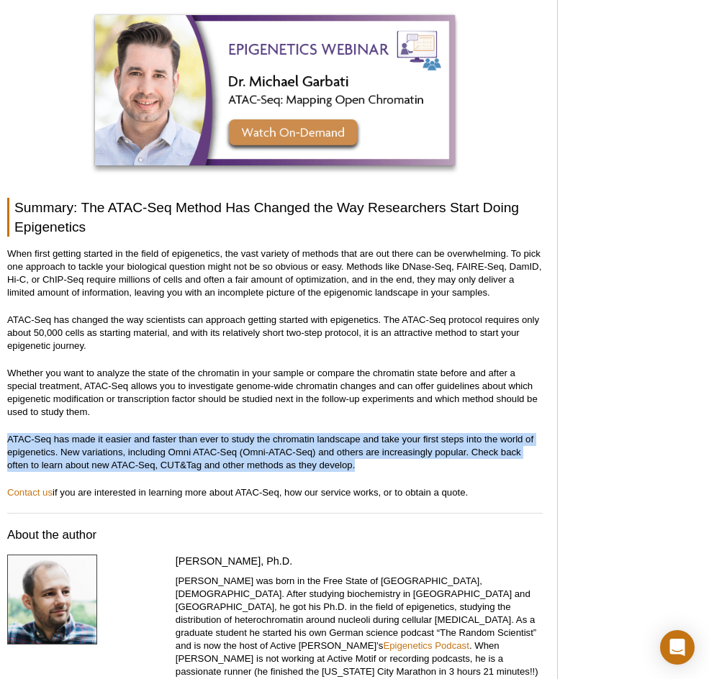
click at [50, 433] on p "ATAC-Seq has made it easier and faster than ever to study the chromatin landsca…" at bounding box center [274, 452] width 535 height 39
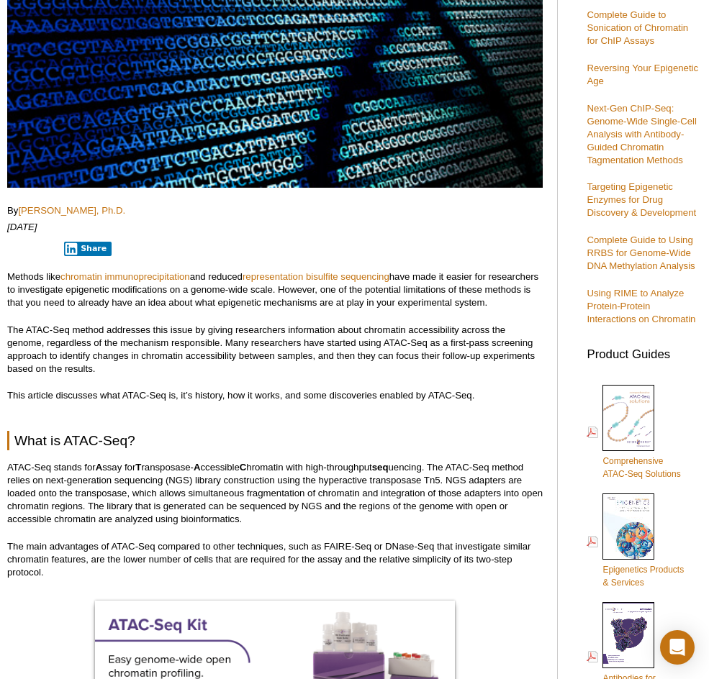
scroll to position [360, 0]
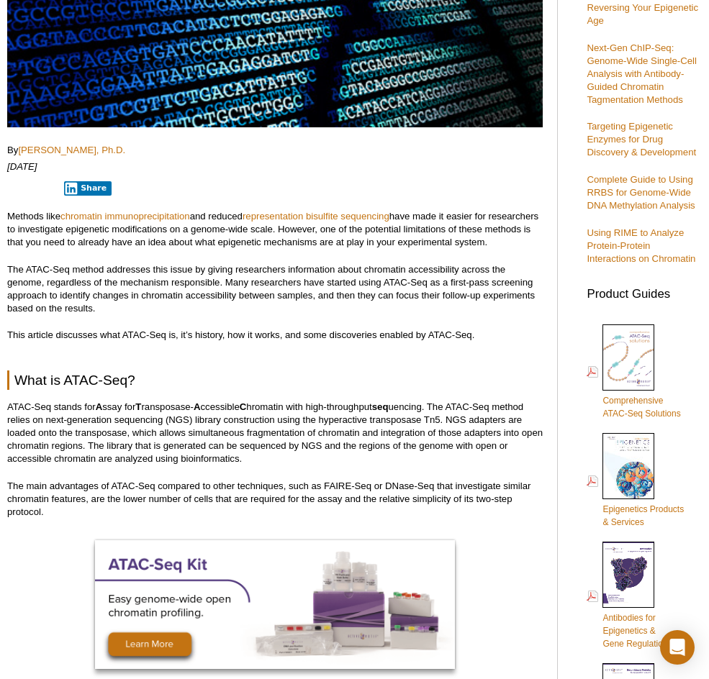
click at [291, 223] on p "Methods like chromatin immunoprecipitation and reduced representation bisulfite…" at bounding box center [274, 229] width 535 height 39
click at [238, 309] on p "The ATAC-Seq method addresses this issue by giving researchers information abou…" at bounding box center [274, 289] width 535 height 52
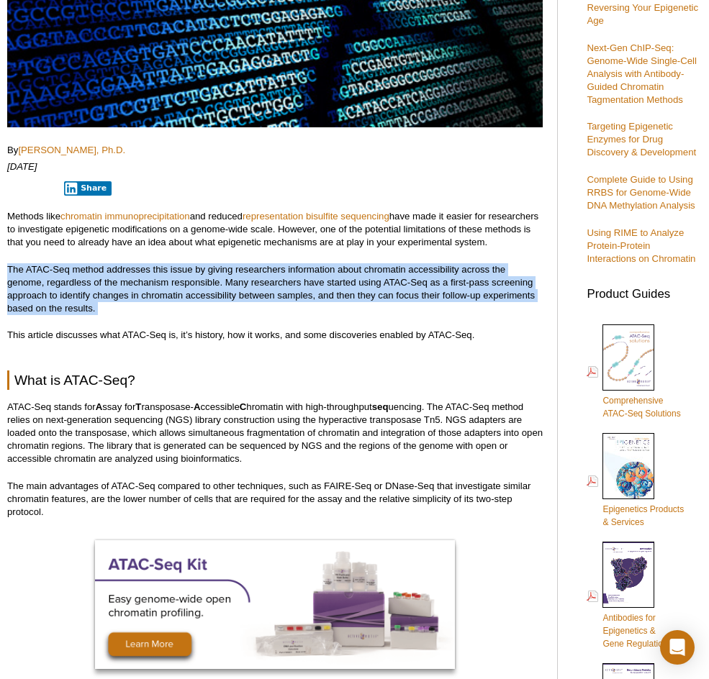
click at [238, 309] on p "The ATAC-Seq method addresses this issue by giving researchers information abou…" at bounding box center [274, 289] width 535 height 52
click at [227, 288] on p "The ATAC-Seq method addresses this issue by giving researchers information abou…" at bounding box center [274, 289] width 535 height 52
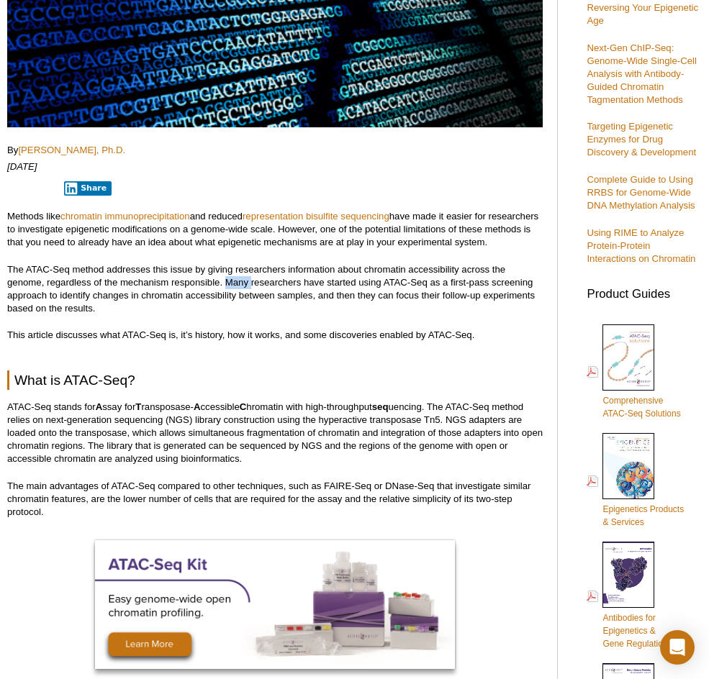
click at [227, 288] on p "The ATAC-Seq method addresses this issue by giving researchers information abou…" at bounding box center [274, 289] width 535 height 52
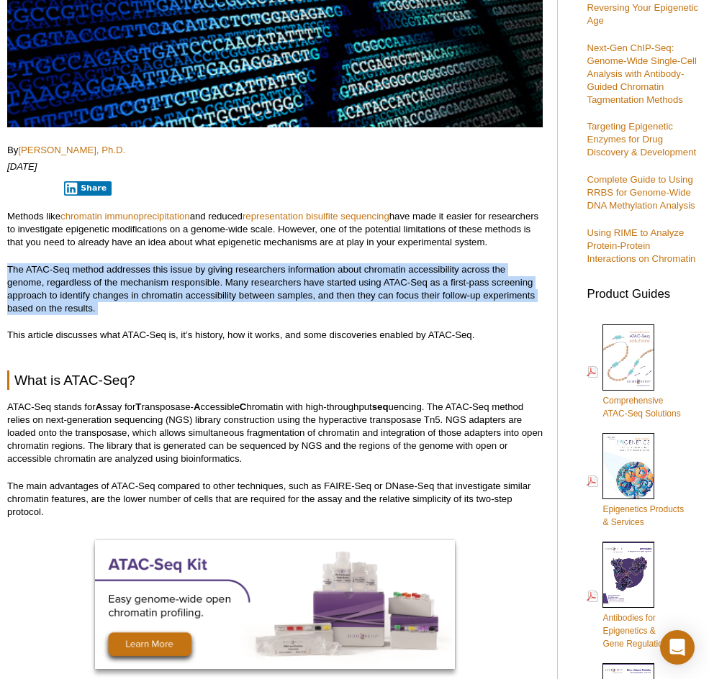
click at [227, 288] on p "The ATAC-Seq method addresses this issue by giving researchers information abou…" at bounding box center [274, 289] width 535 height 52
click at [232, 280] on p "The ATAC-Seq method addresses this issue by giving researchers information abou…" at bounding box center [274, 289] width 535 height 52
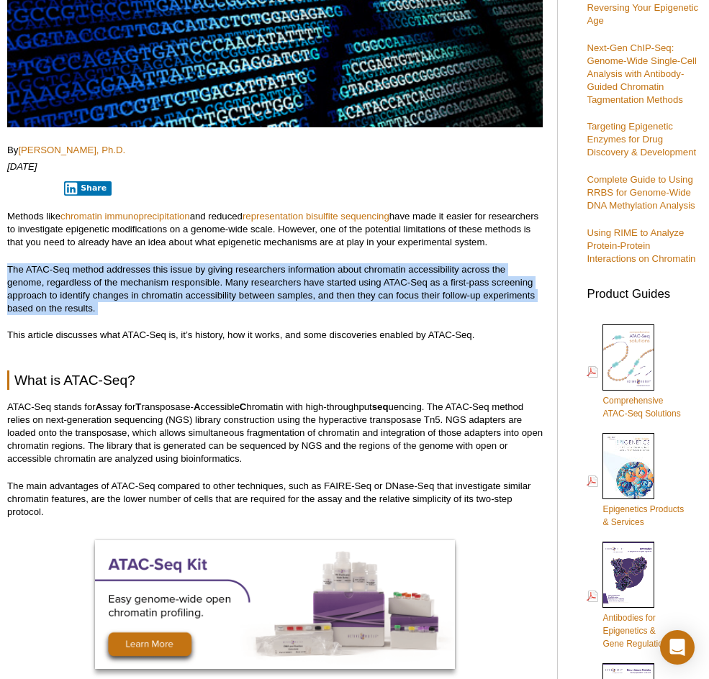
click at [214, 282] on p "The ATAC-Seq method addresses this issue by giving researchers information abou…" at bounding box center [274, 289] width 535 height 52
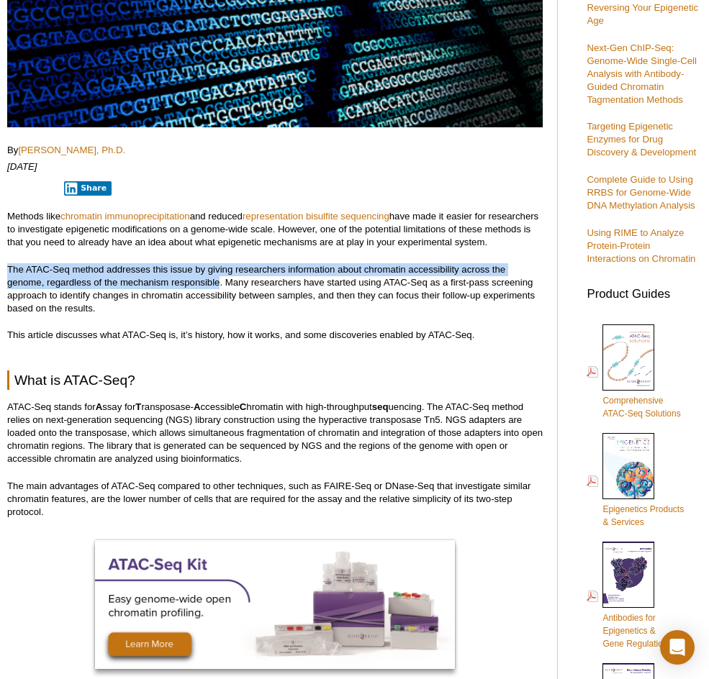
drag, startPoint x: 219, startPoint y: 278, endPoint x: 0, endPoint y: 274, distance: 219.5
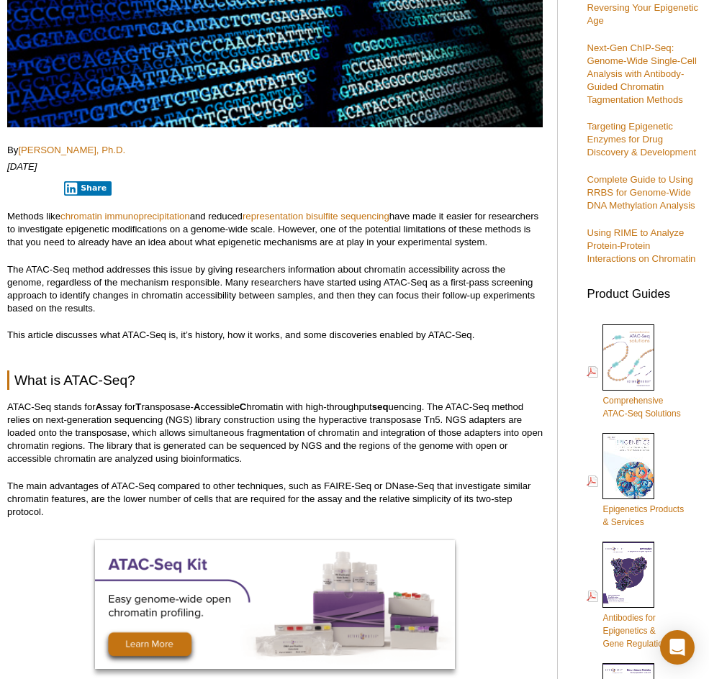
click at [268, 268] on p "The ATAC-Seq method addresses this issue by giving researchers information abou…" at bounding box center [274, 289] width 535 height 52
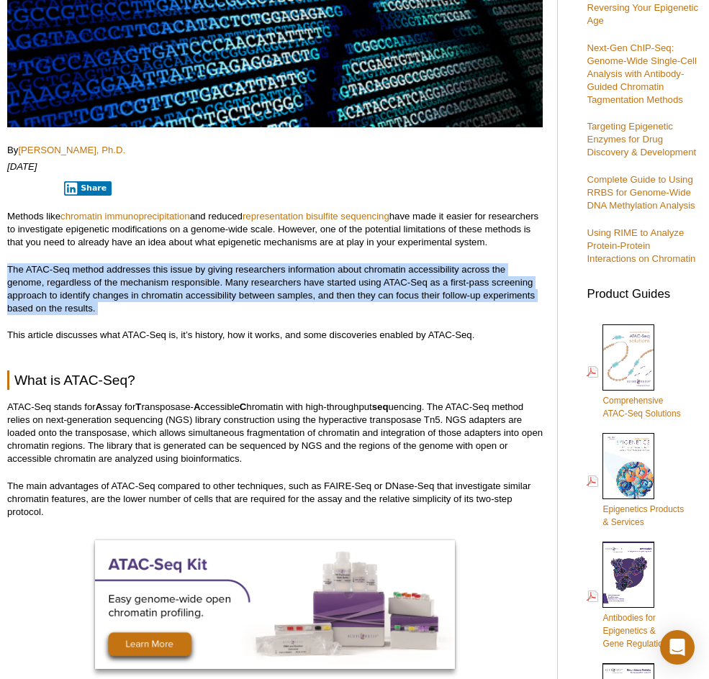
click at [268, 268] on p "The ATAC-Seq method addresses this issue by giving researchers information abou…" at bounding box center [274, 289] width 535 height 52
click at [227, 282] on p "The ATAC-Seq method addresses this issue by giving researchers information abou…" at bounding box center [274, 289] width 535 height 52
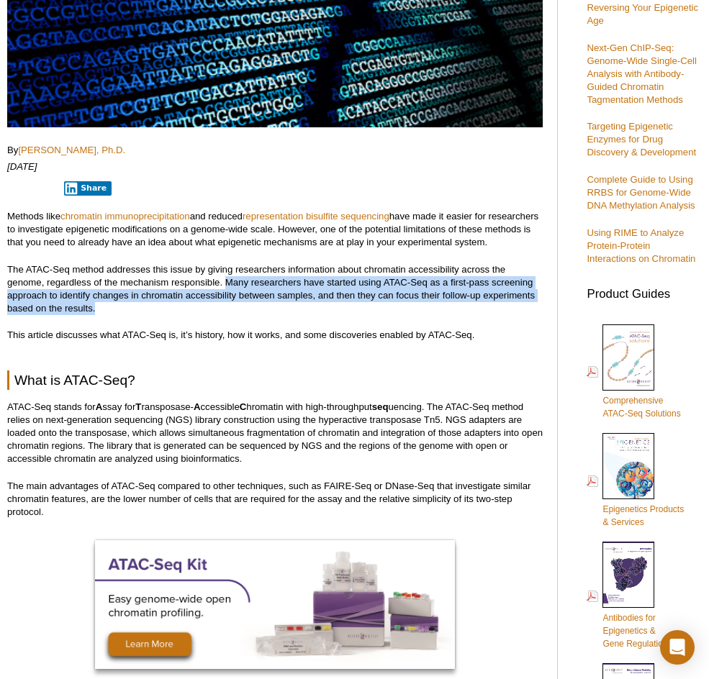
drag, startPoint x: 224, startPoint y: 283, endPoint x: 189, endPoint y: 312, distance: 45.5
click at [189, 312] on p "The ATAC-Seq method addresses this issue by giving researchers information abou…" at bounding box center [274, 289] width 535 height 52
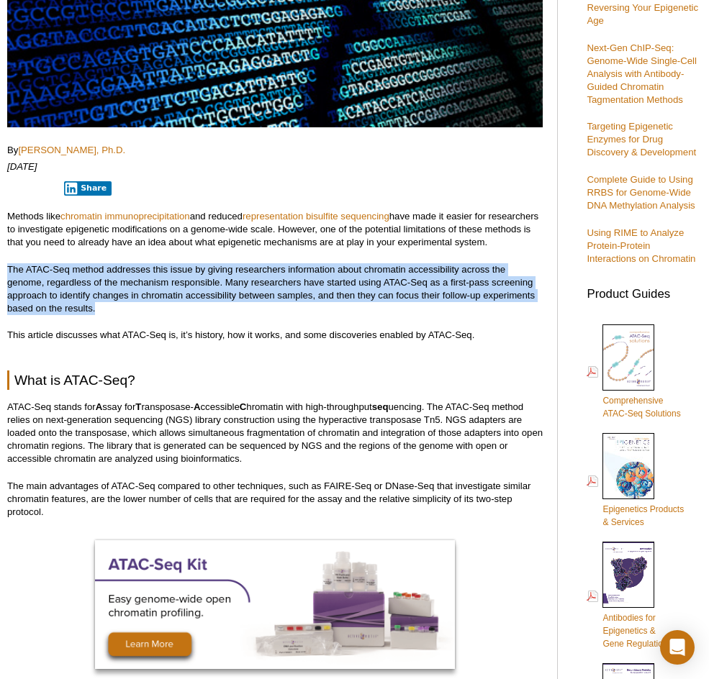
drag, startPoint x: 199, startPoint y: 311, endPoint x: -5, endPoint y: 256, distance: 210.8
click at [12, 266] on p "The ATAC-Seq method addresses this issue by giving researchers information abou…" at bounding box center [274, 289] width 535 height 52
drag, startPoint x: 6, startPoint y: 268, endPoint x: 160, endPoint y: 312, distance: 159.4
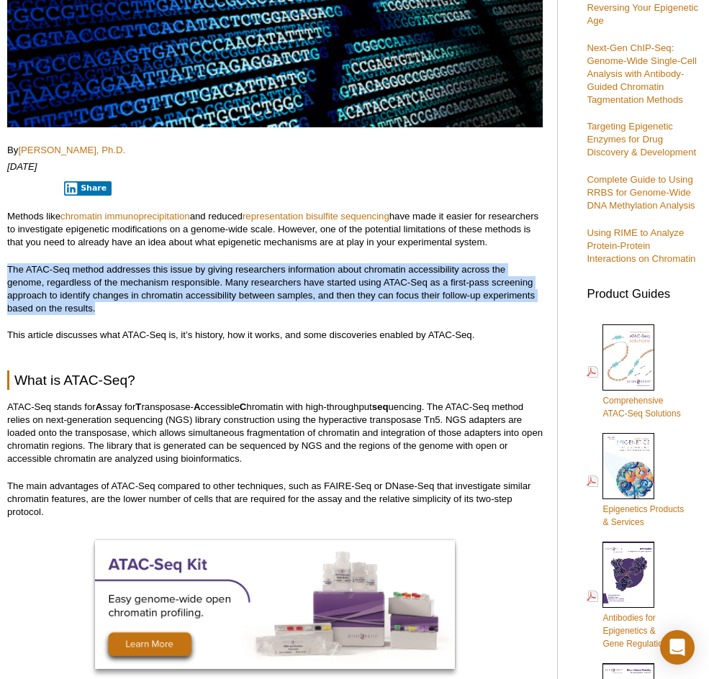
click at [160, 312] on p "The ATAC-Seq method addresses this issue by giving researchers information abou…" at bounding box center [274, 289] width 535 height 52
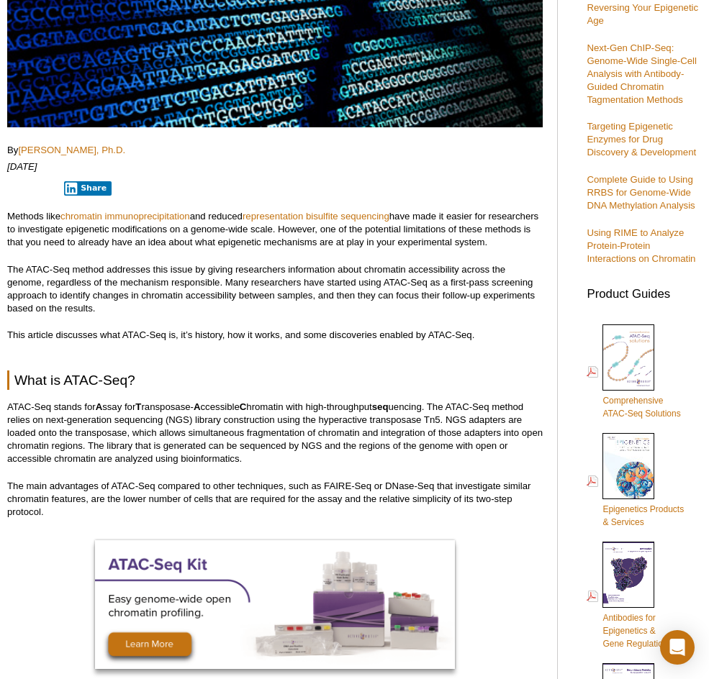
click at [160, 312] on p "The ATAC-Seq method addresses this issue by giving researchers information abou…" at bounding box center [274, 289] width 535 height 52
drag, startPoint x: 160, startPoint y: 312, endPoint x: 79, endPoint y: 309, distance: 80.6
click at [79, 309] on p "The ATAC-Seq method addresses this issue by giving researchers information abou…" at bounding box center [274, 289] width 535 height 52
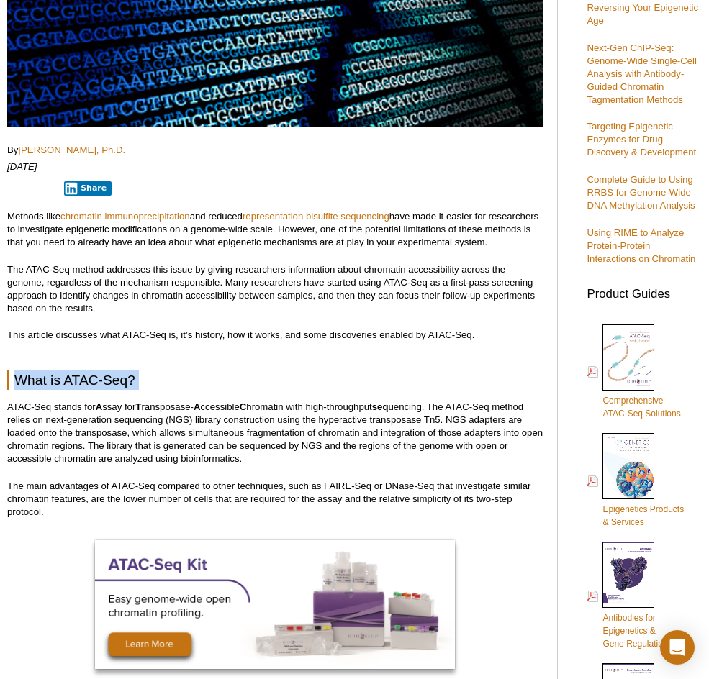
click at [429, 331] on p "This article discusses what ATAC-Seq is, it’s history, how it works, and some d…" at bounding box center [274, 335] width 535 height 13
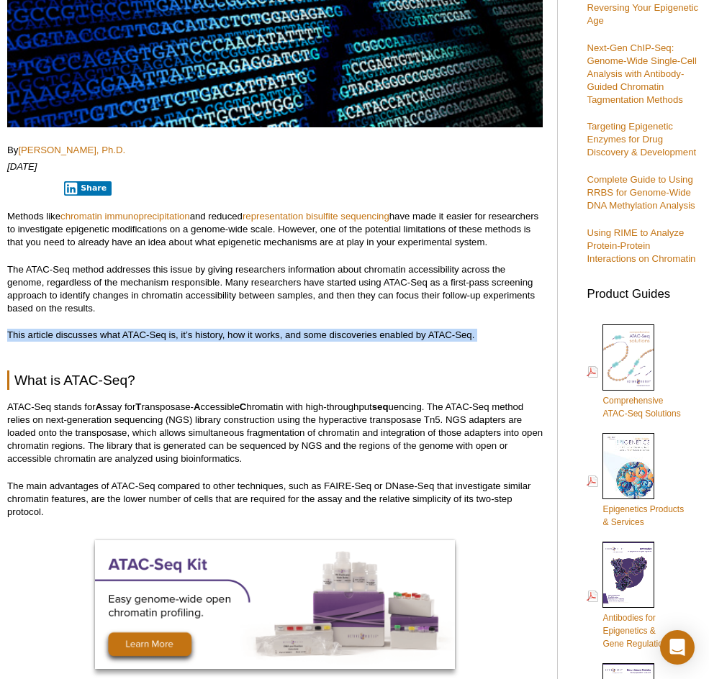
click at [429, 331] on p "This article discusses what ATAC-Seq is, it’s history, how it works, and some d…" at bounding box center [274, 335] width 535 height 13
click at [497, 334] on p "This article discusses what ATAC-Seq is, it’s history, how it works, and some d…" at bounding box center [274, 335] width 535 height 13
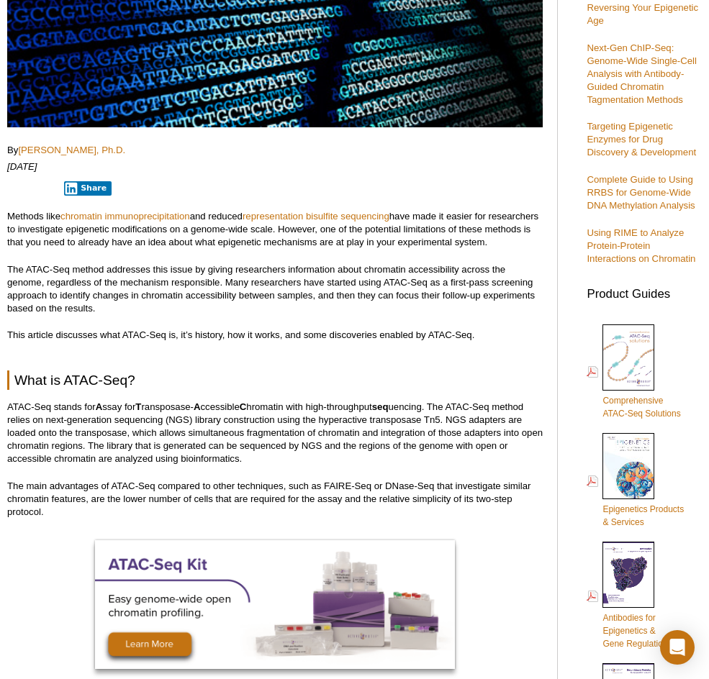
click at [494, 330] on p "This article discusses what ATAC-Seq is, it’s history, how it works, and some d…" at bounding box center [274, 335] width 535 height 13
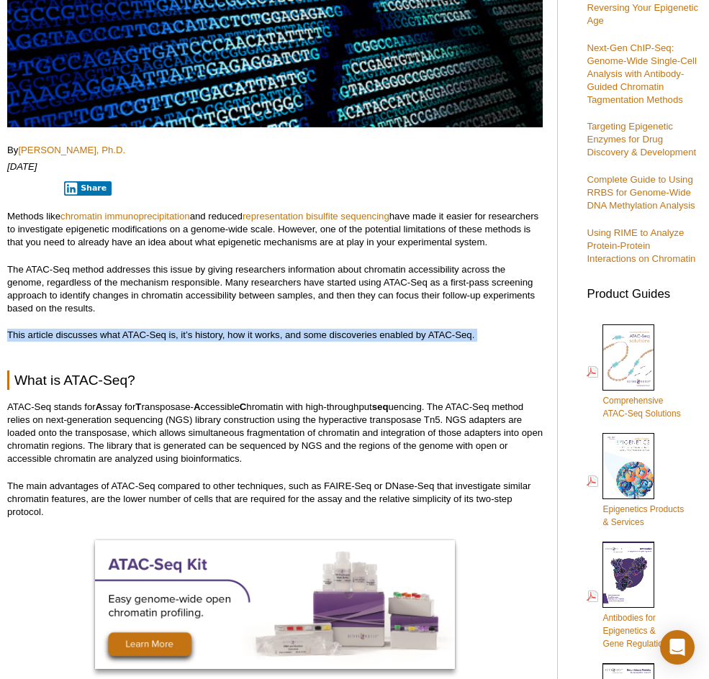
click at [494, 330] on p "This article discusses what ATAC-Seq is, it’s history, how it works, and some d…" at bounding box center [274, 335] width 535 height 13
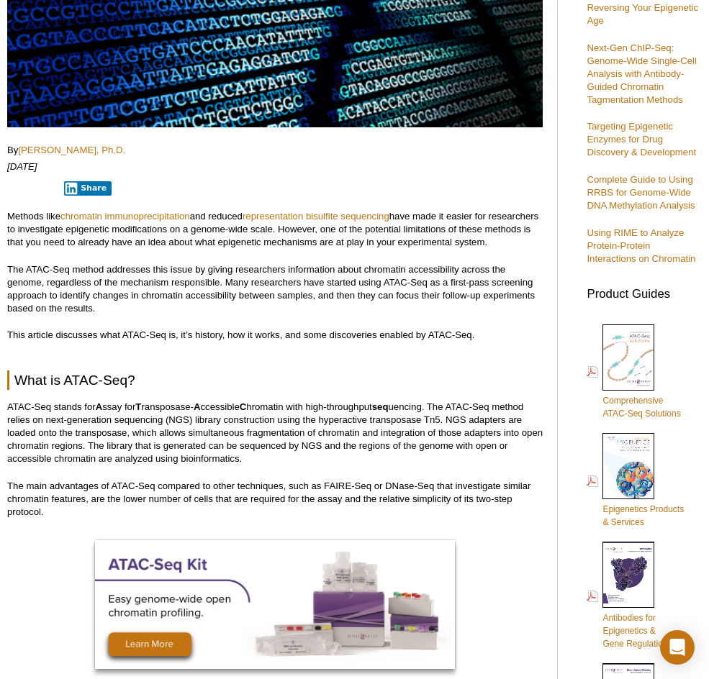
click at [426, 247] on p "Methods like chromatin immunoprecipitation and reduced representation bisulfite…" at bounding box center [274, 229] width 535 height 39
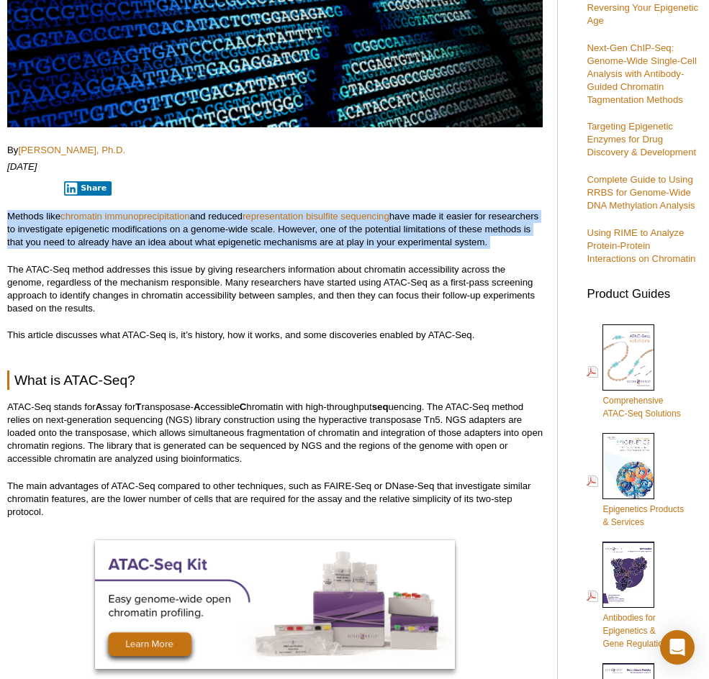
click at [426, 247] on p "Methods like chromatin immunoprecipitation and reduced representation bisulfite…" at bounding box center [274, 229] width 535 height 39
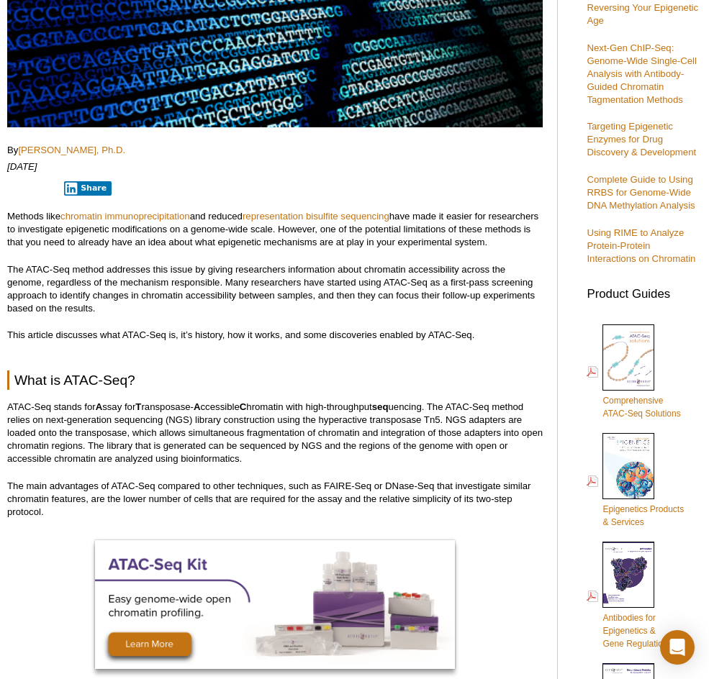
click at [419, 268] on p "The ATAC-Seq method addresses this issue by giving researchers information abou…" at bounding box center [274, 289] width 535 height 52
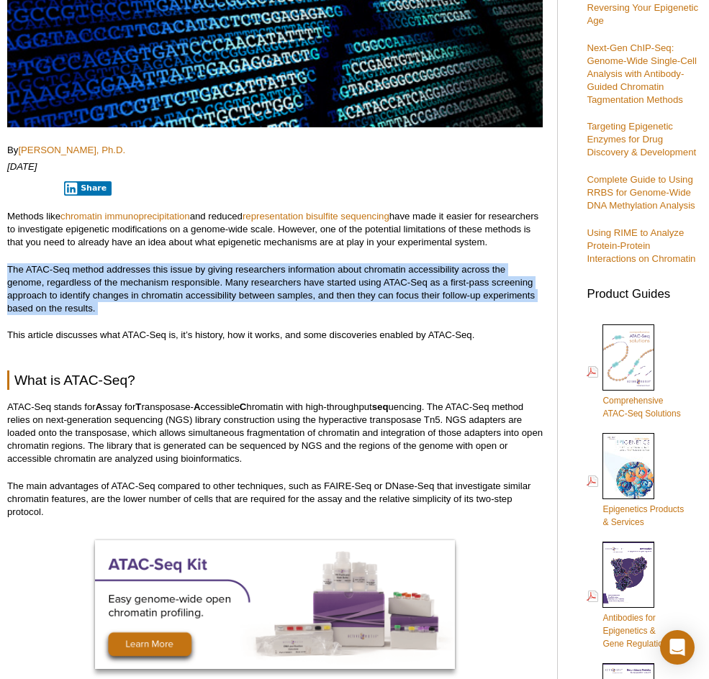
click at [419, 268] on p "The ATAC-Seq method addresses this issue by giving researchers information abou…" at bounding box center [274, 289] width 535 height 52
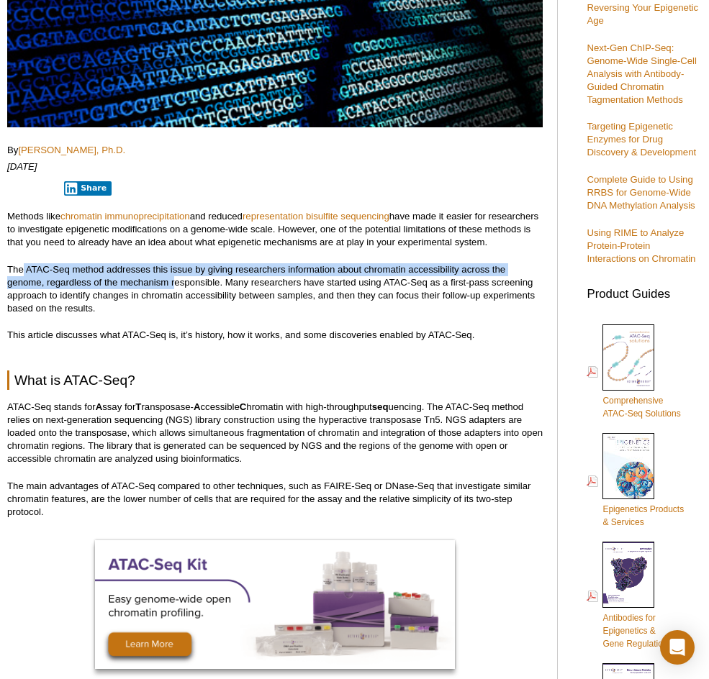
drag, startPoint x: 22, startPoint y: 266, endPoint x: 173, endPoint y: 277, distance: 152.2
click at [173, 277] on p "The ATAC-Seq method addresses this issue by giving researchers information abou…" at bounding box center [274, 289] width 535 height 52
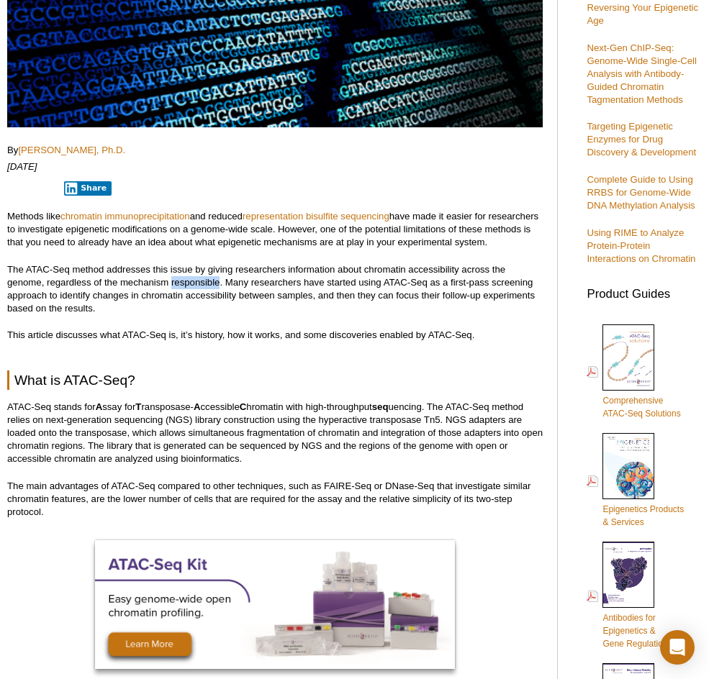
click at [173, 277] on p "The ATAC-Seq method addresses this issue by giving researchers information abou…" at bounding box center [274, 289] width 535 height 52
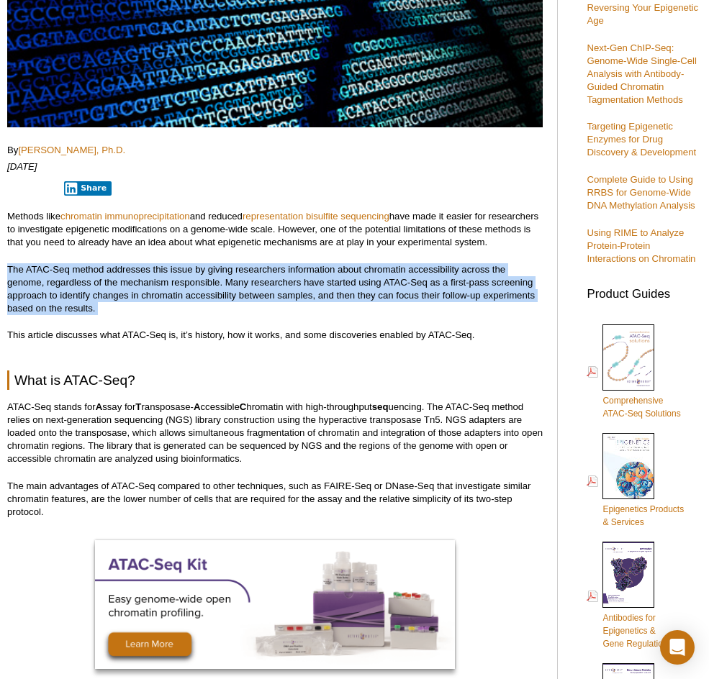
click at [173, 277] on p "The ATAC-Seq method addresses this issue by giving researchers information abou…" at bounding box center [274, 289] width 535 height 52
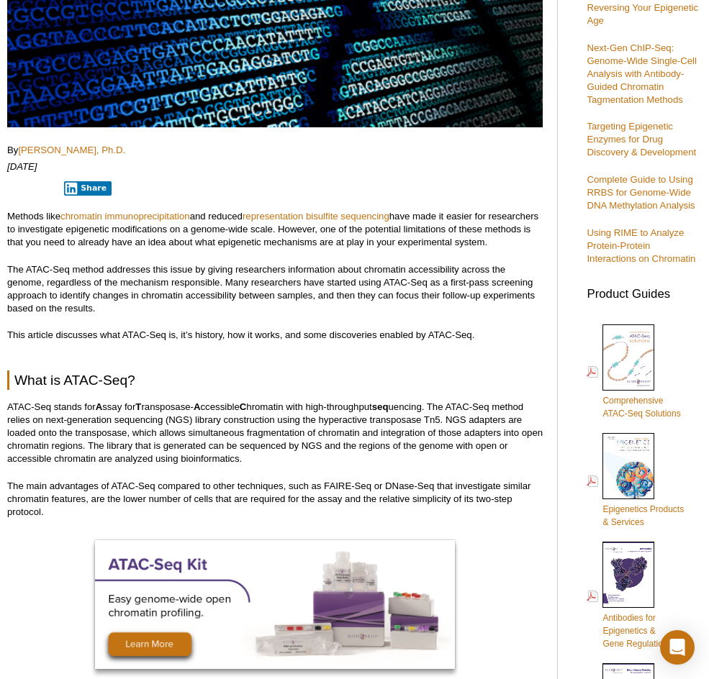
click at [191, 293] on p "The ATAC-Seq method addresses this issue by giving researchers information abou…" at bounding box center [274, 289] width 535 height 52
click at [301, 299] on p "The ATAC-Seq method addresses this issue by giving researchers information abou…" at bounding box center [274, 289] width 535 height 52
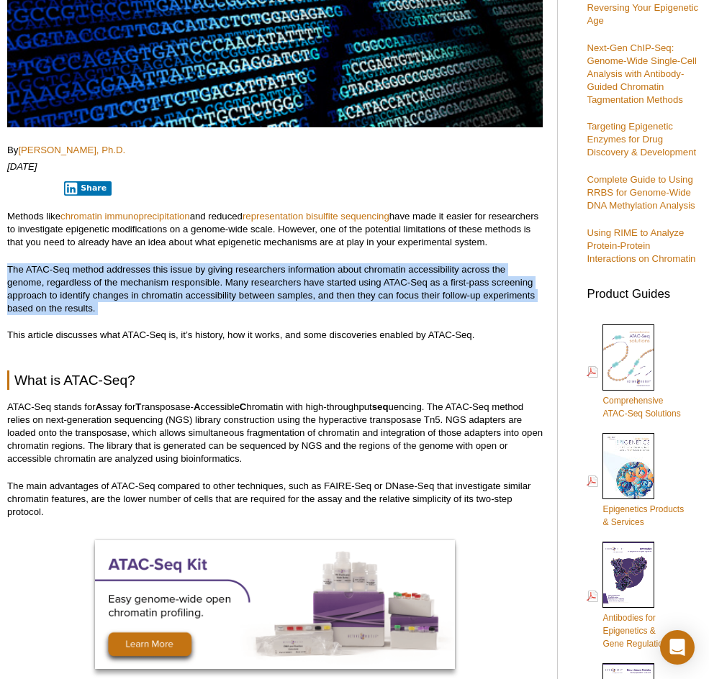
click at [301, 299] on p "The ATAC-Seq method addresses this issue by giving researchers information abou…" at bounding box center [274, 289] width 535 height 52
